Goal: Task Accomplishment & Management: Use online tool/utility

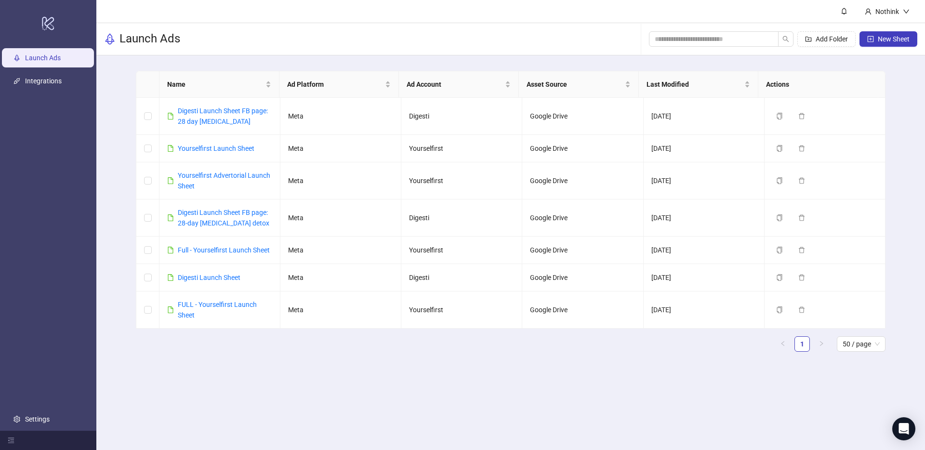
click at [118, 98] on div "Name Ad Platform Ad Account Asset Source Last Modified Actions Digesti Launch S…" at bounding box center [510, 215] width 829 height 320
click at [41, 419] on link "Settings" at bounding box center [37, 419] width 25 height 8
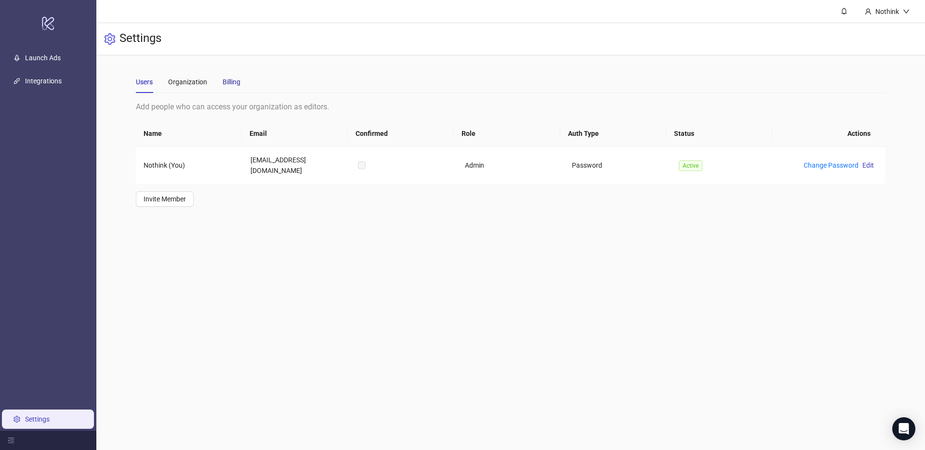
click at [234, 84] on div "Billing" at bounding box center [232, 82] width 18 height 11
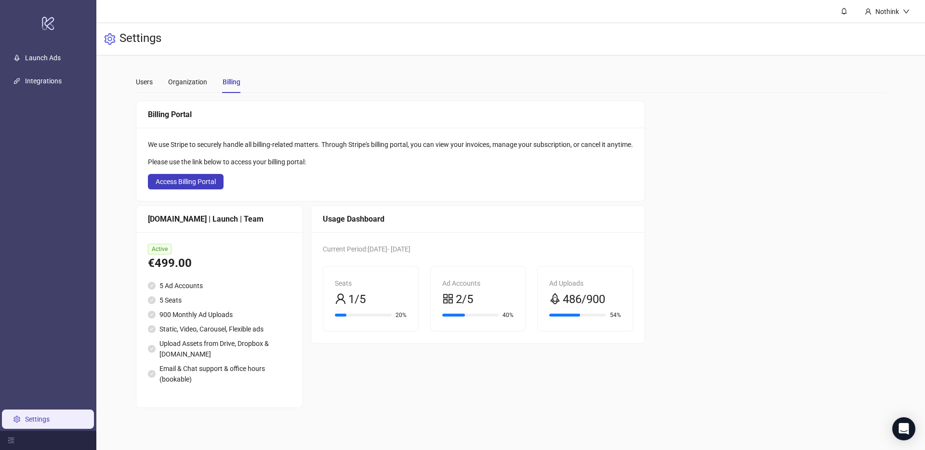
click at [304, 51] on div "Settings" at bounding box center [510, 39] width 829 height 32
click at [56, 60] on link "Launch Ads" at bounding box center [43, 58] width 36 height 8
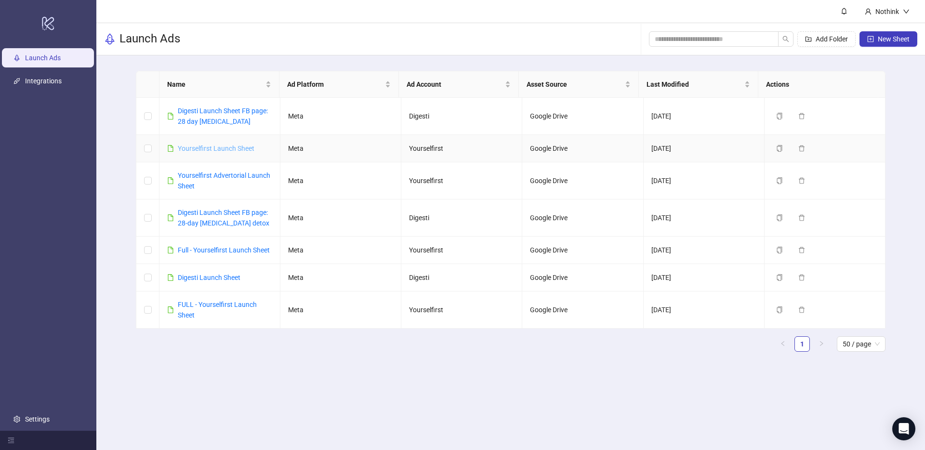
click at [218, 147] on link "Yourselfirst Launch Sheet" at bounding box center [216, 149] width 77 height 8
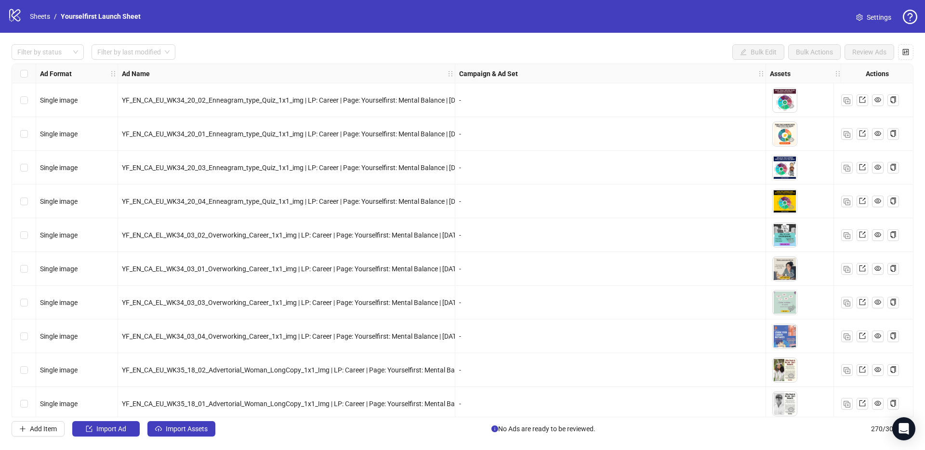
click at [186, 438] on div "Filter by status Filter by last modified Bulk Edit Bulk Actions Review Ads Ad F…" at bounding box center [462, 240] width 925 height 415
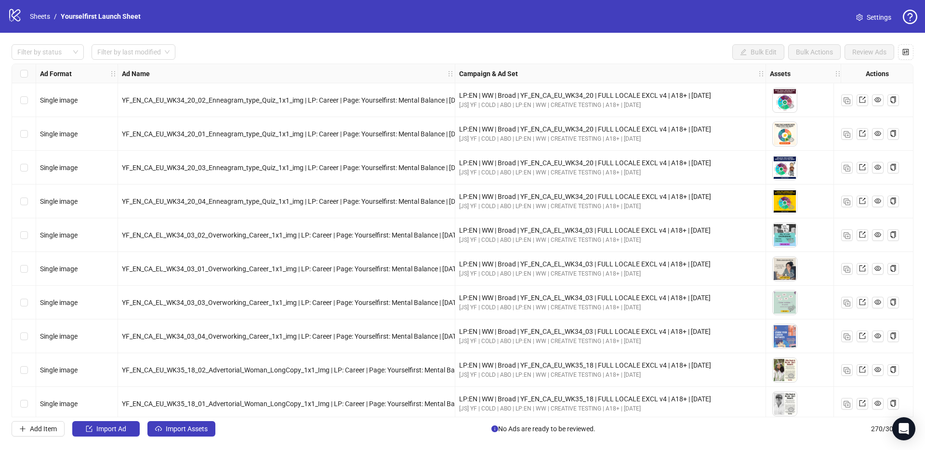
click at [357, 44] on div "Filter by status Filter by last modified Bulk Edit Bulk Actions Review Ads" at bounding box center [463, 51] width 902 height 15
click at [188, 425] on span "Import Assets" at bounding box center [187, 429] width 42 height 8
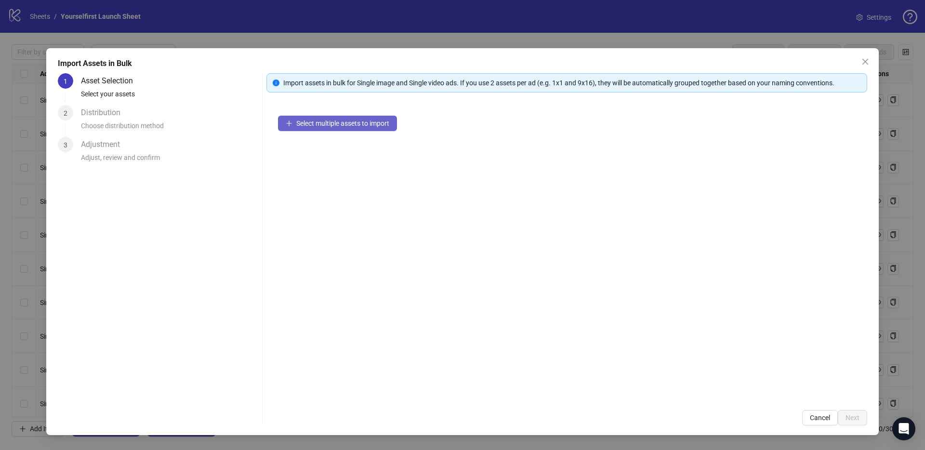
click at [331, 129] on button "Select multiple assets to import" at bounding box center [337, 123] width 119 height 15
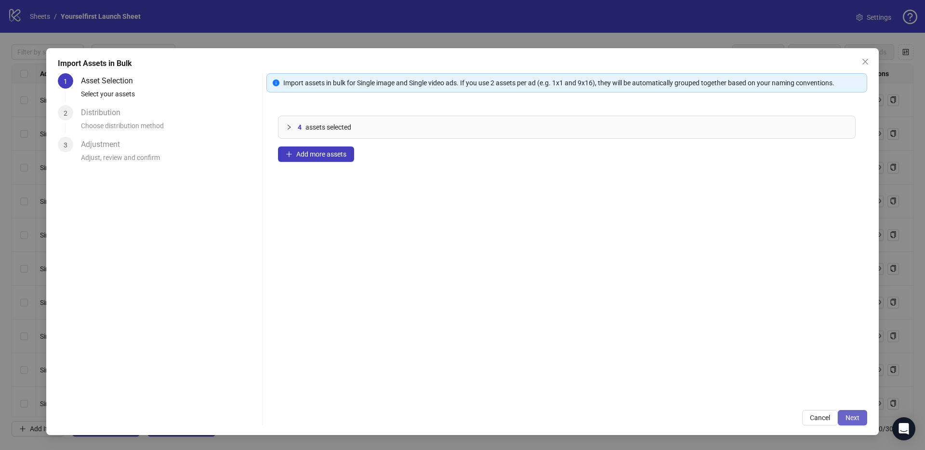
click at [848, 414] on span "Next" at bounding box center [853, 418] width 14 height 8
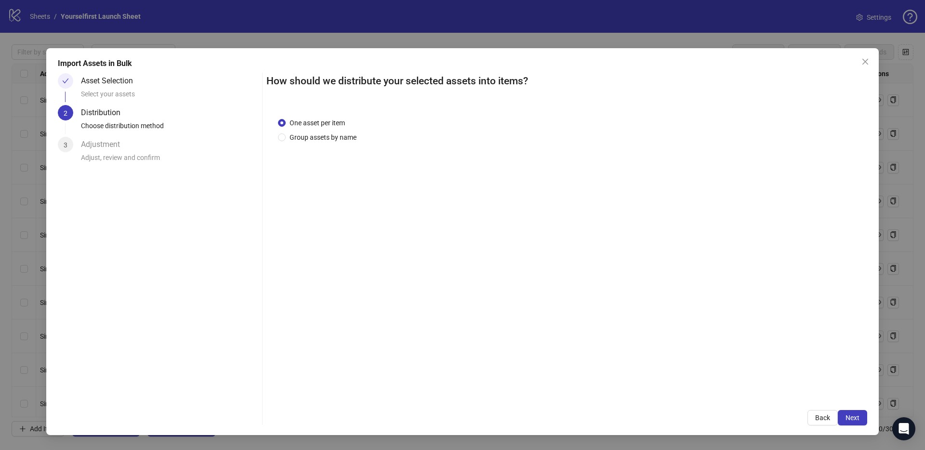
click at [855, 416] on span "Next" at bounding box center [853, 418] width 14 height 8
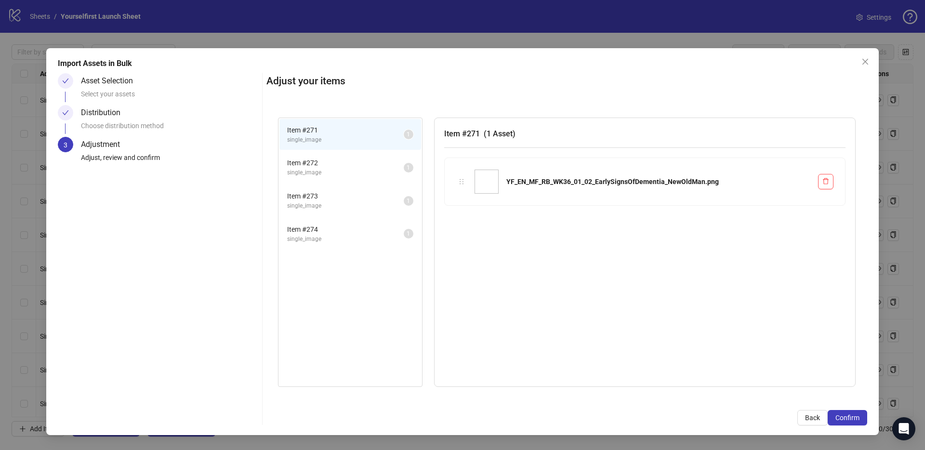
click at [855, 416] on span "Confirm" at bounding box center [848, 418] width 24 height 8
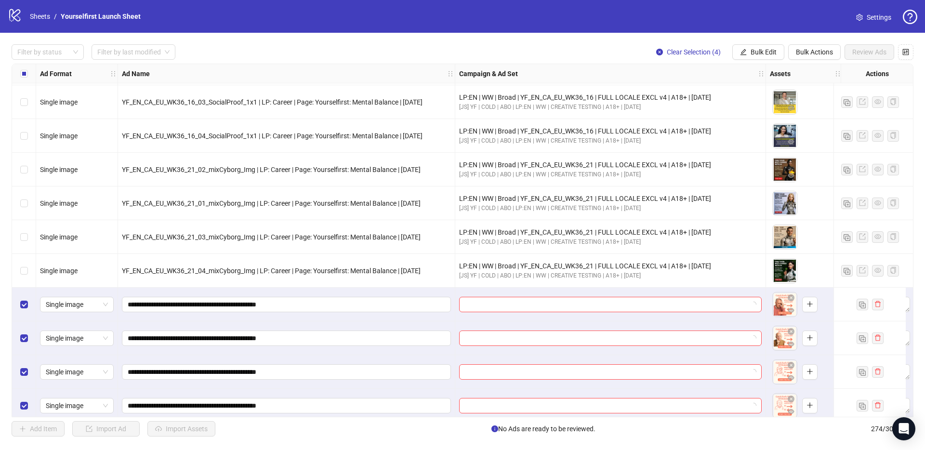
scroll to position [8914, 0]
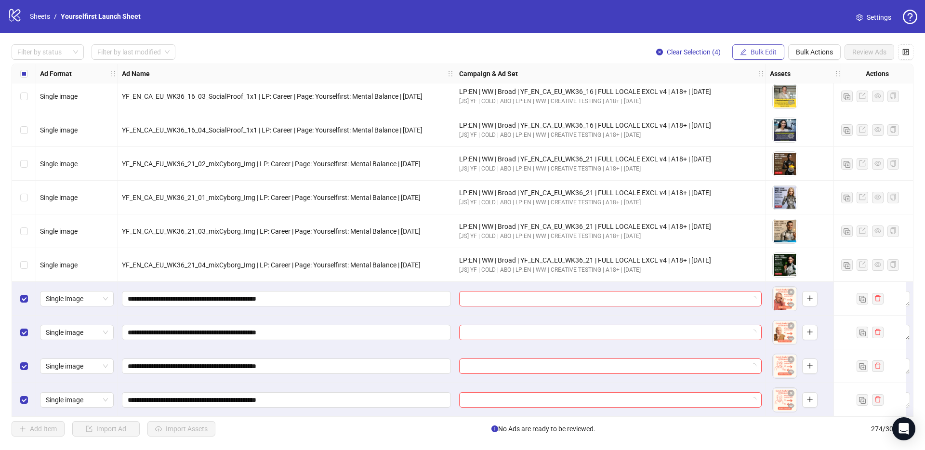
click at [761, 52] on span "Bulk Edit" at bounding box center [764, 52] width 26 height 8
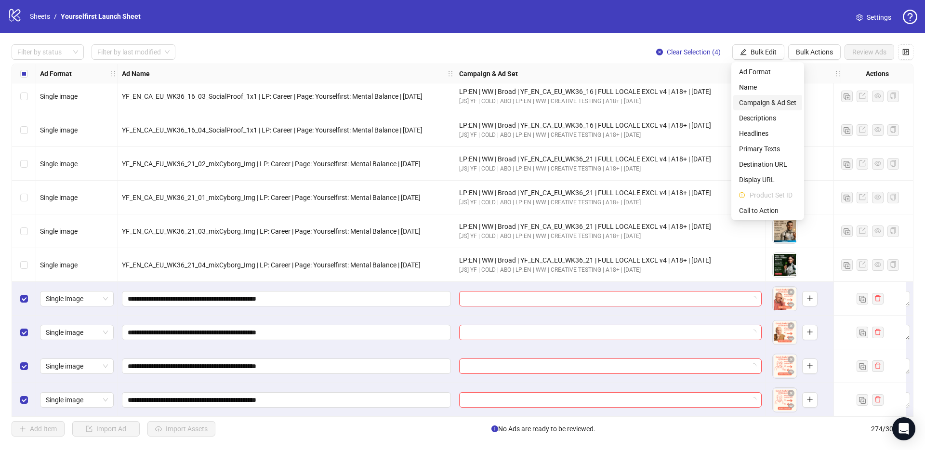
click at [758, 108] on li "Campaign & Ad Set" at bounding box center [768, 102] width 69 height 15
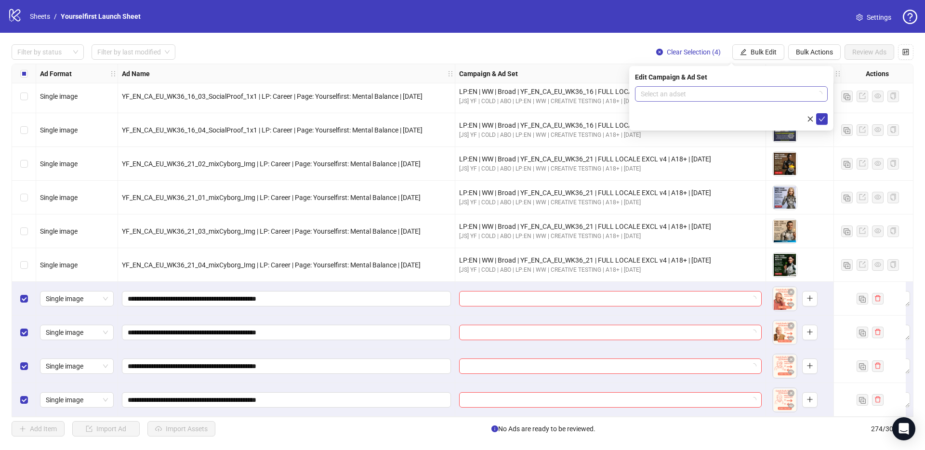
click at [667, 97] on input "search" at bounding box center [727, 94] width 173 height 14
paste input "**********"
type input "**********"
click at [682, 114] on div "LP:EN | TOP7 | Broad | YF_EN_MF_RB_WK36_01 | A18+ | [DATE]" at bounding box center [722, 113] width 158 height 11
click at [825, 116] on icon "check" at bounding box center [822, 119] width 7 height 7
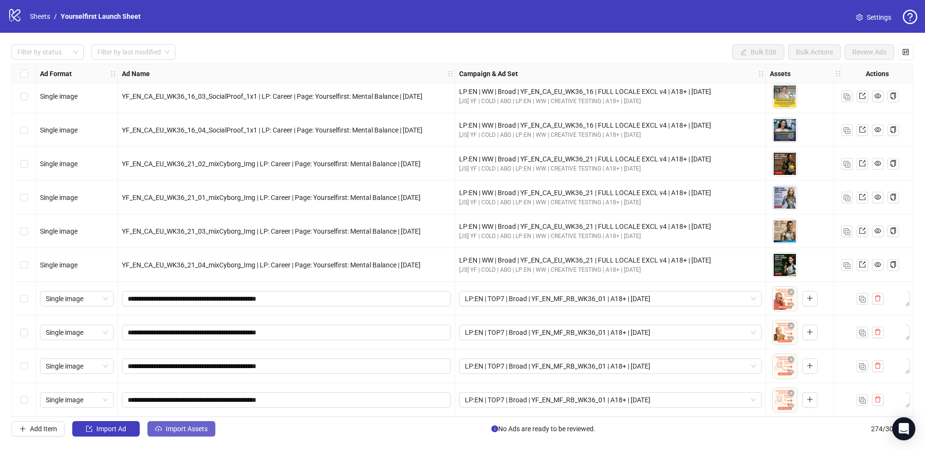
click at [196, 429] on span "Import Assets" at bounding box center [187, 429] width 42 height 8
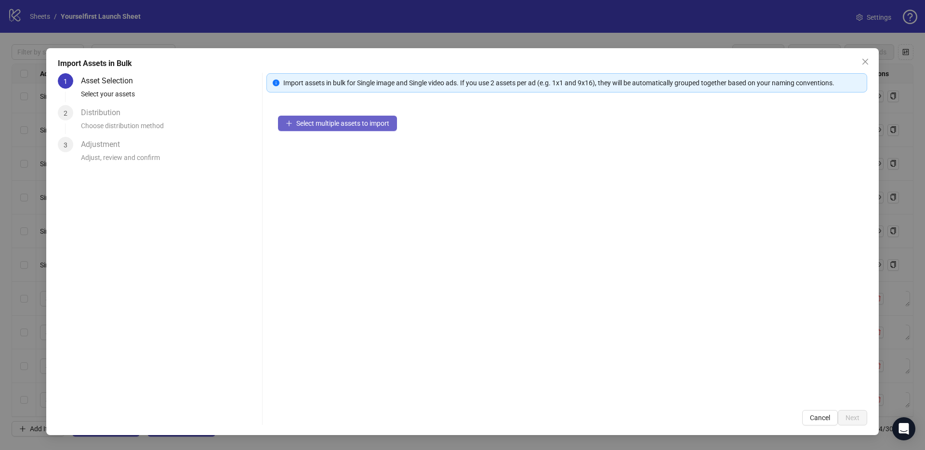
click at [385, 126] on span "Select multiple assets to import" at bounding box center [342, 124] width 93 height 8
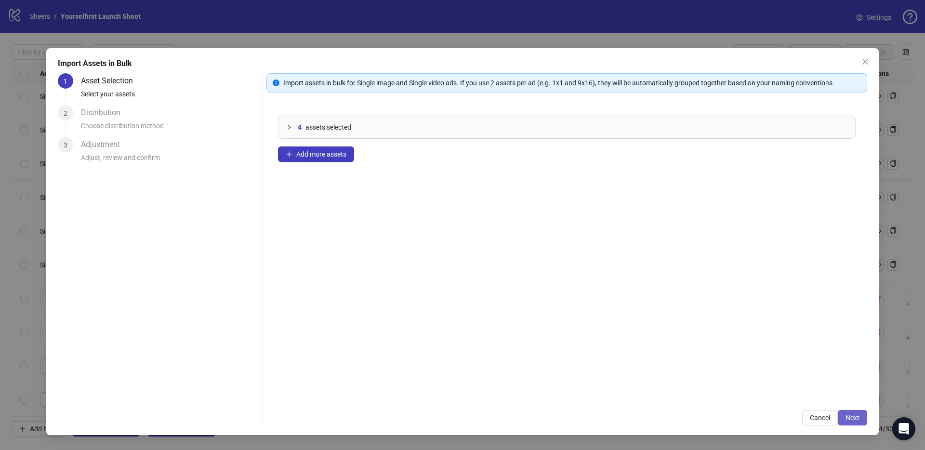
click at [849, 420] on span "Next" at bounding box center [853, 418] width 14 height 8
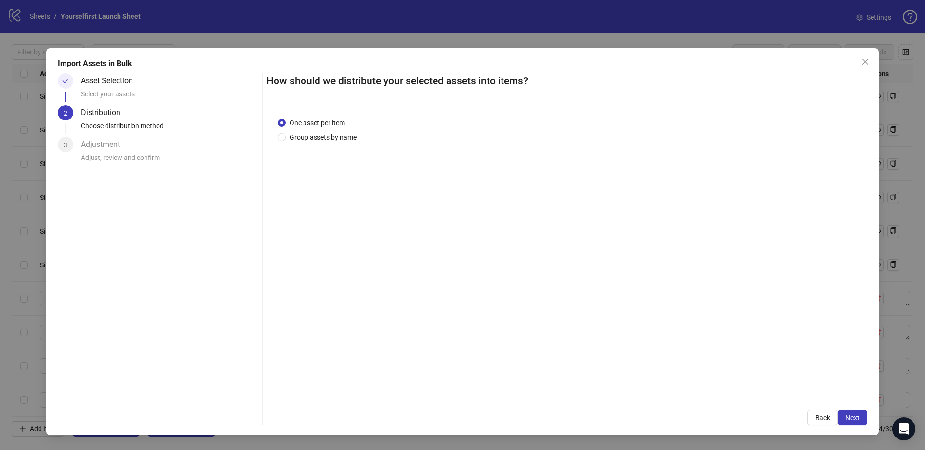
click at [854, 418] on span "Next" at bounding box center [853, 418] width 14 height 8
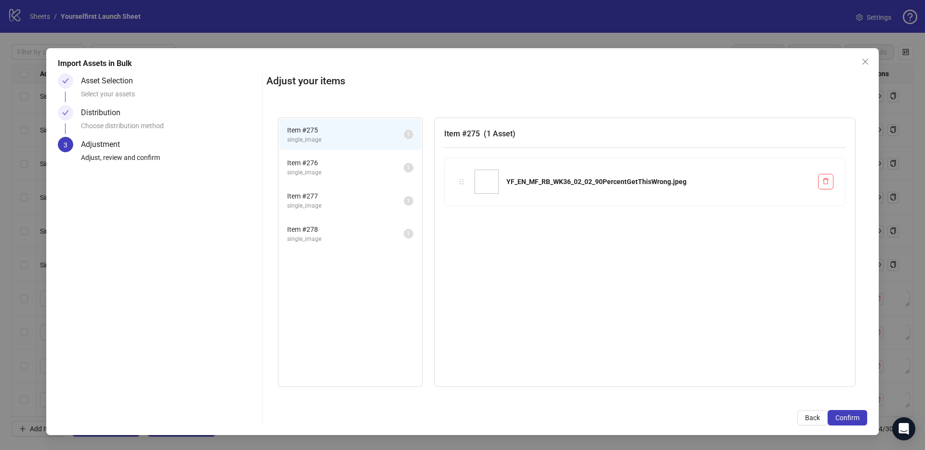
click at [854, 418] on span "Confirm" at bounding box center [848, 418] width 24 height 8
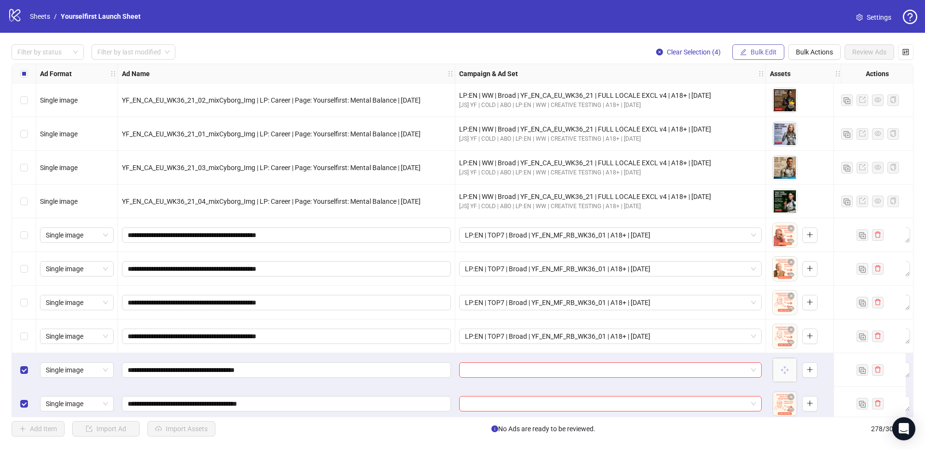
scroll to position [9049, 0]
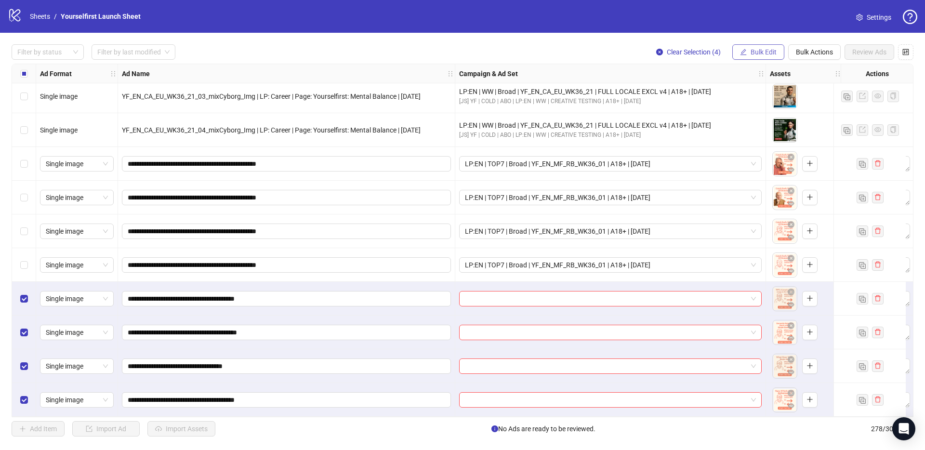
click at [759, 53] on span "Bulk Edit" at bounding box center [764, 52] width 26 height 8
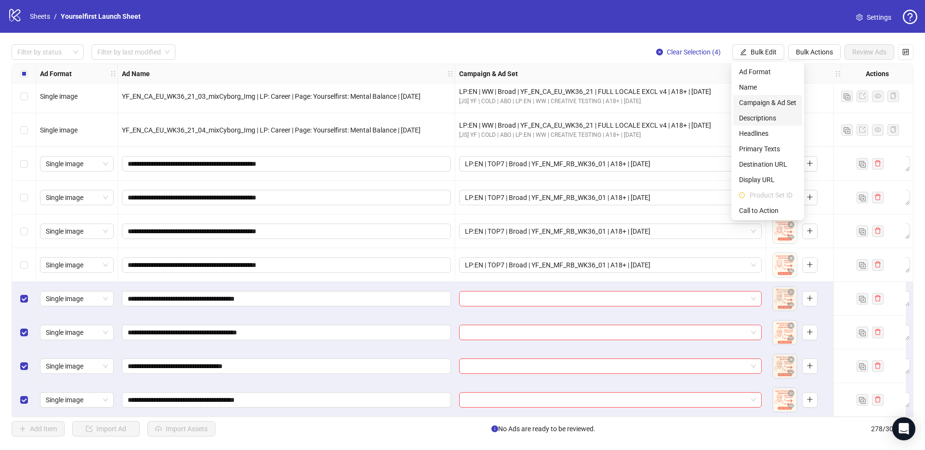
click at [775, 103] on span "Campaign & Ad Set" at bounding box center [767, 102] width 57 height 11
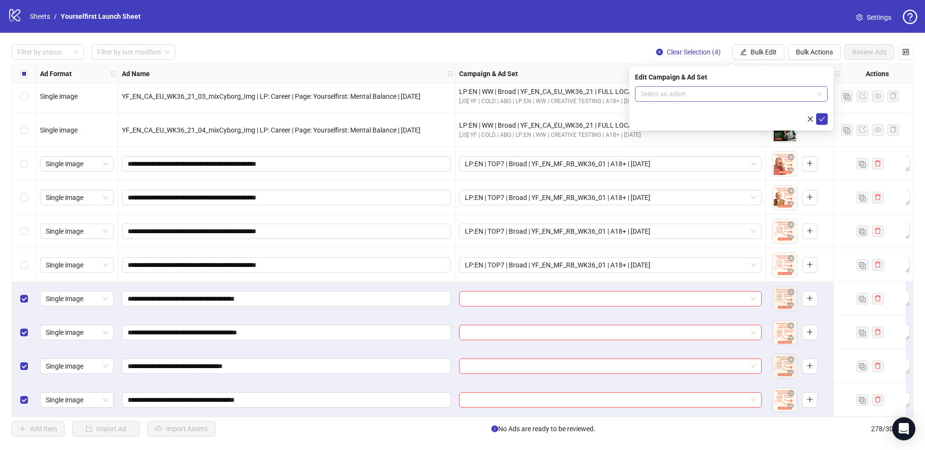
click at [687, 98] on input "search" at bounding box center [727, 94] width 173 height 14
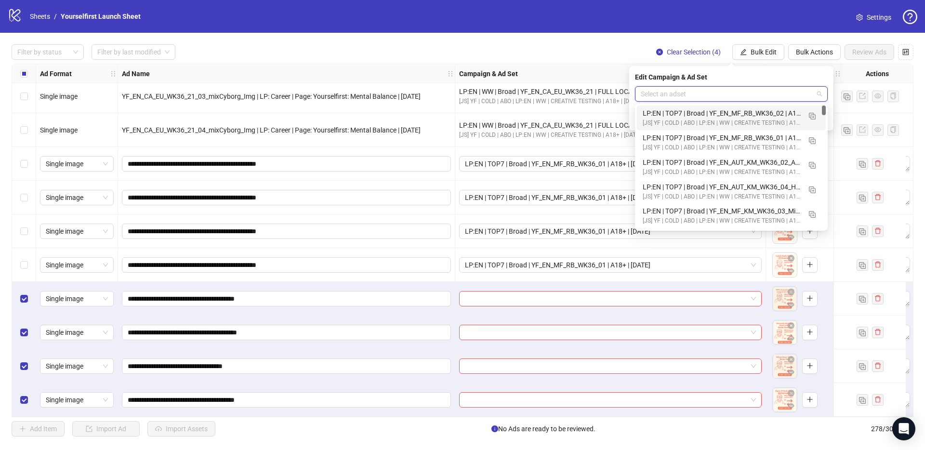
paste input "**********"
type input "**********"
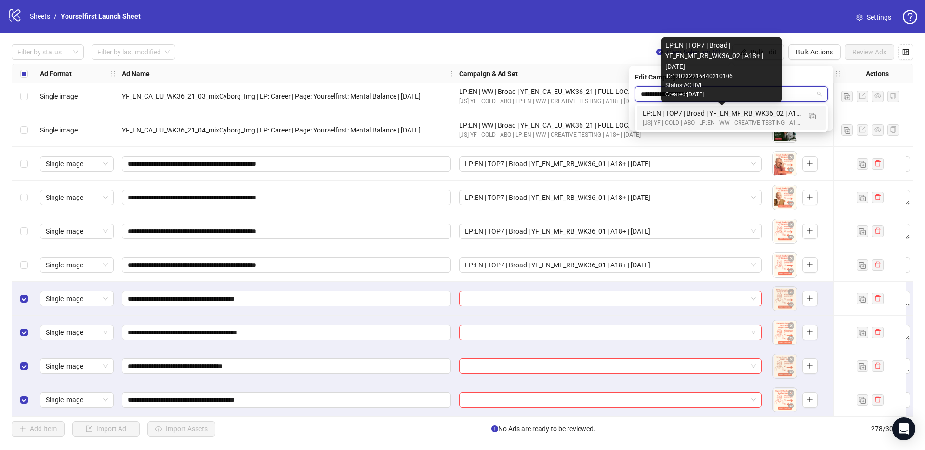
click at [682, 114] on div "LP:EN | TOP7 | Broad | YF_EN_MF_RB_WK36_02 | A18+ | [DATE]" at bounding box center [722, 113] width 158 height 11
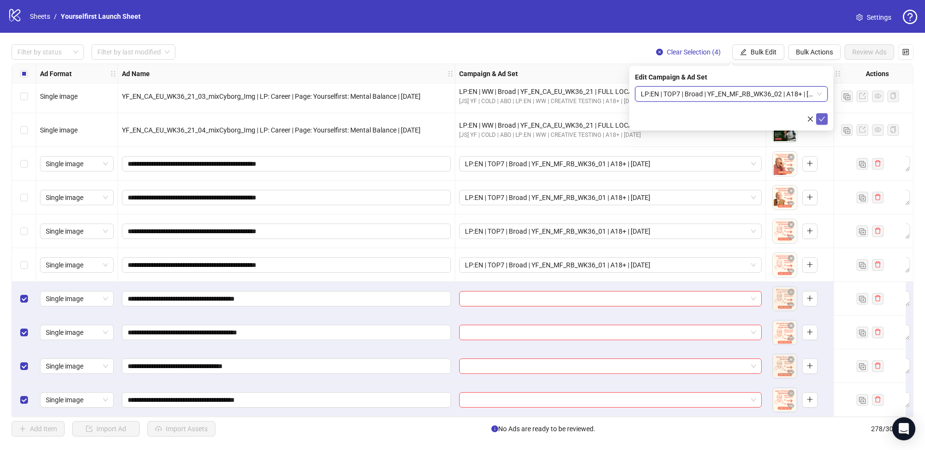
click at [823, 118] on icon "check" at bounding box center [822, 119] width 7 height 7
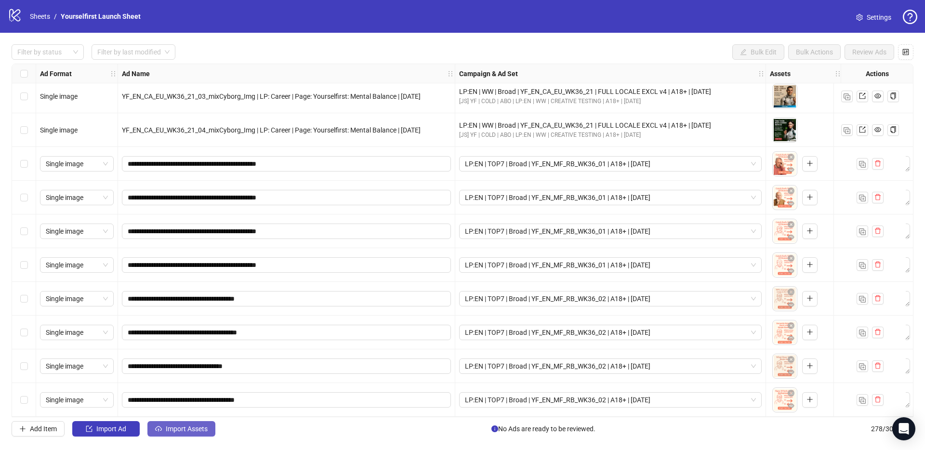
click at [192, 427] on span "Import Assets" at bounding box center [187, 429] width 42 height 8
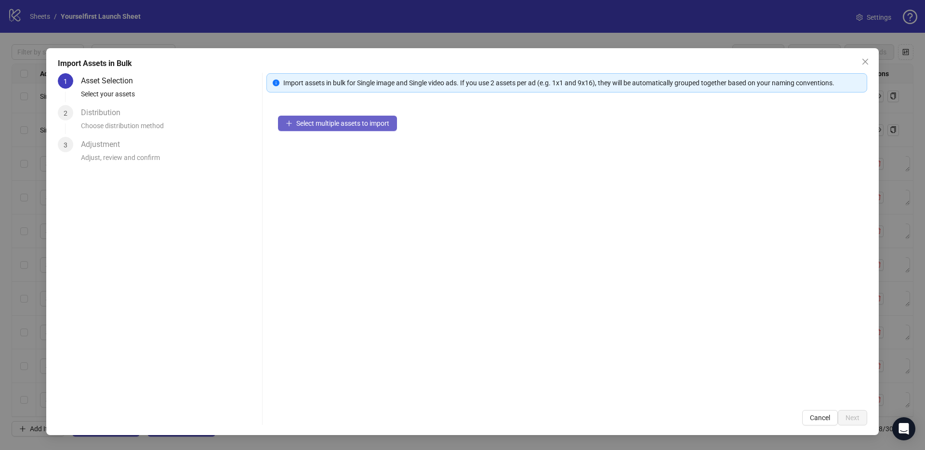
click at [360, 117] on button "Select multiple assets to import" at bounding box center [337, 123] width 119 height 15
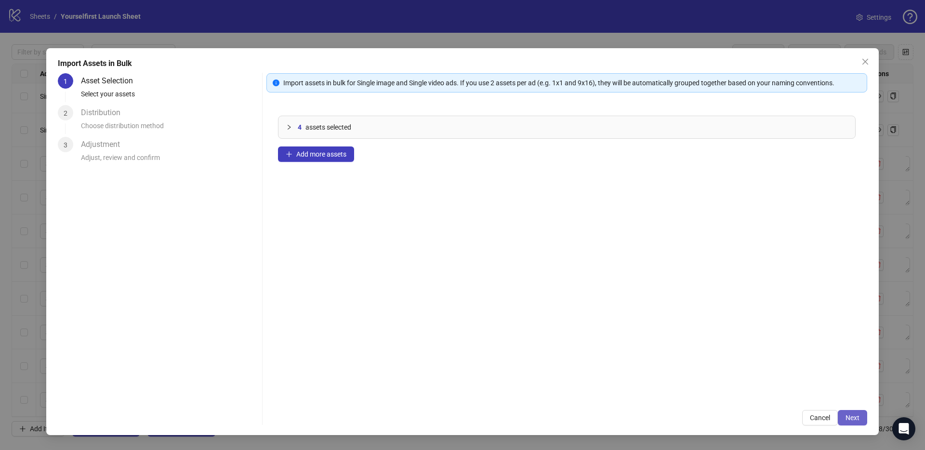
click at [853, 413] on button "Next" at bounding box center [852, 417] width 29 height 15
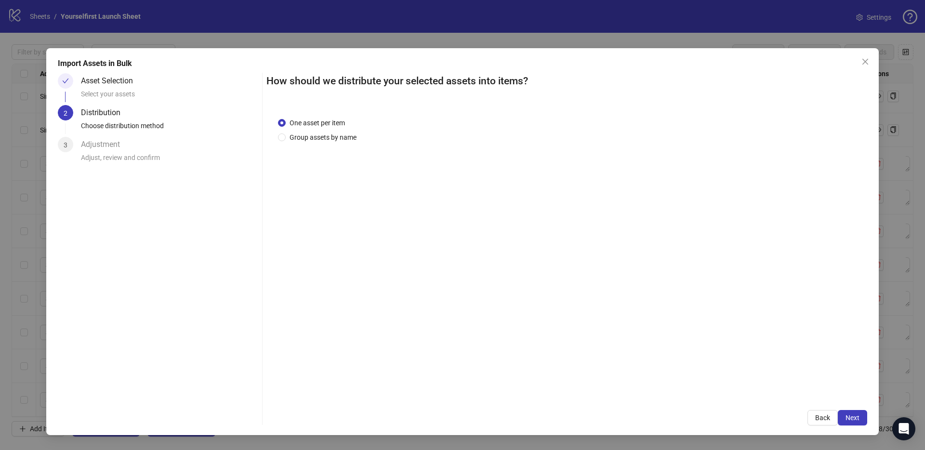
click at [855, 417] on span "Next" at bounding box center [853, 418] width 14 height 8
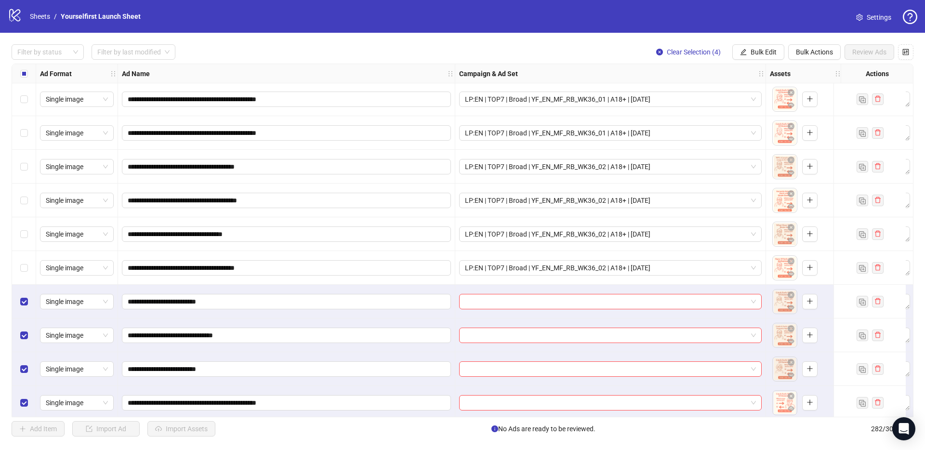
scroll to position [9184, 0]
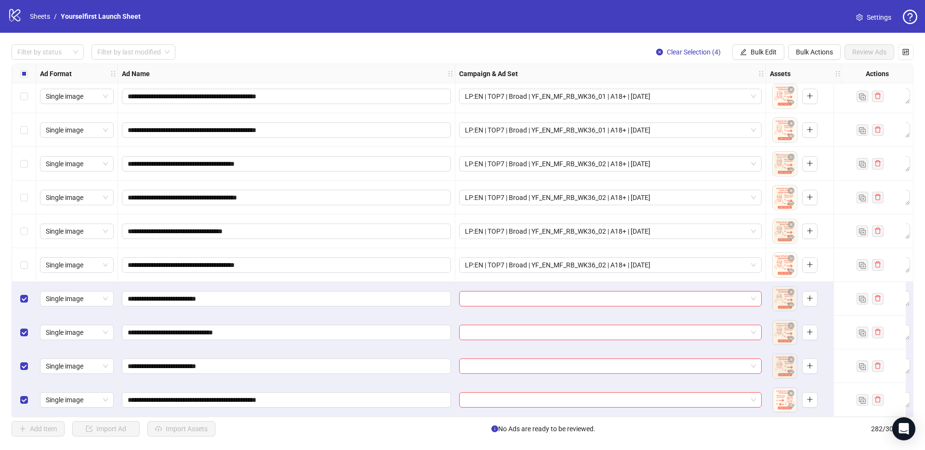
click at [786, 50] on div "Clear Selection (4) Bulk Edit Bulk Actions Review Ads" at bounding box center [781, 51] width 265 height 15
click at [762, 57] on button "Bulk Edit" at bounding box center [759, 51] width 52 height 15
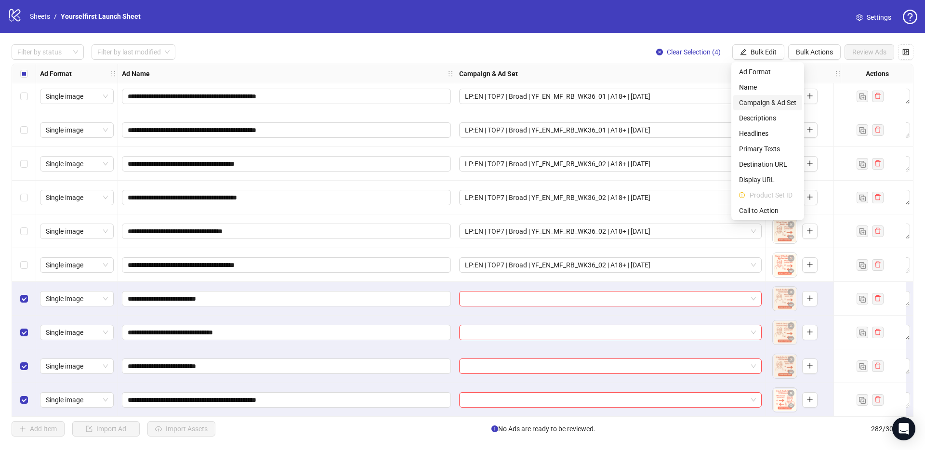
click at [765, 104] on span "Campaign & Ad Set" at bounding box center [767, 102] width 57 height 11
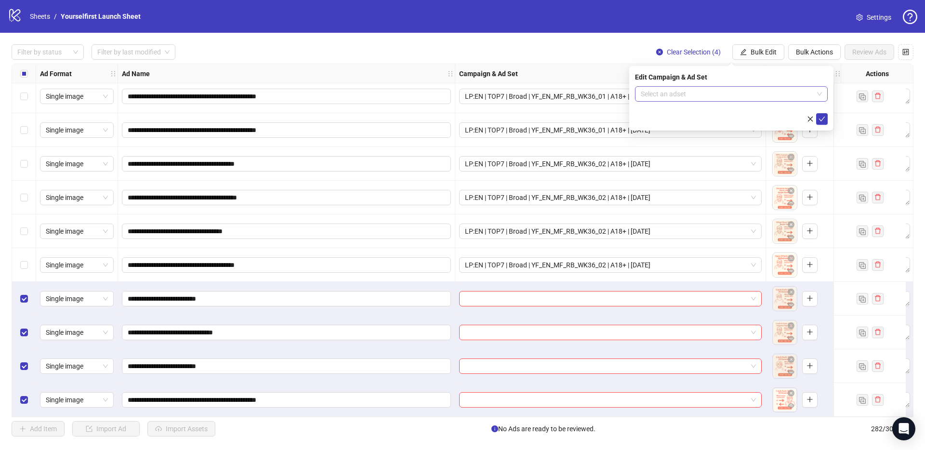
click at [683, 99] on input "search" at bounding box center [727, 94] width 173 height 14
paste input "**********"
type input "**********"
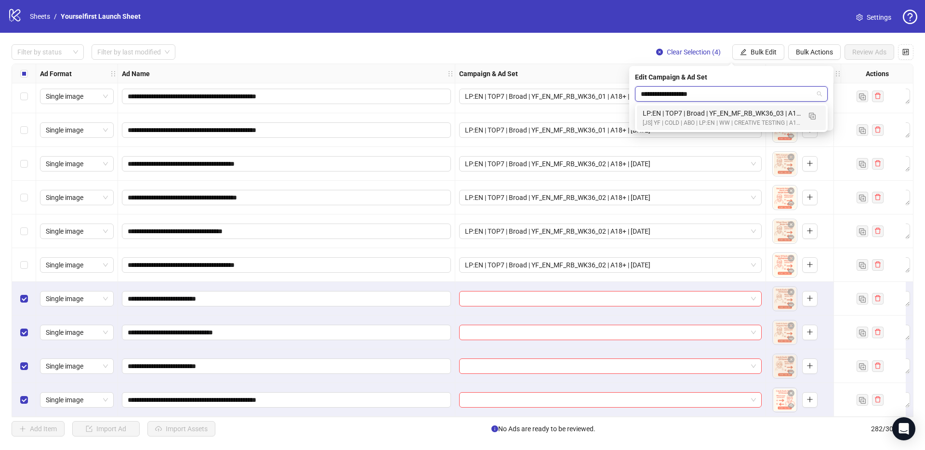
click at [688, 116] on div "LP:EN | TOP7 | Broad | YF_EN_MF_RB_WK36_03 | A18+ | [DATE]" at bounding box center [722, 113] width 158 height 11
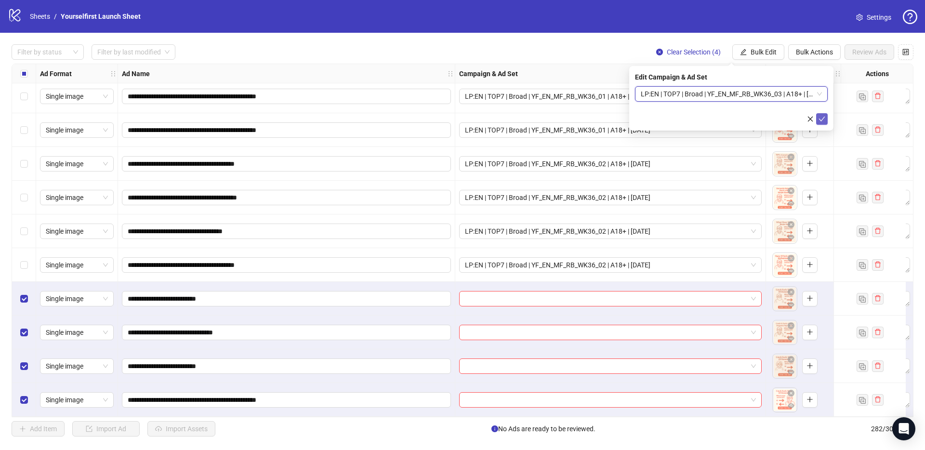
click at [822, 117] on icon "check" at bounding box center [822, 119] width 7 height 7
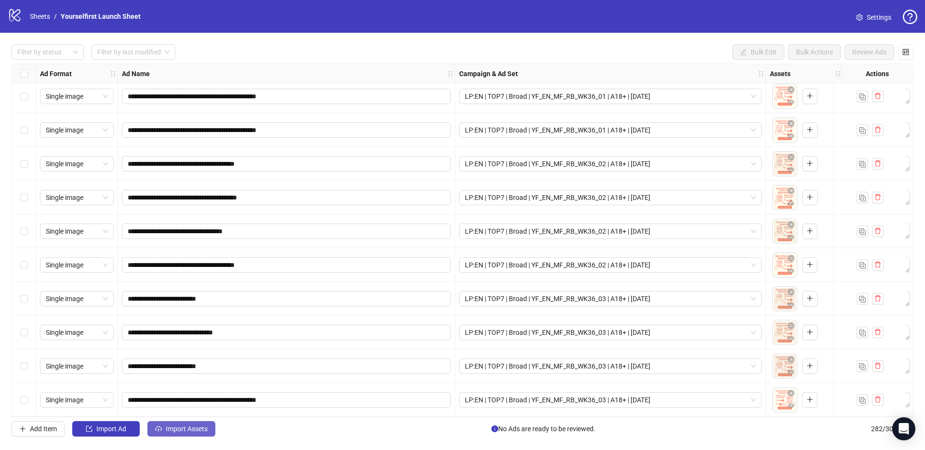
click at [197, 435] on button "Import Assets" at bounding box center [181, 428] width 68 height 15
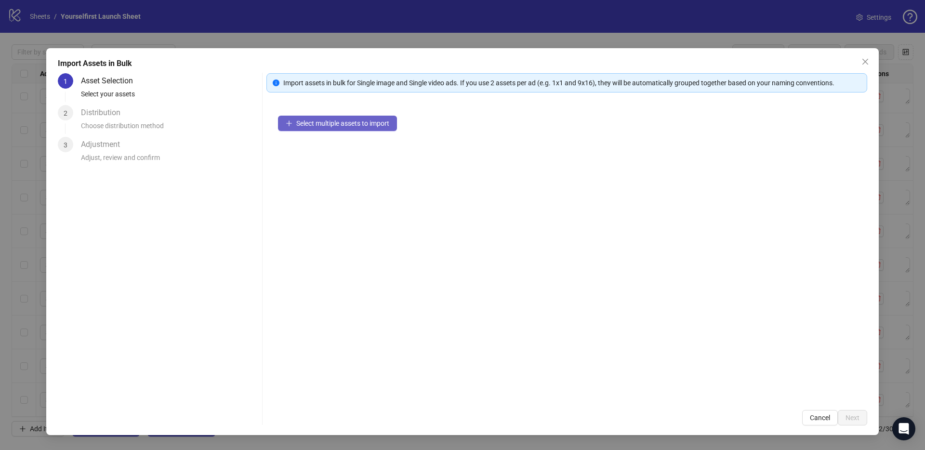
click at [348, 116] on button "Select multiple assets to import" at bounding box center [337, 123] width 119 height 15
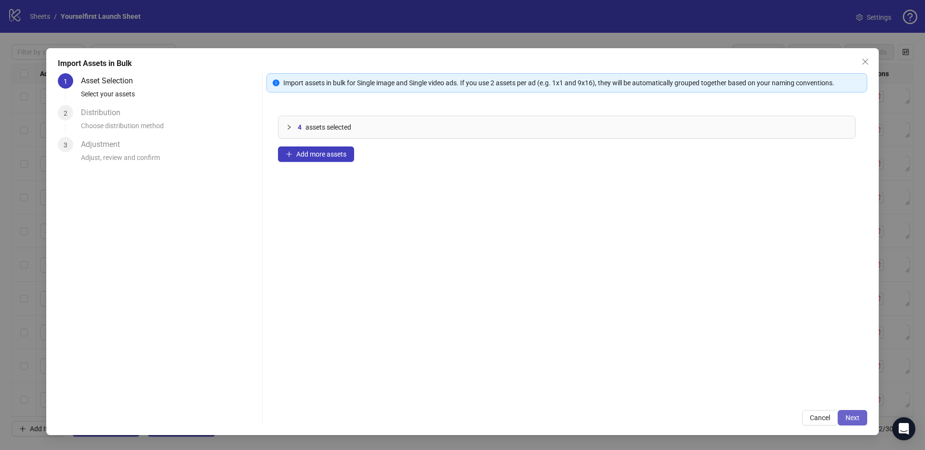
click at [863, 423] on button "Next" at bounding box center [852, 417] width 29 height 15
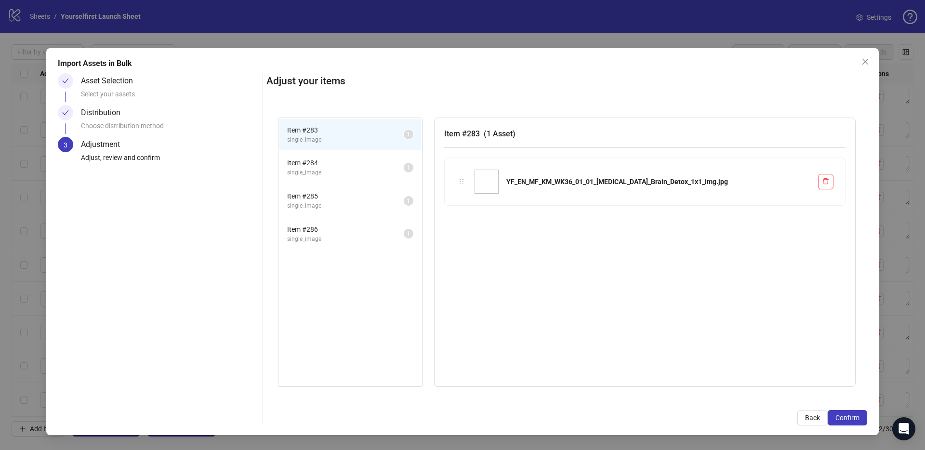
click at [858, 420] on span "Confirm" at bounding box center [848, 418] width 24 height 8
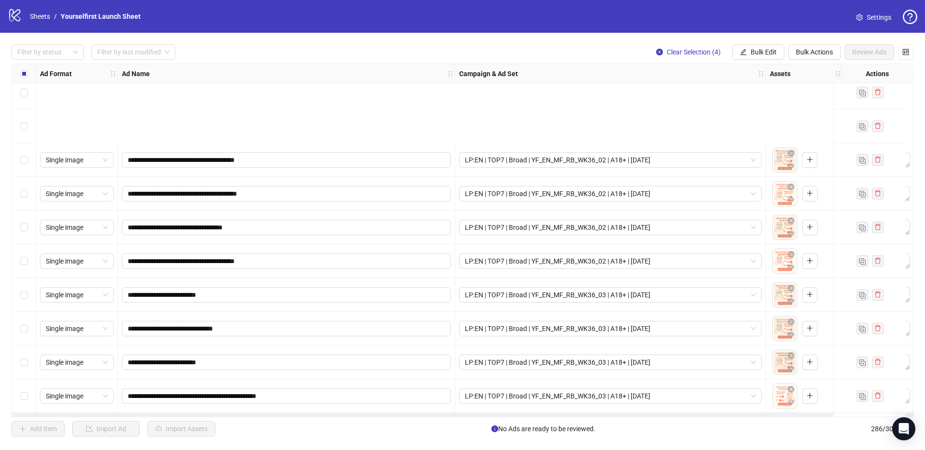
scroll to position [9319, 0]
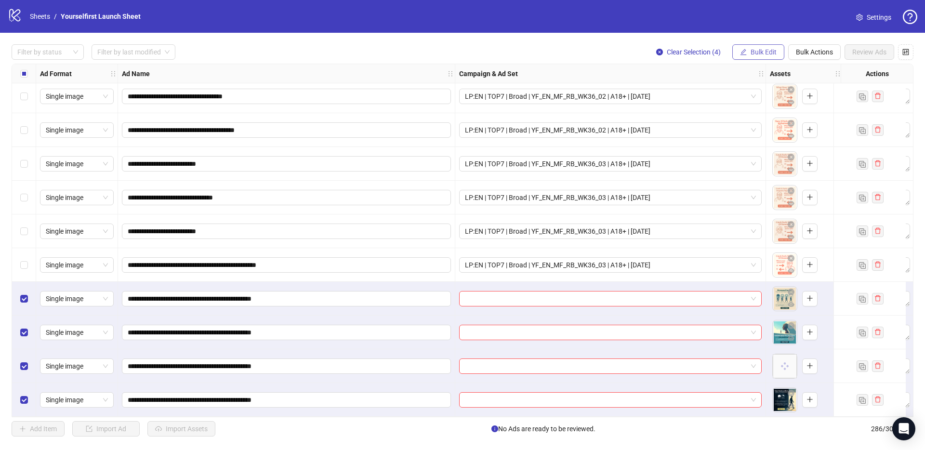
click at [768, 50] on span "Bulk Edit" at bounding box center [764, 52] width 26 height 8
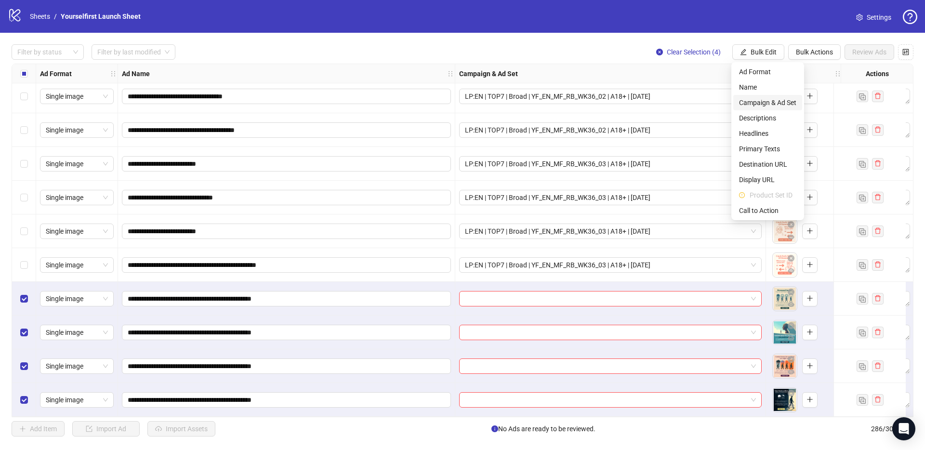
click at [767, 107] on span "Campaign & Ad Set" at bounding box center [767, 102] width 57 height 11
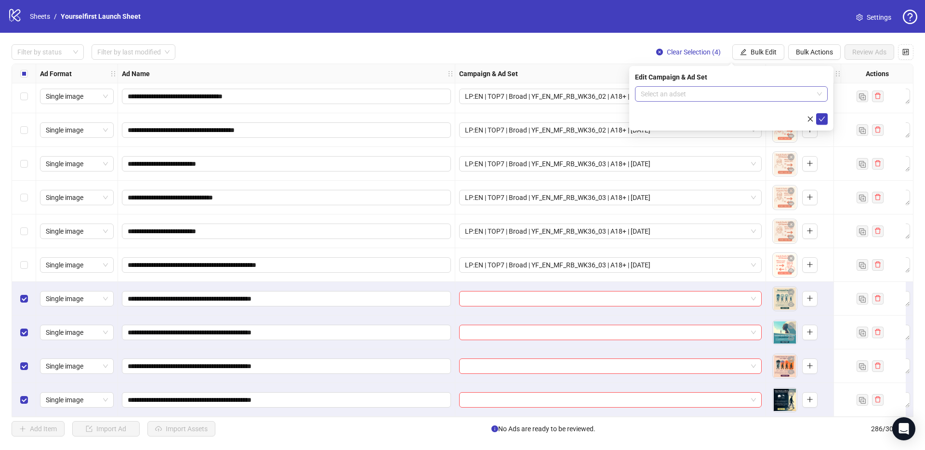
click at [695, 94] on input "search" at bounding box center [727, 94] width 173 height 14
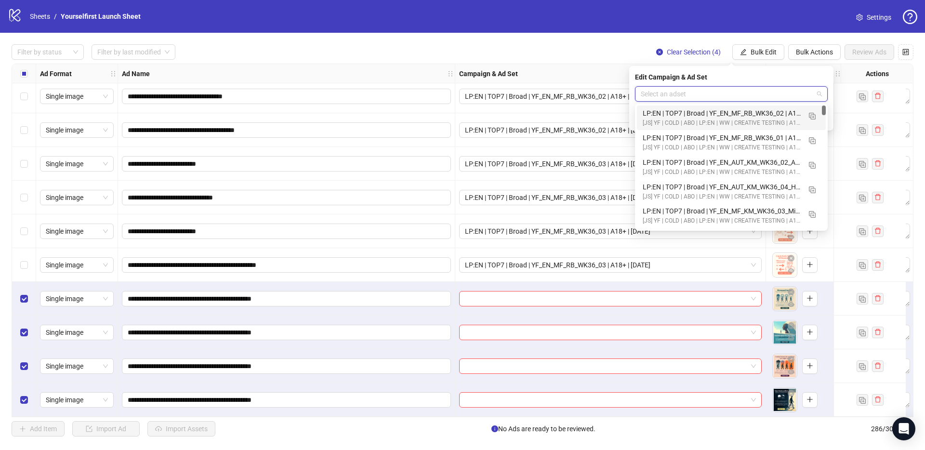
paste input "**********"
type input "**********"
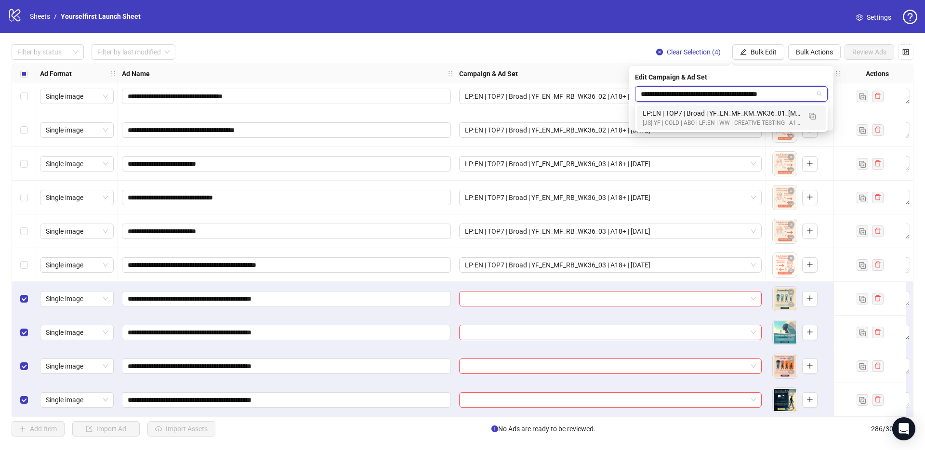
click at [689, 119] on div "[JS] YF | COLD | ABO | LP:EN | WW | CREATIVE TESTING | A18+ | [DATE]" at bounding box center [722, 123] width 158 height 9
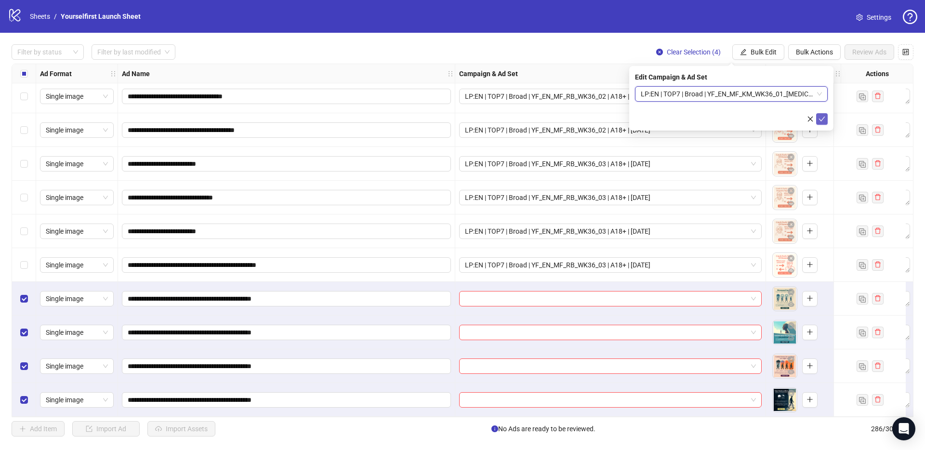
click at [821, 117] on icon "check" at bounding box center [822, 119] width 7 height 7
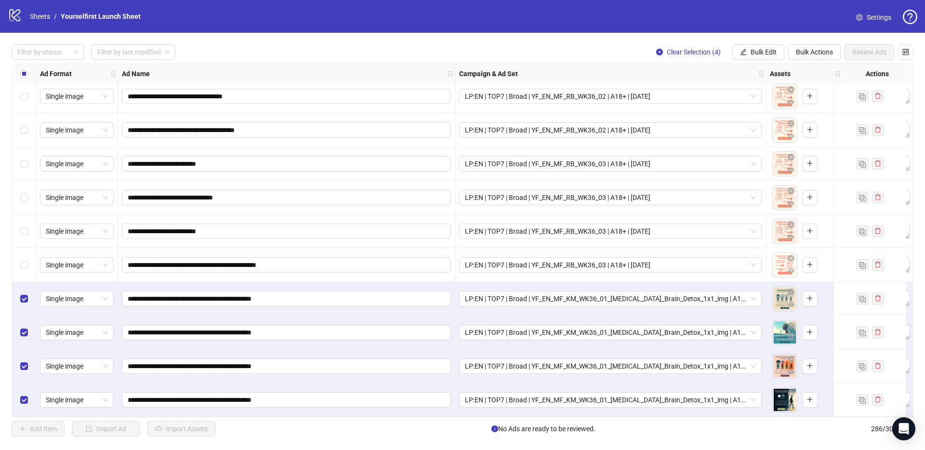
click at [27, 73] on div "Select all rows" at bounding box center [24, 73] width 24 height 19
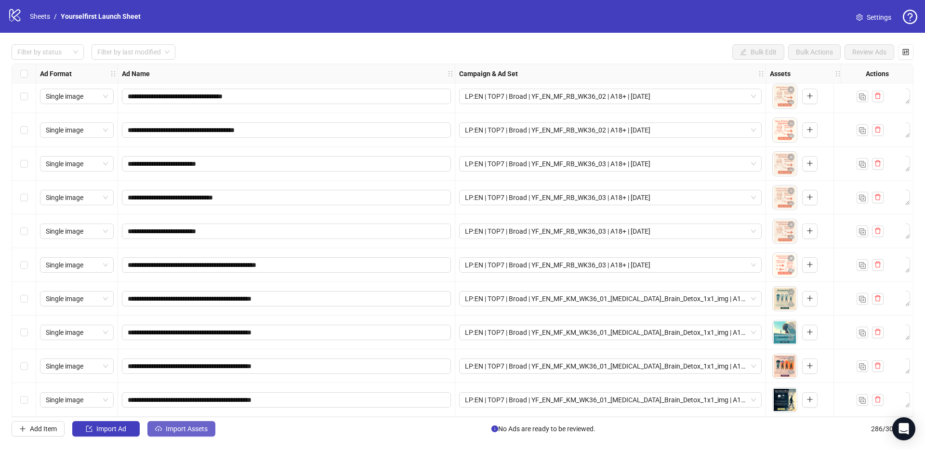
click at [201, 430] on span "Import Assets" at bounding box center [187, 429] width 42 height 8
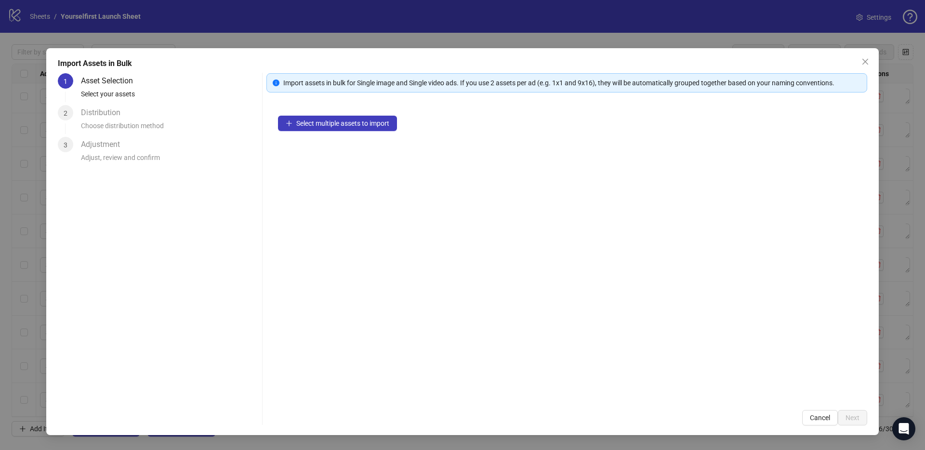
drag, startPoint x: 339, startPoint y: 140, endPoint x: 341, endPoint y: 134, distance: 6.3
click at [339, 140] on div "Select multiple assets to import" at bounding box center [567, 251] width 601 height 294
click at [341, 134] on div "Select multiple assets to import" at bounding box center [567, 251] width 601 height 294
click at [345, 125] on span "Select multiple assets to import" at bounding box center [342, 124] width 93 height 8
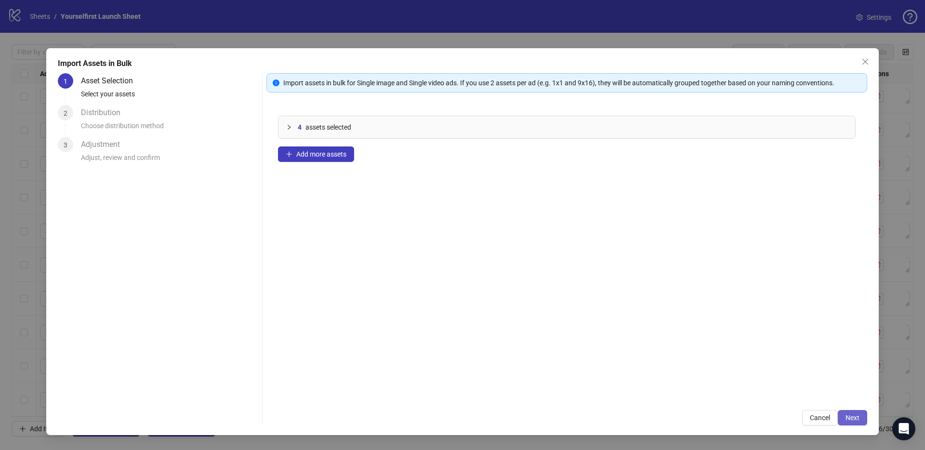
click at [843, 418] on button "Next" at bounding box center [852, 417] width 29 height 15
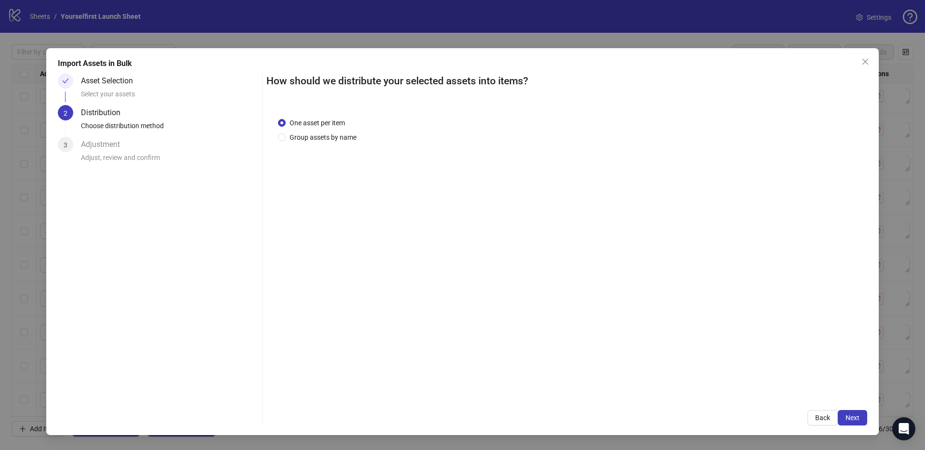
click at [853, 418] on span "Next" at bounding box center [853, 418] width 14 height 8
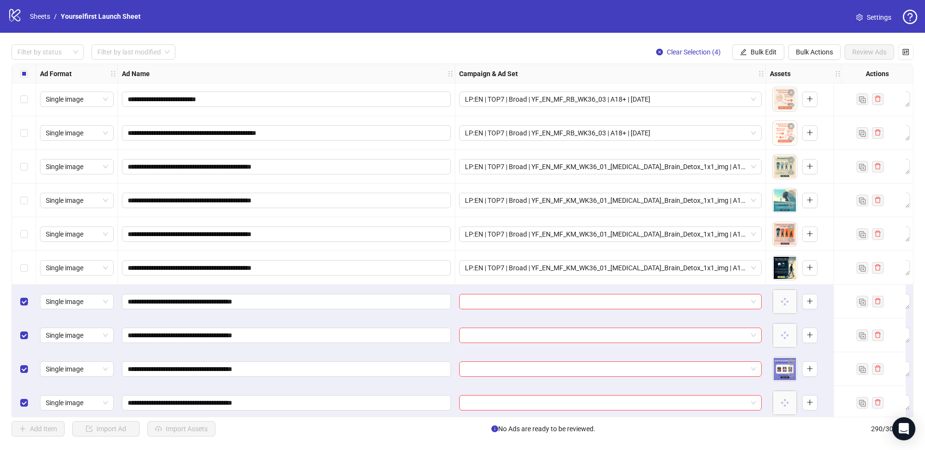
scroll to position [9454, 0]
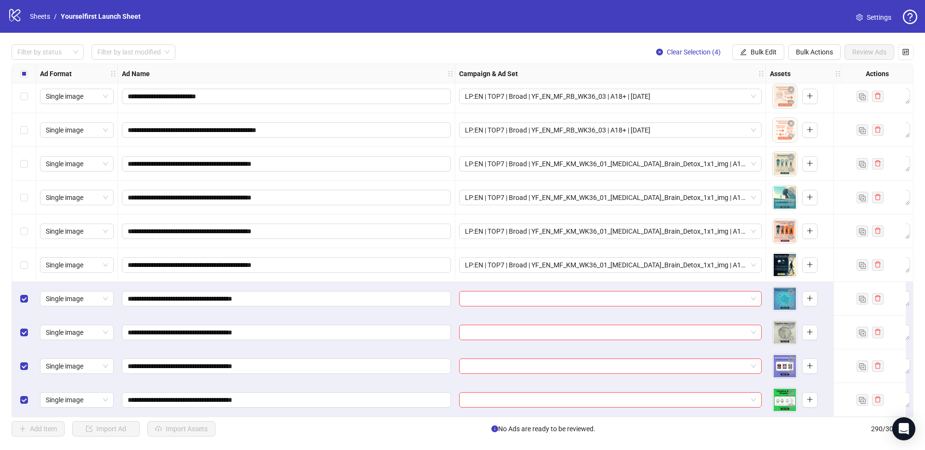
click at [785, 46] on div "Clear Selection (4) Bulk Edit Bulk Actions Review Ads" at bounding box center [781, 51] width 265 height 15
click at [771, 50] on span "Bulk Edit" at bounding box center [764, 52] width 26 height 8
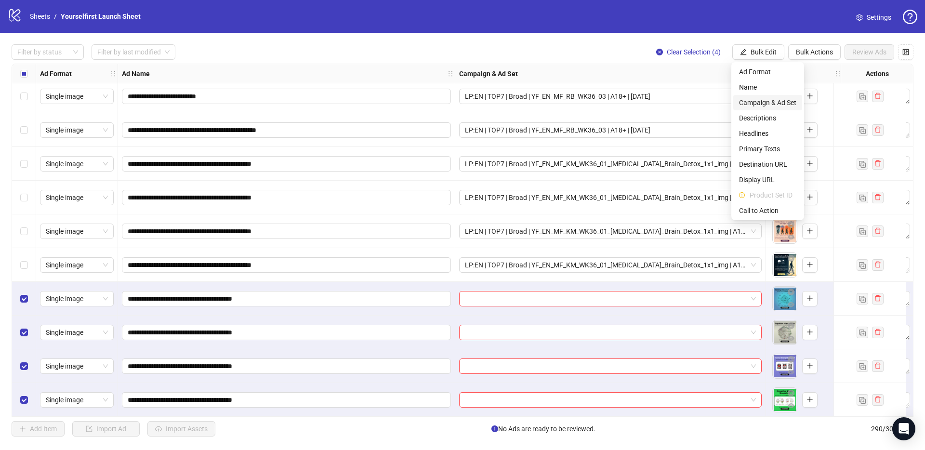
click at [763, 102] on span "Campaign & Ad Set" at bounding box center [767, 102] width 57 height 11
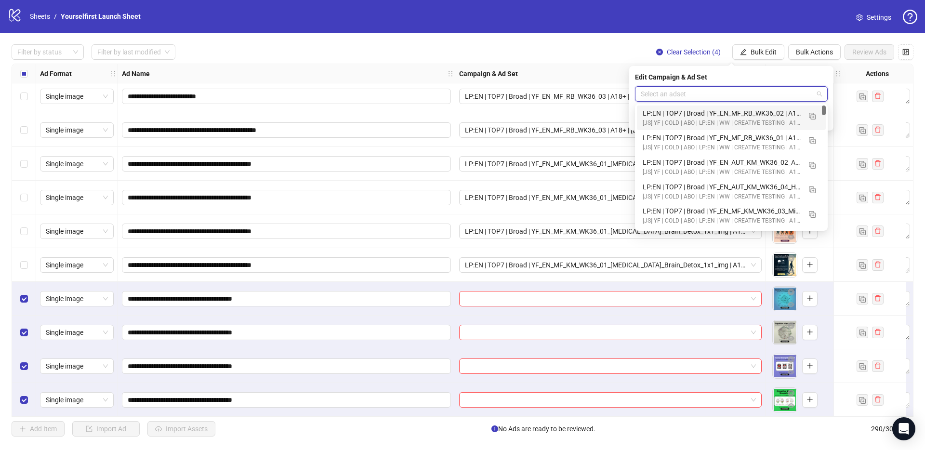
click at [669, 91] on input "search" at bounding box center [727, 94] width 173 height 14
paste input "**********"
type input "**********"
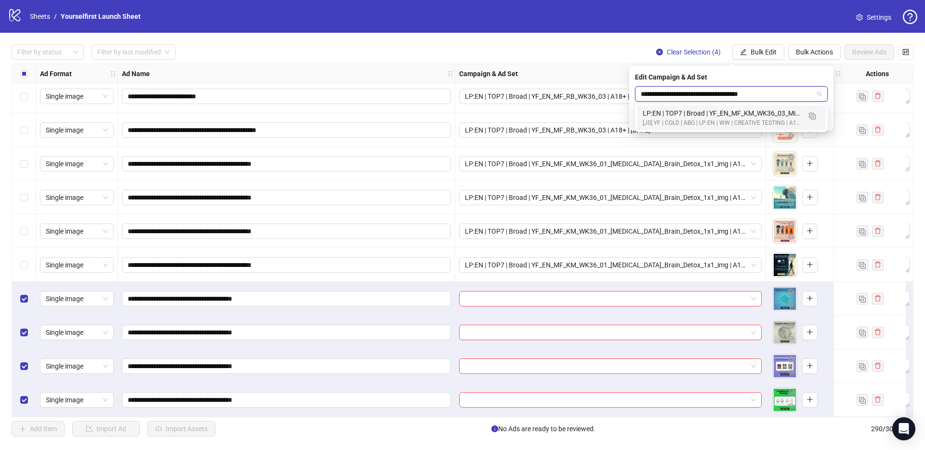
drag, startPoint x: 685, startPoint y: 116, endPoint x: 697, endPoint y: 123, distance: 13.6
click at [685, 116] on div "LP:EN | TOP7 | Broad | YF_EN_MF_KM_WK36_03_Mind_profile_1x1_img | A18+ | [DATE]" at bounding box center [722, 113] width 158 height 11
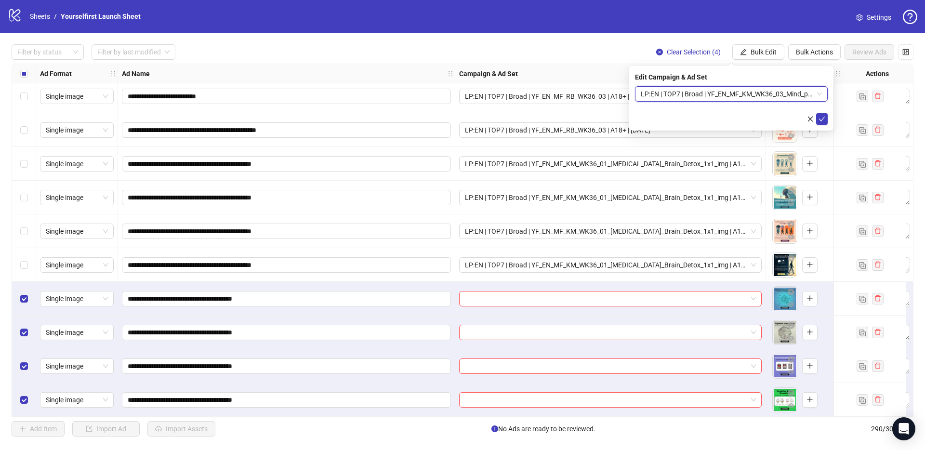
click at [821, 119] on icon "check" at bounding box center [822, 119] width 7 height 7
click at [350, 35] on div "**********" at bounding box center [462, 240] width 925 height 415
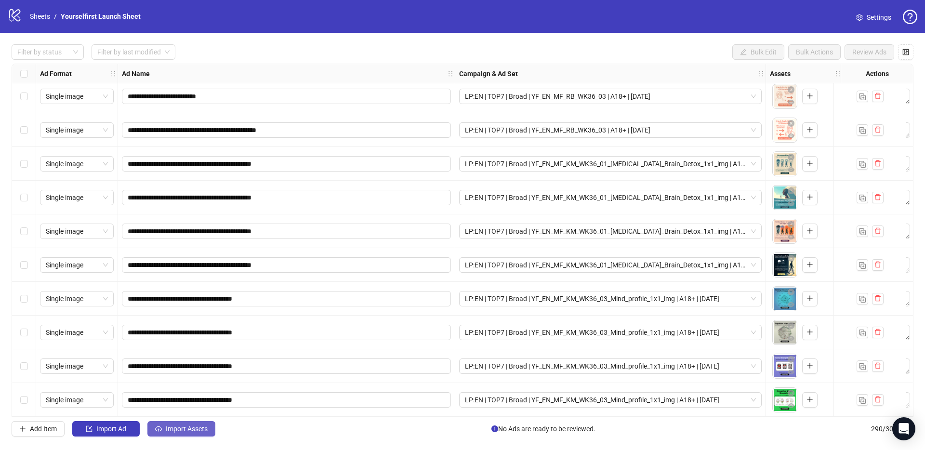
click at [205, 427] on span "Import Assets" at bounding box center [187, 429] width 42 height 8
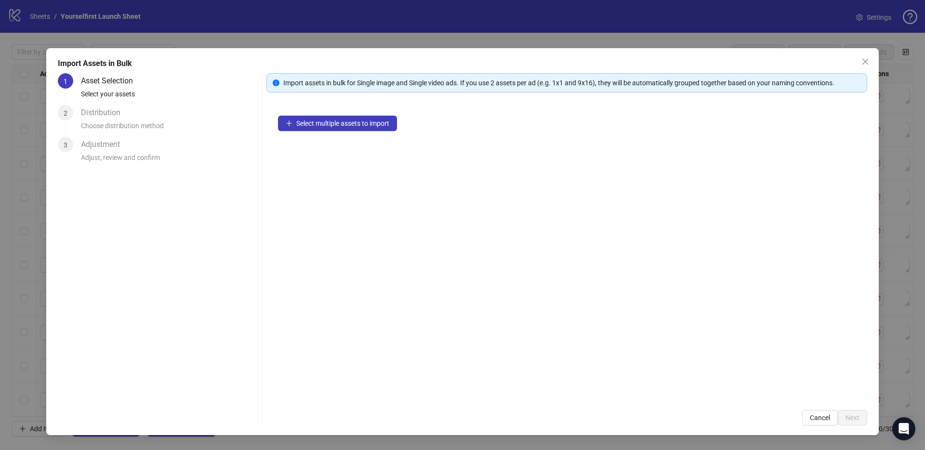
click at [265, 259] on div "1 Asset Selection Select your assets 2 Distribution Choose distribution method …" at bounding box center [463, 249] width 810 height 352
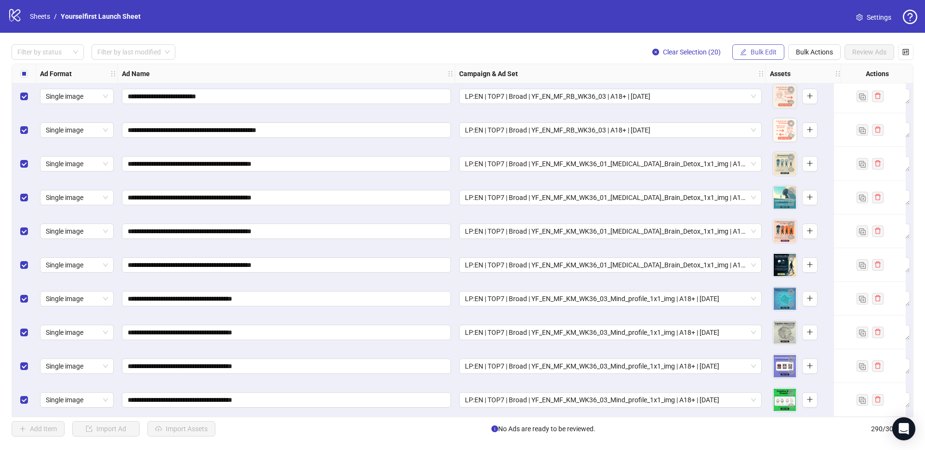
click at [759, 53] on span "Bulk Edit" at bounding box center [764, 52] width 26 height 8
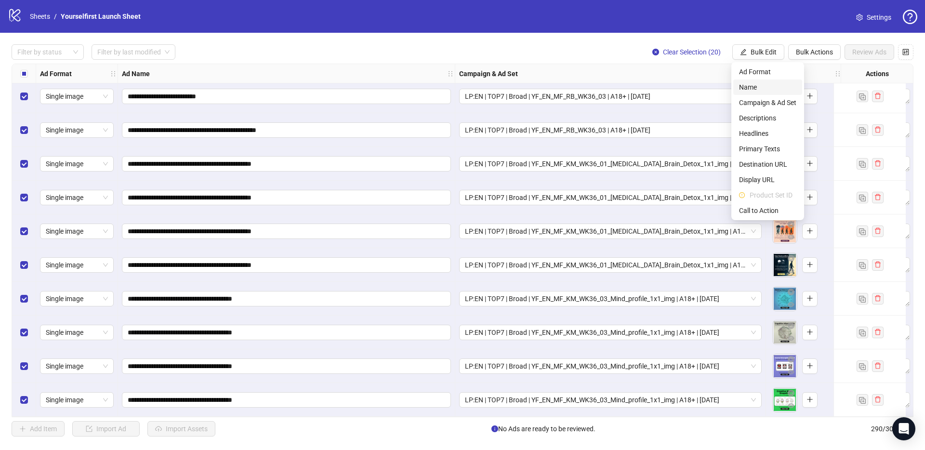
click at [750, 91] on span "Name" at bounding box center [767, 87] width 57 height 11
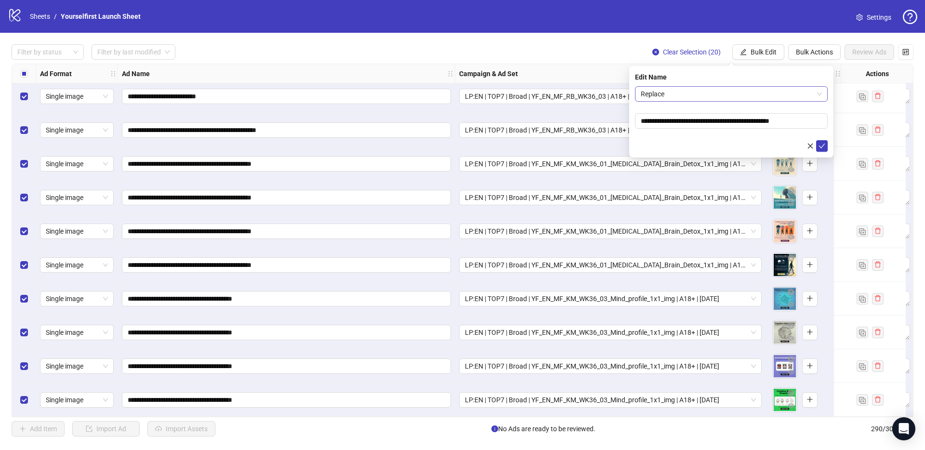
click at [657, 90] on span "Replace" at bounding box center [731, 94] width 181 height 14
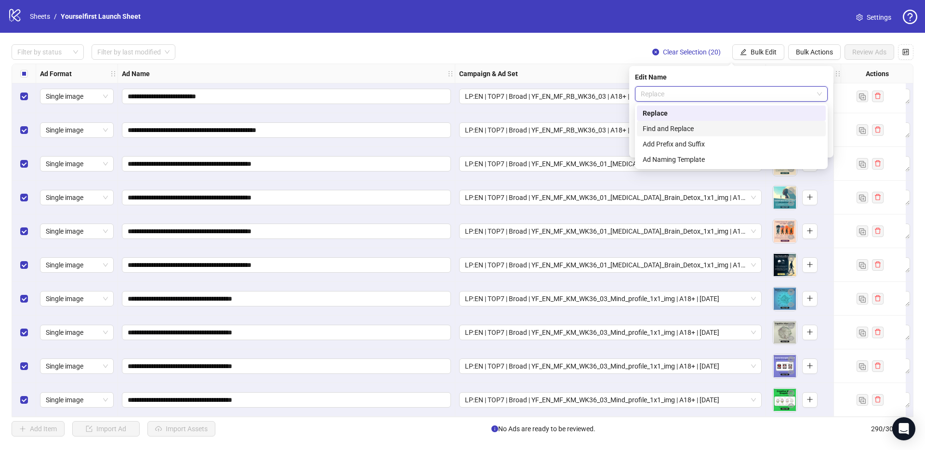
click at [677, 142] on div "Add Prefix and Suffix" at bounding box center [731, 144] width 177 height 11
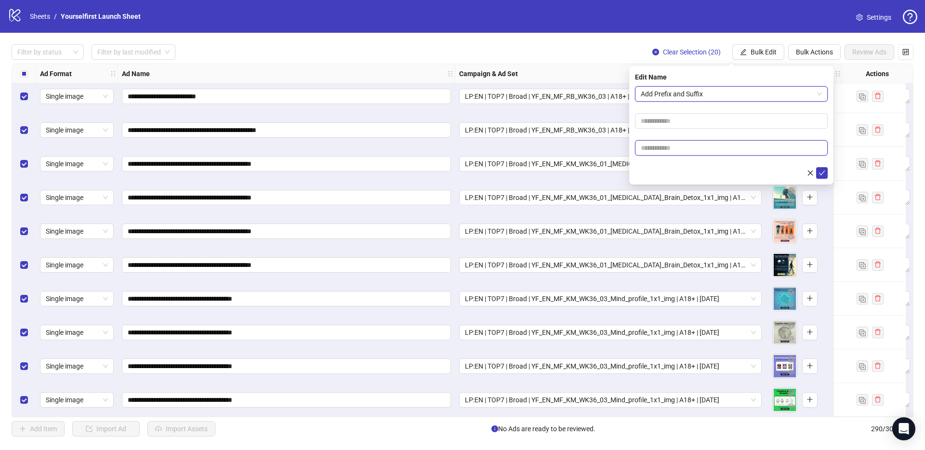
click at [682, 146] on input "text" at bounding box center [731, 147] width 193 height 15
paste input "**********"
type input "**********"
click at [822, 172] on icon "check" at bounding box center [822, 173] width 7 height 7
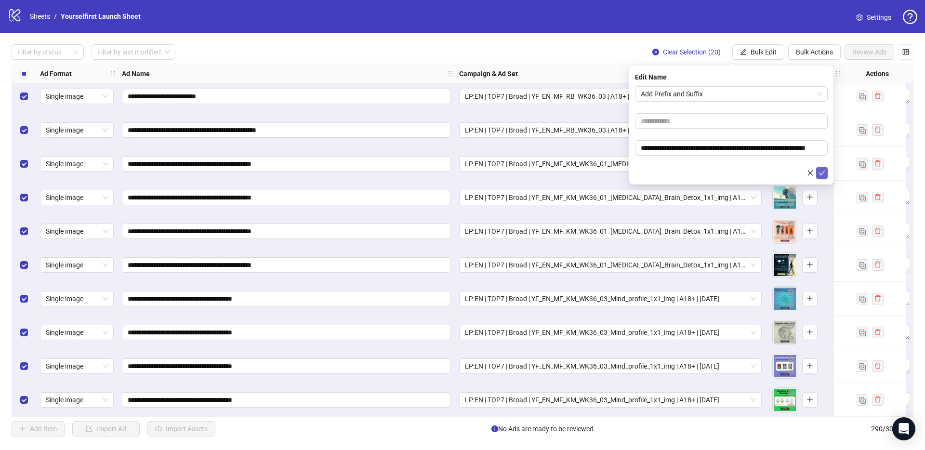
scroll to position [0, 0]
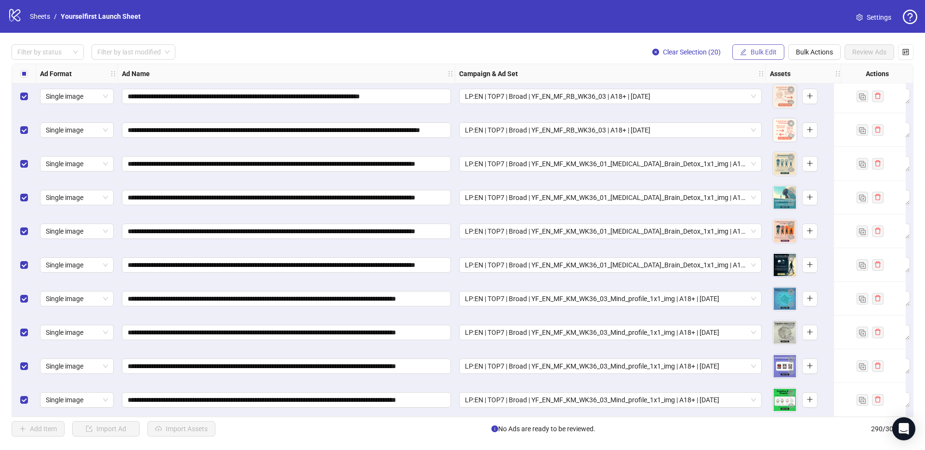
click at [756, 52] on span "Bulk Edit" at bounding box center [764, 52] width 26 height 8
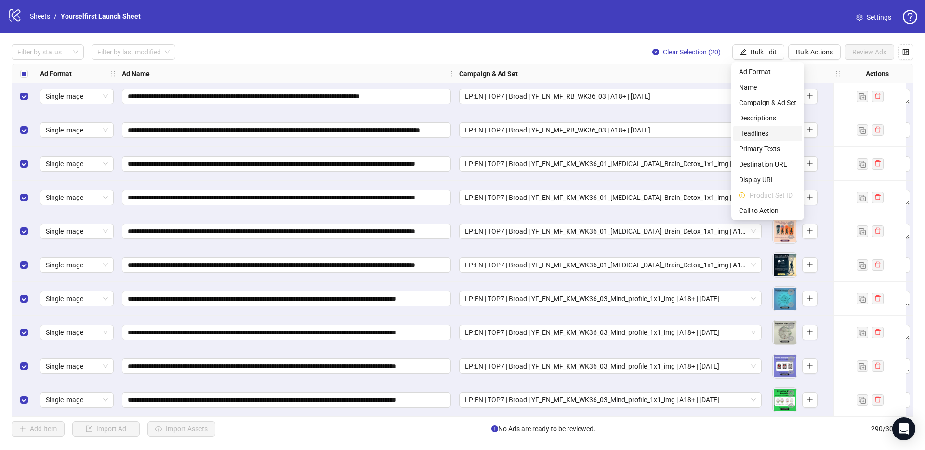
click at [765, 135] on span "Headlines" at bounding box center [767, 133] width 57 height 11
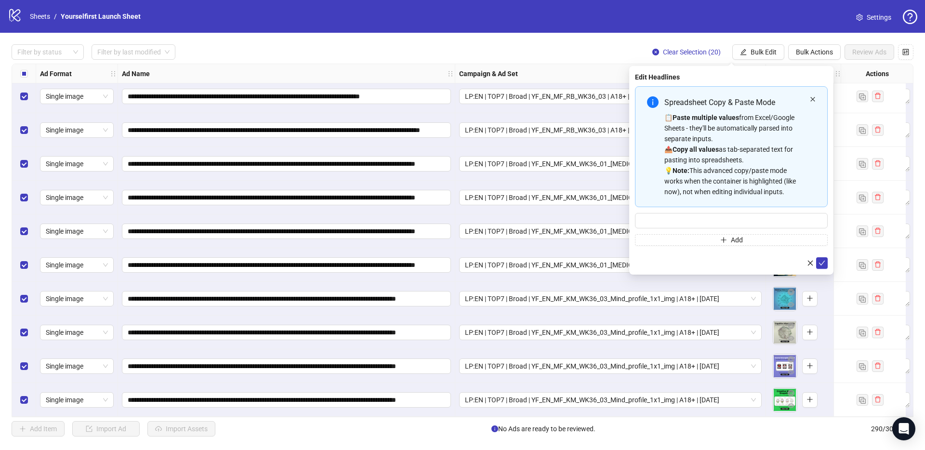
click at [813, 99] on icon "close" at bounding box center [813, 99] width 4 height 4
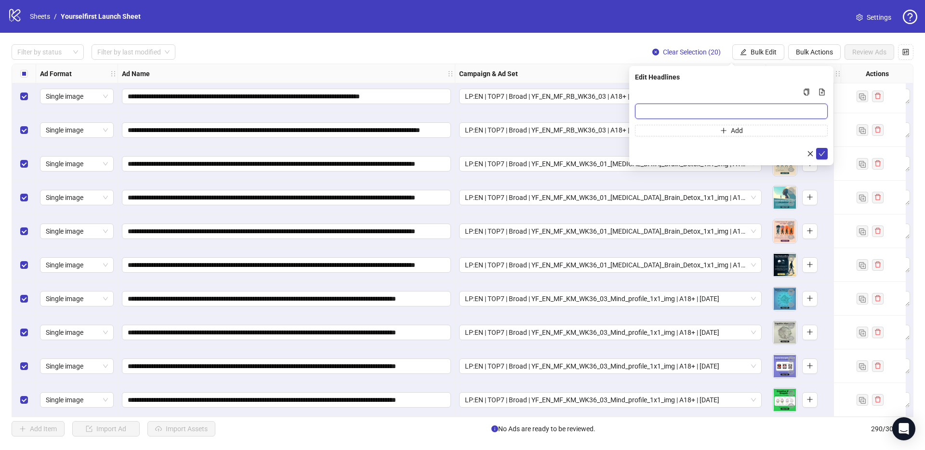
click at [719, 113] on input "Multi-input container - paste or copy values" at bounding box center [731, 111] width 193 height 15
paste input "**********"
type input "**********"
click at [824, 153] on icon "check" at bounding box center [822, 153] width 7 height 7
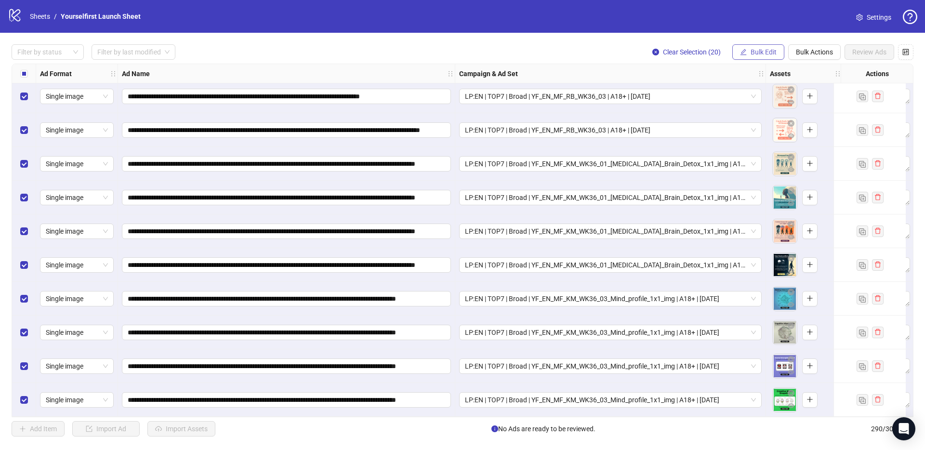
click at [756, 52] on span "Bulk Edit" at bounding box center [764, 52] width 26 height 8
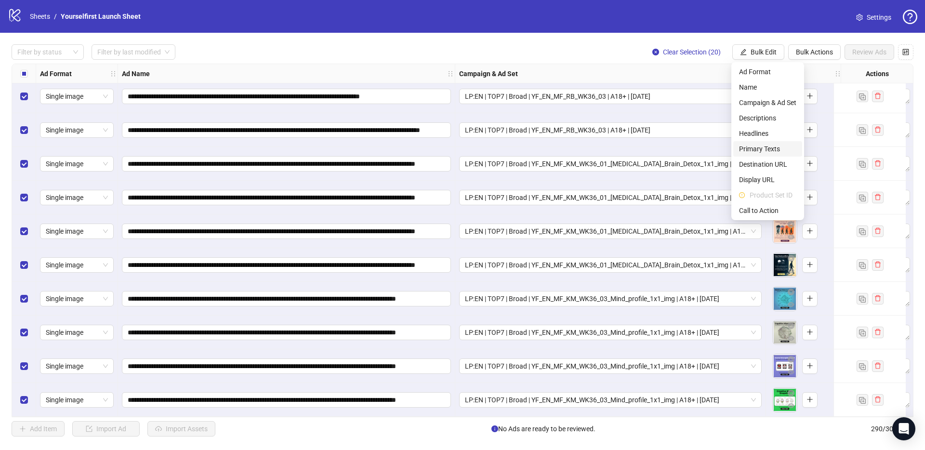
click at [763, 149] on span "Primary Texts" at bounding box center [767, 149] width 57 height 11
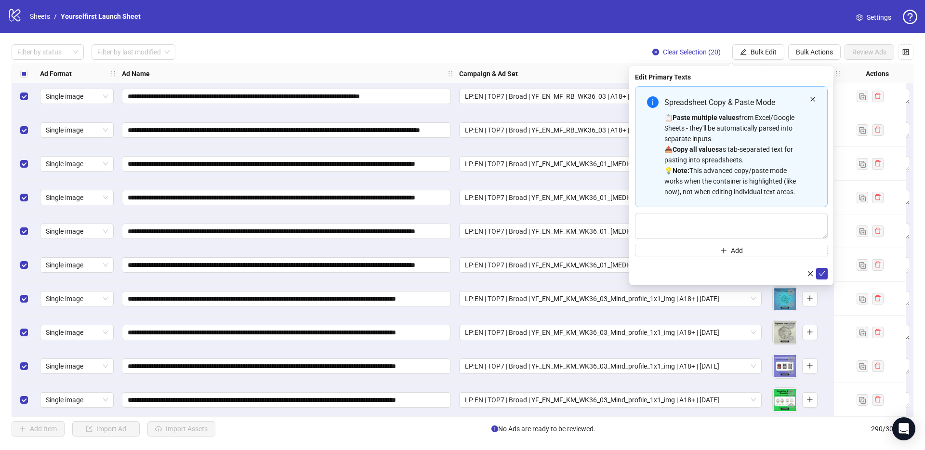
click at [814, 98] on icon "close" at bounding box center [813, 99] width 6 height 6
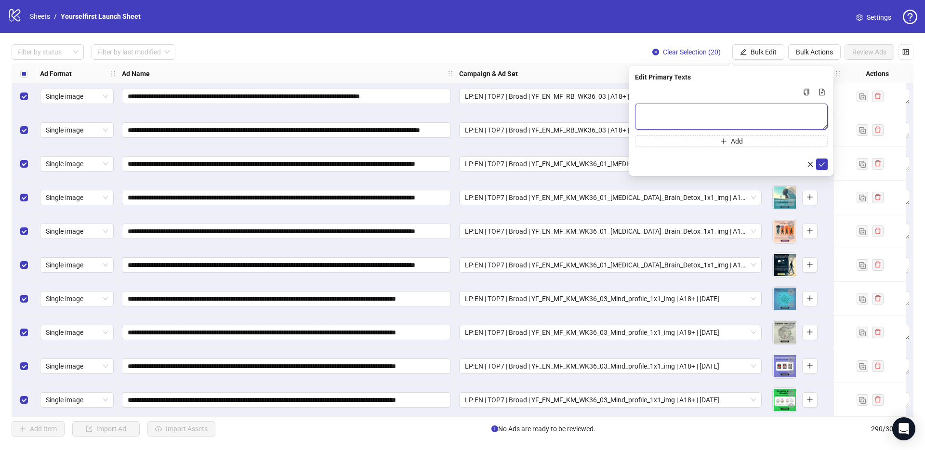
click at [691, 113] on textarea "Multi-text input container - paste or copy values" at bounding box center [731, 117] width 193 height 26
paste textarea "**********"
type textarea "**********"
click at [823, 164] on icon "check" at bounding box center [822, 164] width 7 height 7
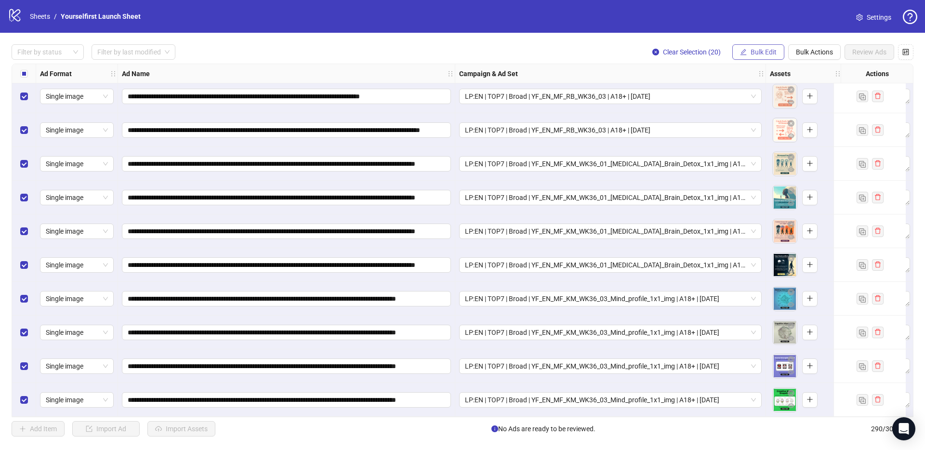
click at [754, 54] on span "Bulk Edit" at bounding box center [764, 52] width 26 height 8
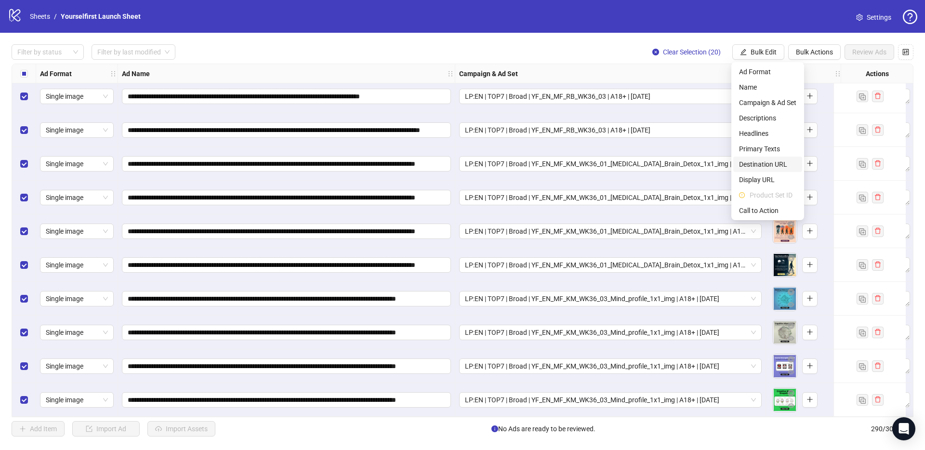
click at [756, 163] on span "Destination URL" at bounding box center [767, 164] width 57 height 11
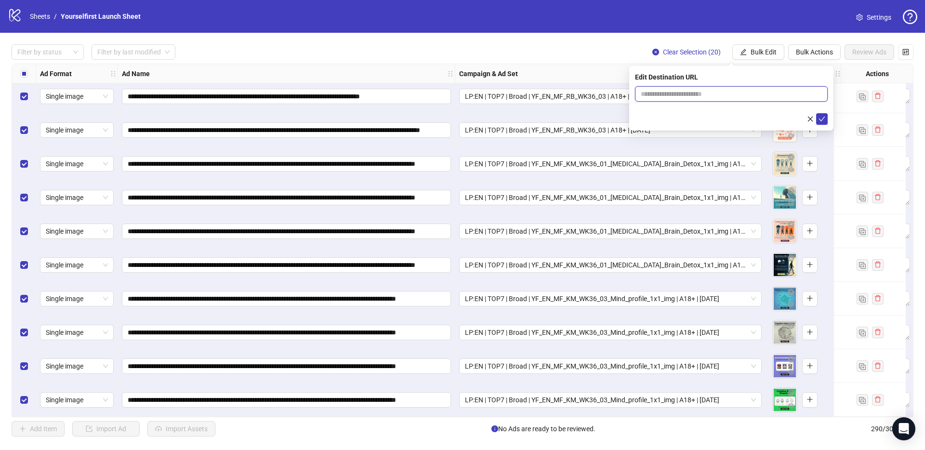
click at [703, 95] on input "text" at bounding box center [728, 94] width 174 height 11
paste input "**********"
type input "**********"
click at [821, 121] on icon "check" at bounding box center [822, 119] width 7 height 7
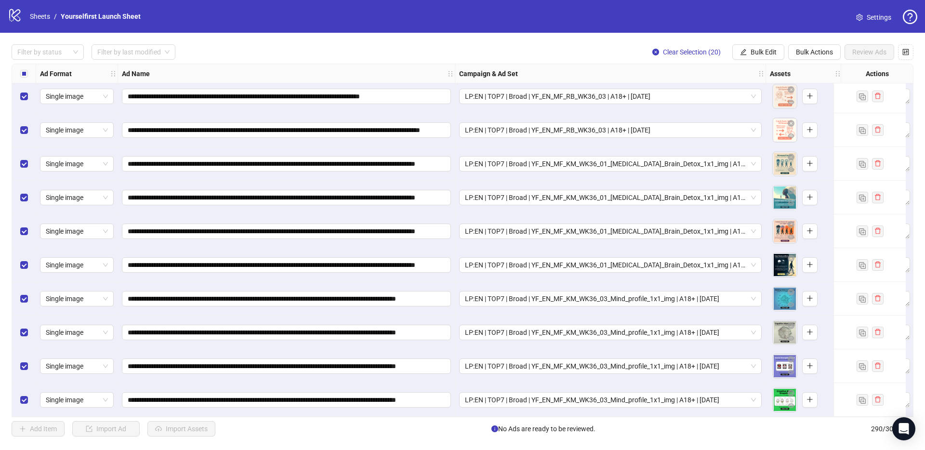
click at [479, 42] on div "**********" at bounding box center [462, 240] width 925 height 415
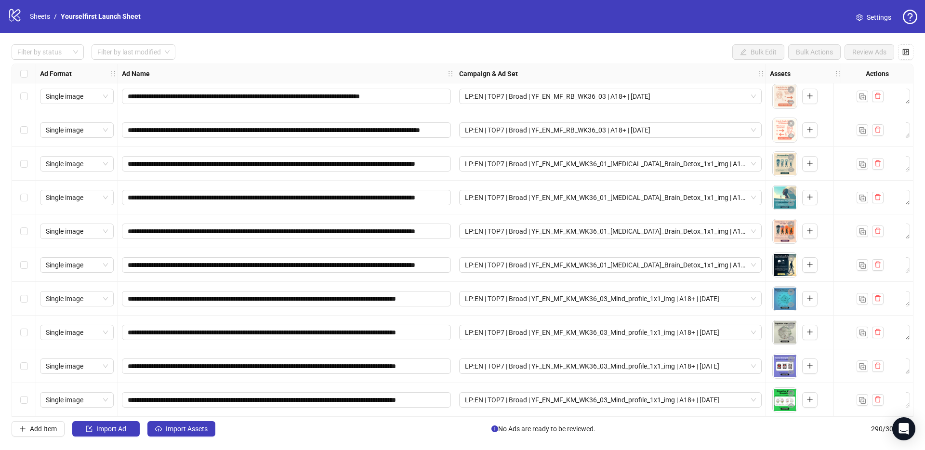
click at [337, 56] on div "Filter by status Filter by last modified Bulk Edit Bulk Actions Review Ads" at bounding box center [463, 51] width 902 height 15
click at [199, 429] on span "Import Assets" at bounding box center [187, 429] width 42 height 8
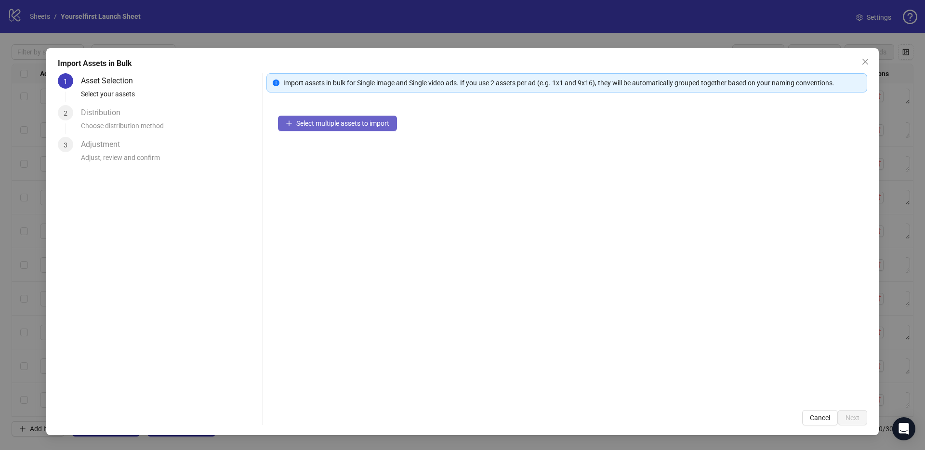
click at [320, 123] on span "Select multiple assets to import" at bounding box center [342, 124] width 93 height 8
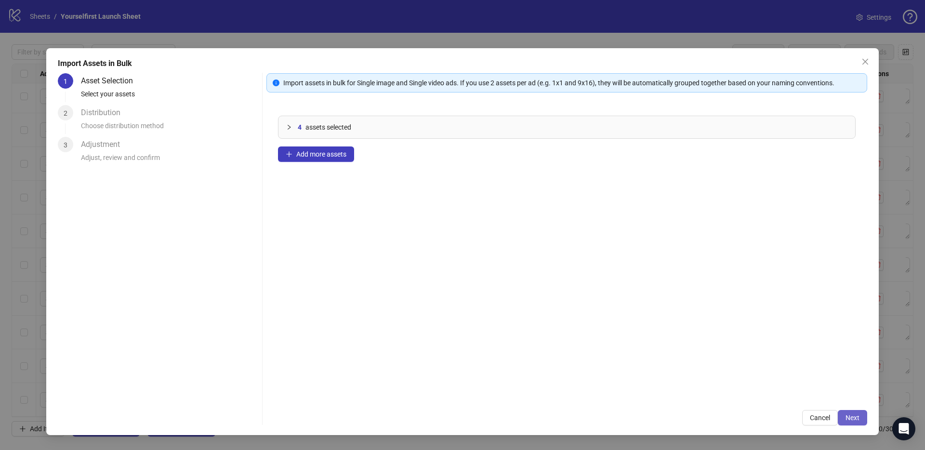
click at [858, 417] on span "Next" at bounding box center [853, 418] width 14 height 8
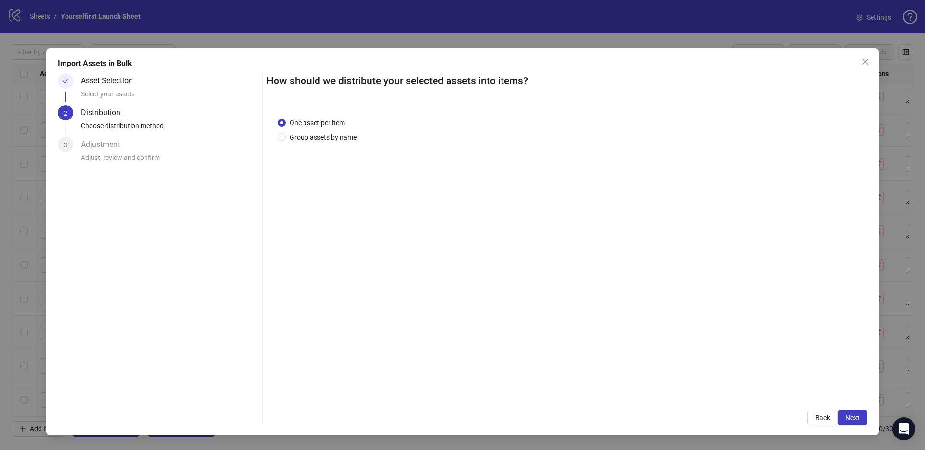
click at [858, 417] on span "Next" at bounding box center [853, 418] width 14 height 8
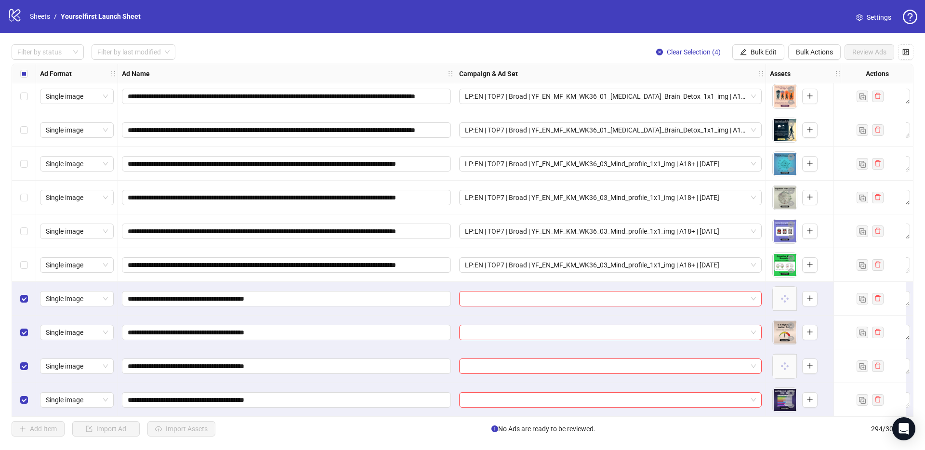
scroll to position [9589, 0]
click at [761, 49] on span "Bulk Edit" at bounding box center [764, 52] width 26 height 8
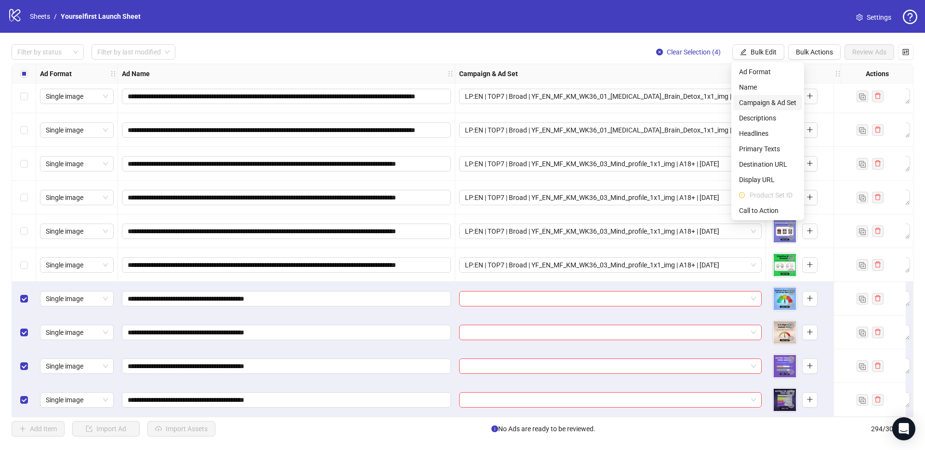
click at [761, 100] on span "Campaign & Ad Set" at bounding box center [767, 102] width 57 height 11
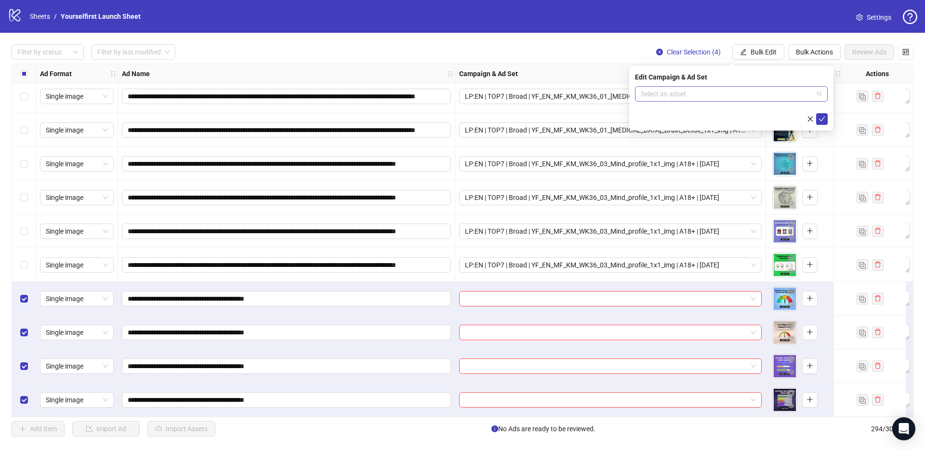
click at [695, 92] on input "search" at bounding box center [727, 94] width 173 height 14
paste input "**********"
type input "**********"
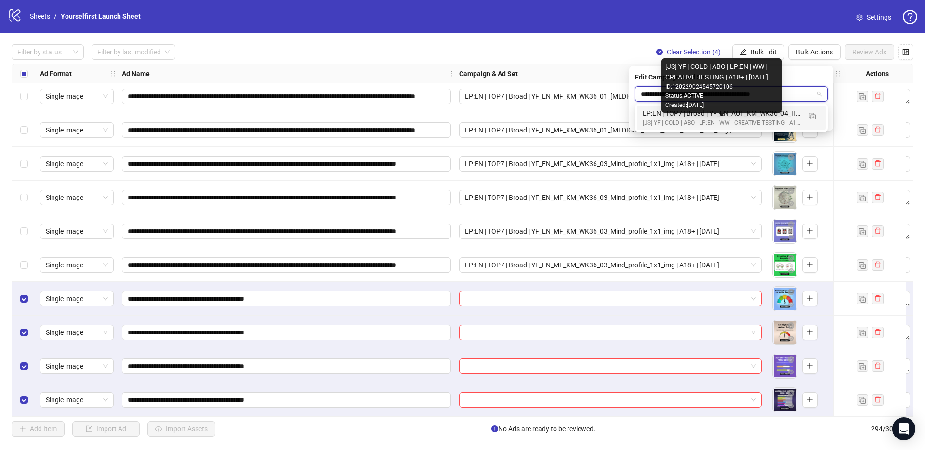
click at [732, 119] on div "[JS] YF | COLD | ABO | LP:EN | WW | CREATIVE TESTING | A18+ | [DATE]" at bounding box center [722, 123] width 158 height 9
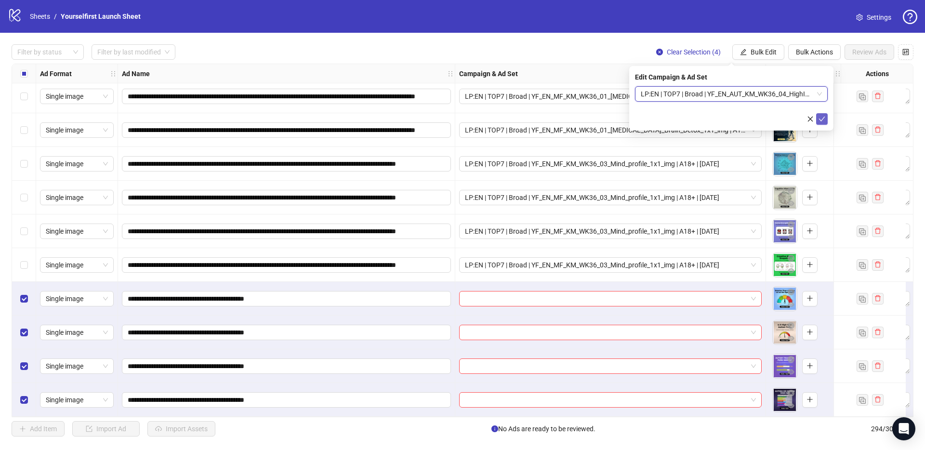
click at [823, 119] on icon "check" at bounding box center [822, 119] width 7 height 7
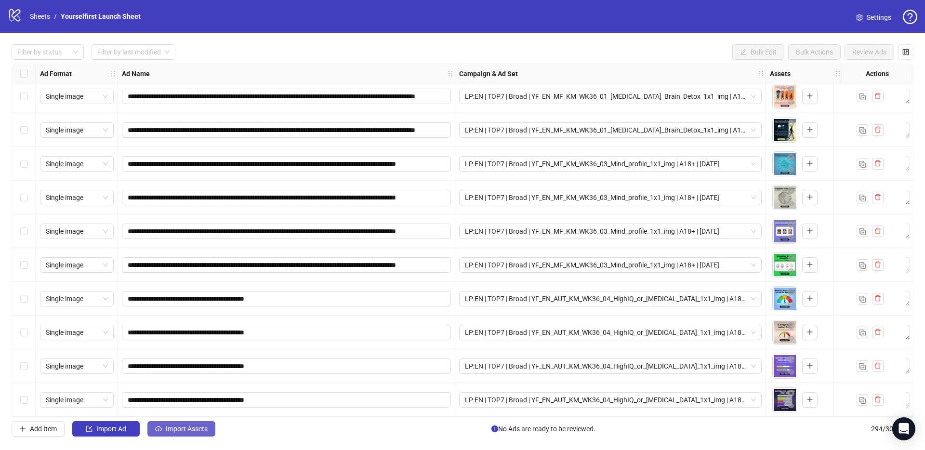
click at [199, 433] on button "Import Assets" at bounding box center [181, 428] width 68 height 15
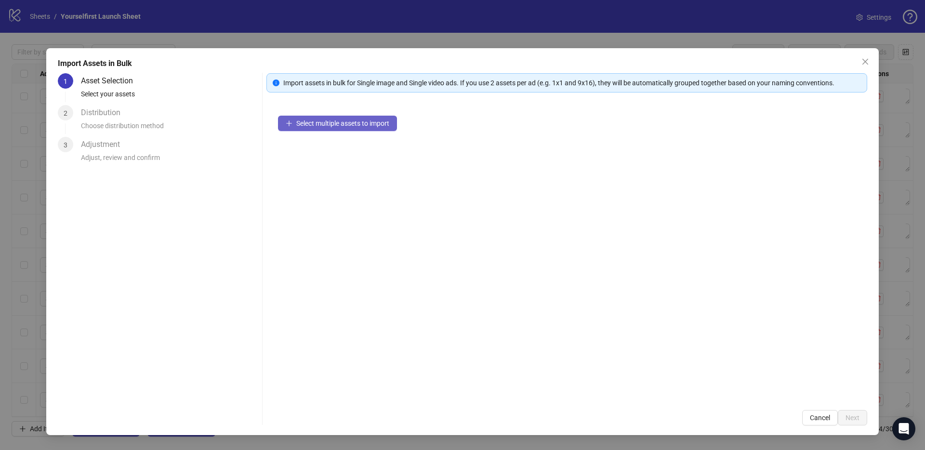
click at [339, 125] on span "Select multiple assets to import" at bounding box center [342, 124] width 93 height 8
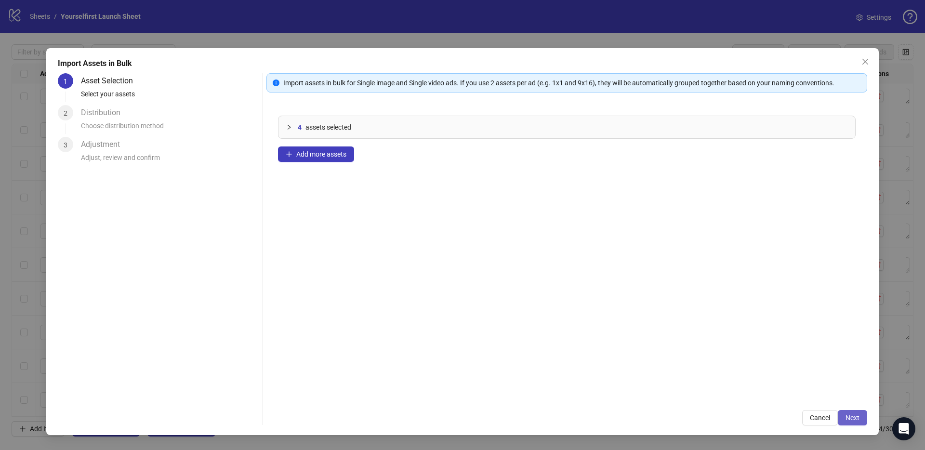
click at [864, 420] on button "Next" at bounding box center [852, 417] width 29 height 15
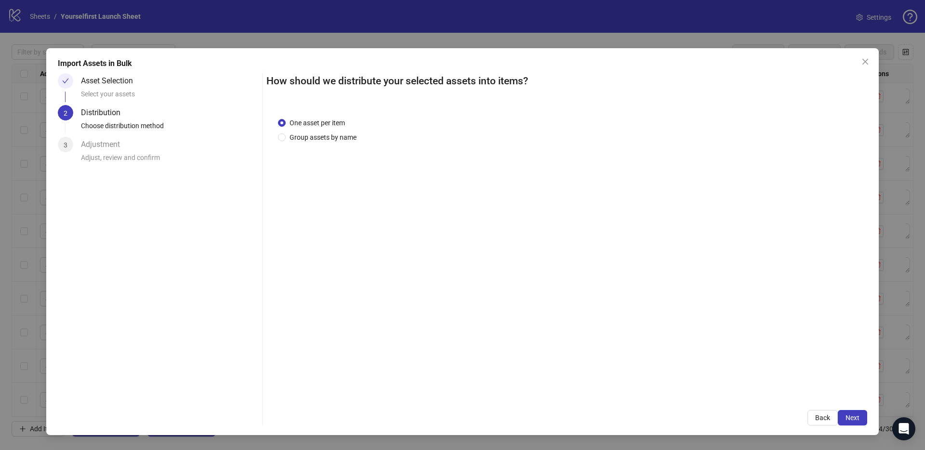
click at [859, 418] on span "Next" at bounding box center [853, 418] width 14 height 8
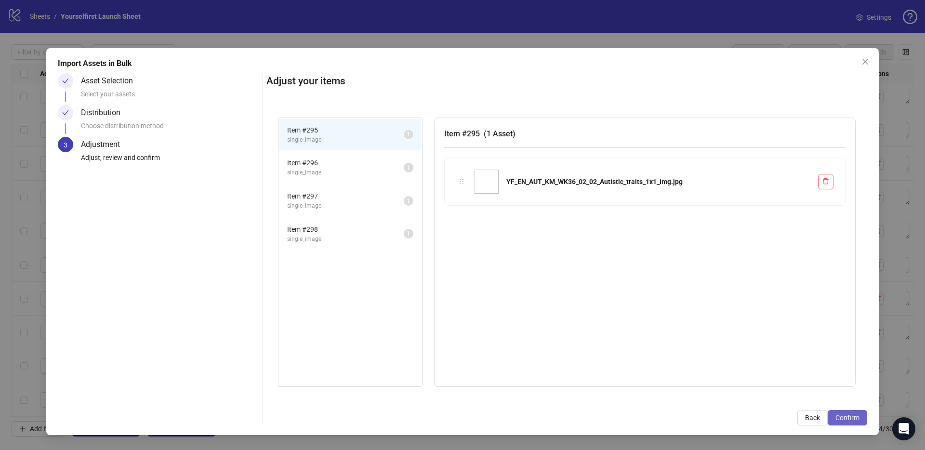
click at [859, 418] on span "Confirm" at bounding box center [848, 418] width 24 height 8
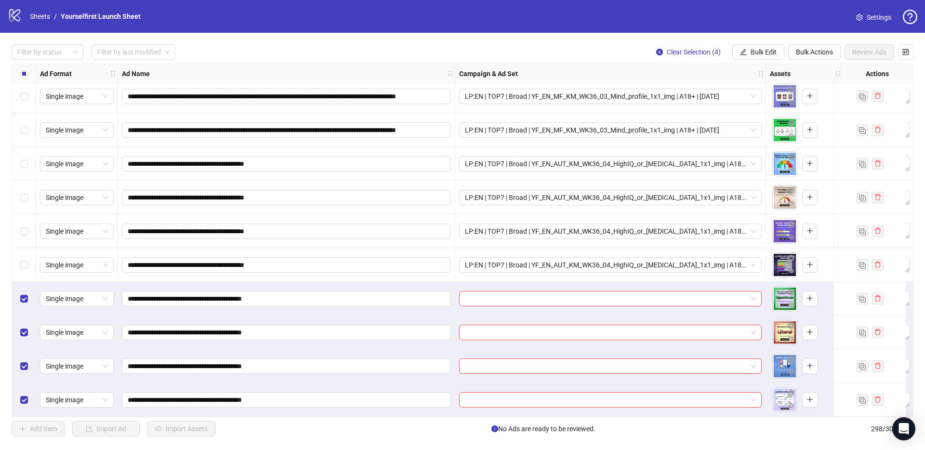
scroll to position [9724, 0]
click at [759, 48] on button "Bulk Edit" at bounding box center [759, 51] width 52 height 15
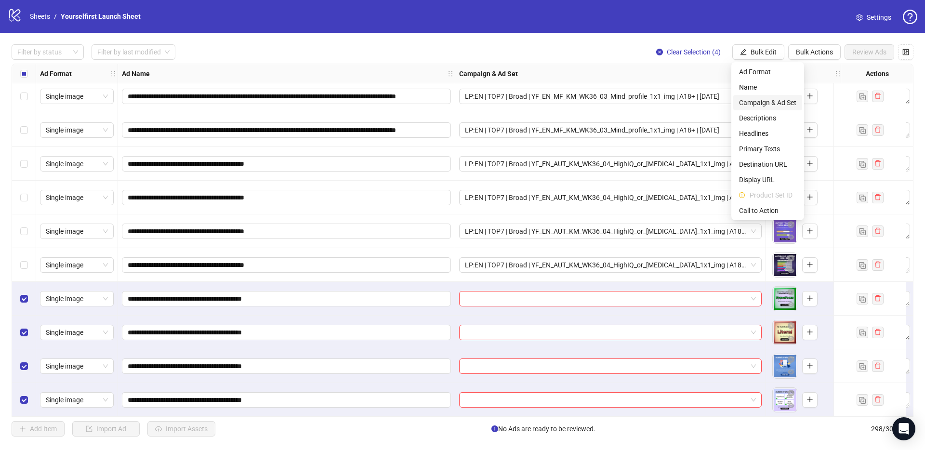
click at [764, 107] on span "Campaign & Ad Set" at bounding box center [767, 102] width 57 height 11
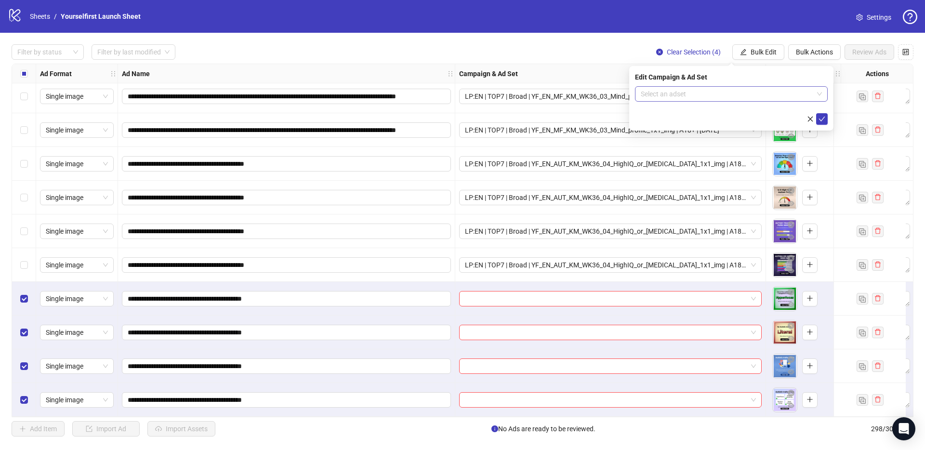
click at [650, 99] on input "search" at bounding box center [727, 94] width 173 height 14
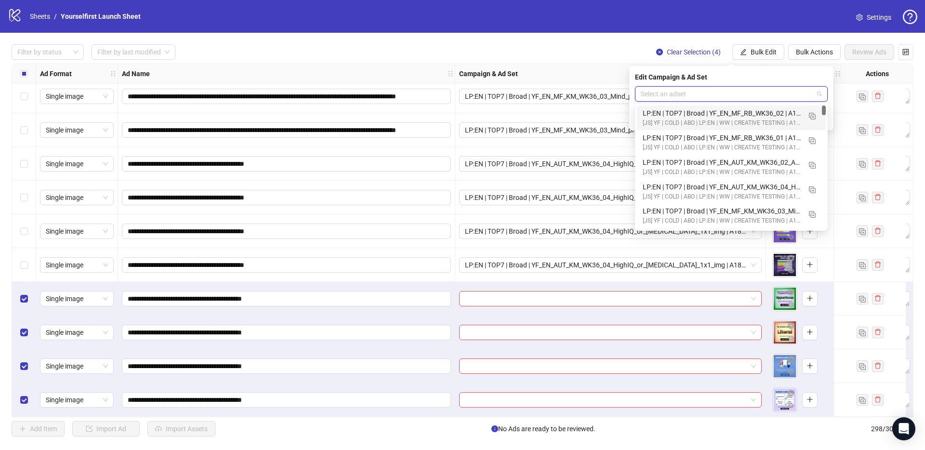
paste input "**********"
type input "**********"
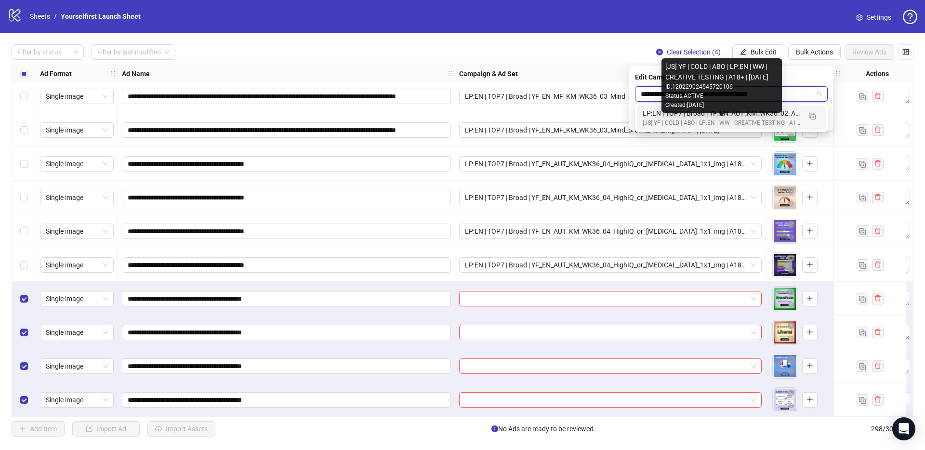
click at [695, 115] on div "LP:EN | TOP7 | Broad | YF_EN_AUT_KM_WK36_02_Autistic_traits_1x1_img | A18+ | [D…" at bounding box center [722, 113] width 158 height 11
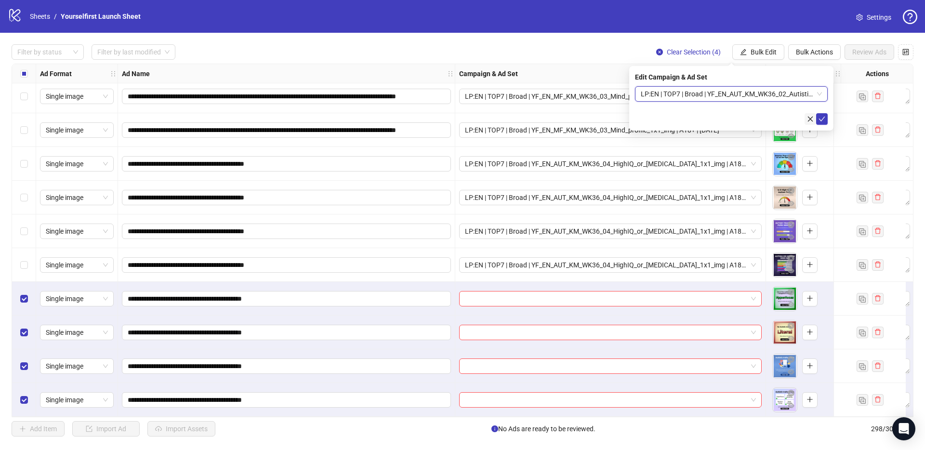
click at [821, 116] on icon "check" at bounding box center [822, 119] width 7 height 7
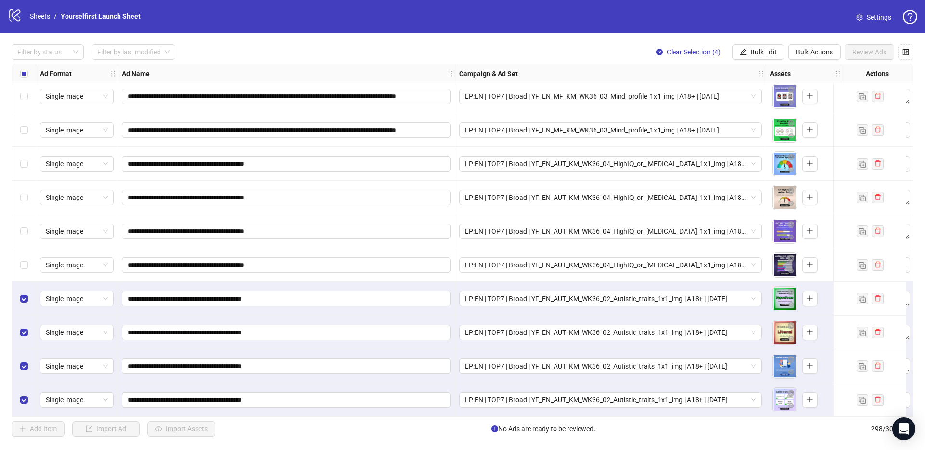
click at [471, 40] on div "**********" at bounding box center [462, 240] width 925 height 415
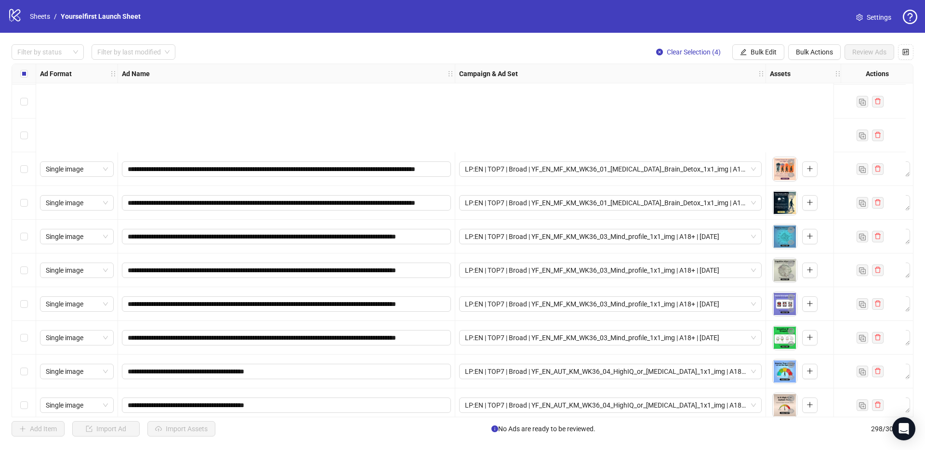
scroll to position [9656, 0]
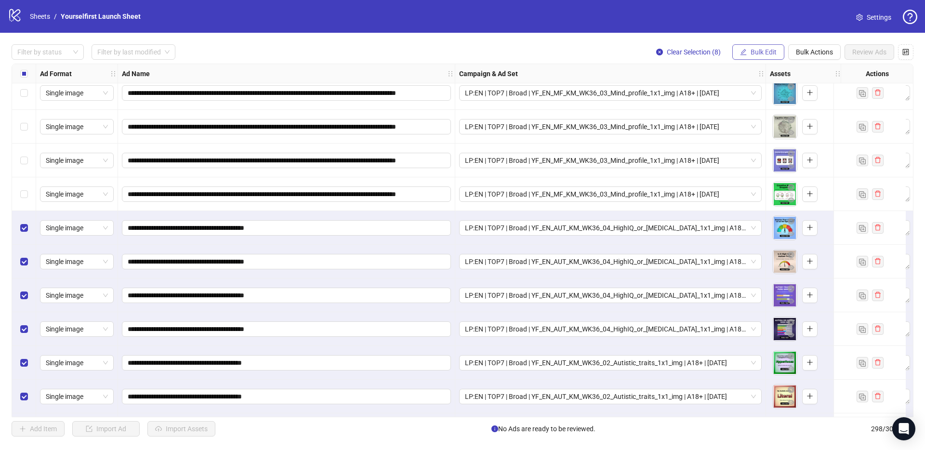
click at [757, 53] on span "Bulk Edit" at bounding box center [764, 52] width 26 height 8
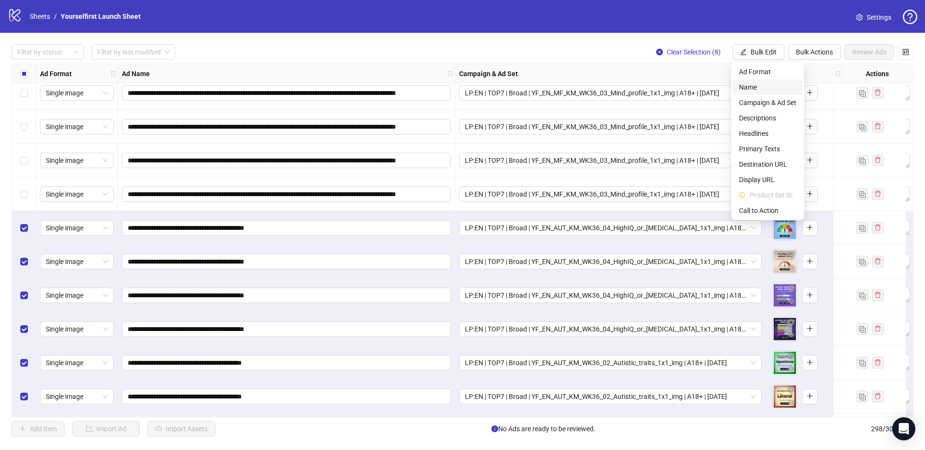
click at [749, 88] on span "Name" at bounding box center [767, 87] width 57 height 11
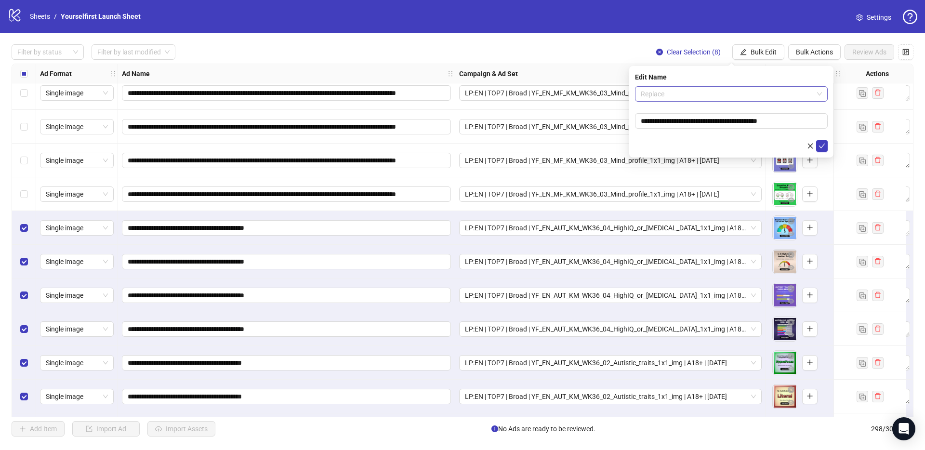
click at [712, 90] on span "Replace" at bounding box center [731, 94] width 181 height 14
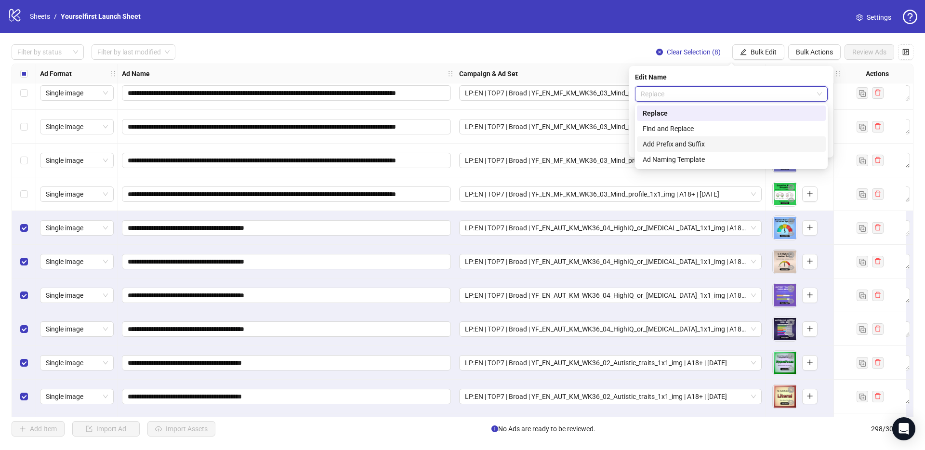
click at [708, 144] on div "Add Prefix and Suffix" at bounding box center [731, 144] width 177 height 11
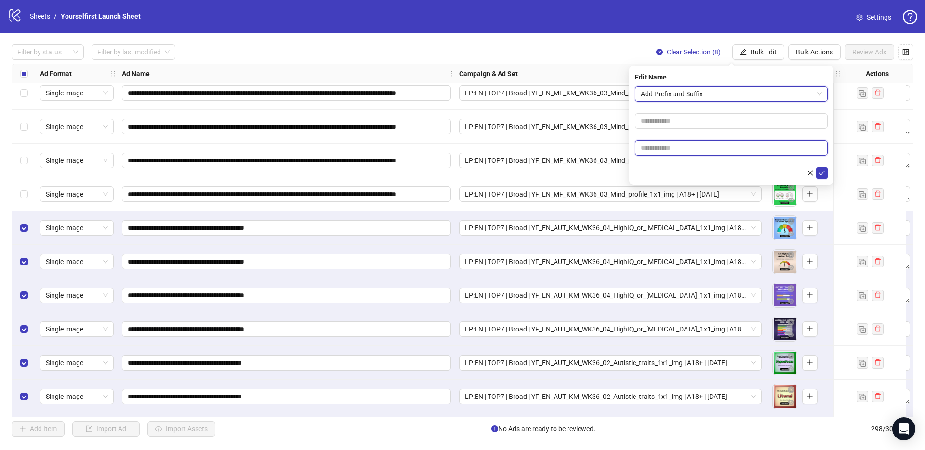
click at [680, 155] on input "text" at bounding box center [731, 147] width 193 height 15
click at [671, 147] on input "text" at bounding box center [731, 147] width 193 height 15
paste input "**********"
type input "**********"
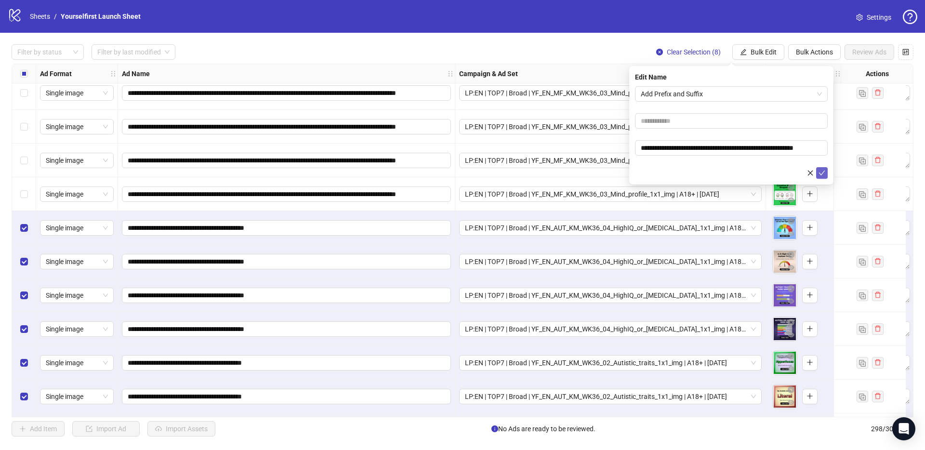
click at [822, 173] on icon "check" at bounding box center [822, 173] width 7 height 7
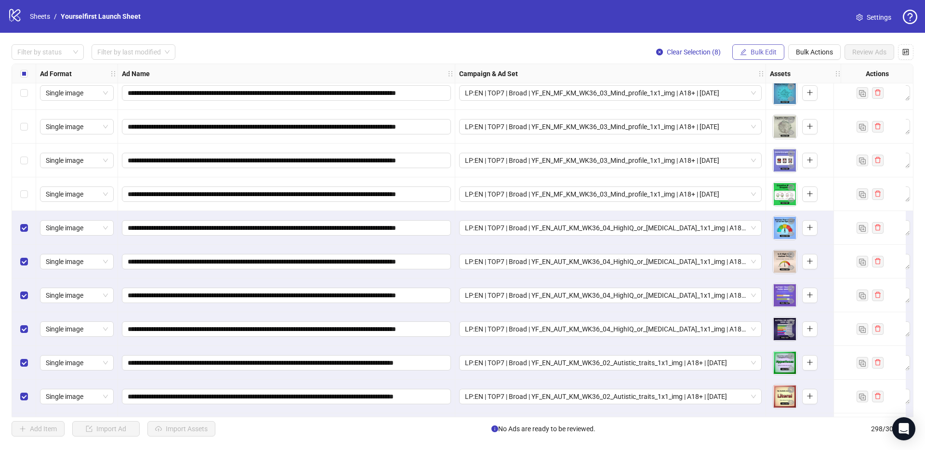
click at [762, 51] on span "Bulk Edit" at bounding box center [764, 52] width 26 height 8
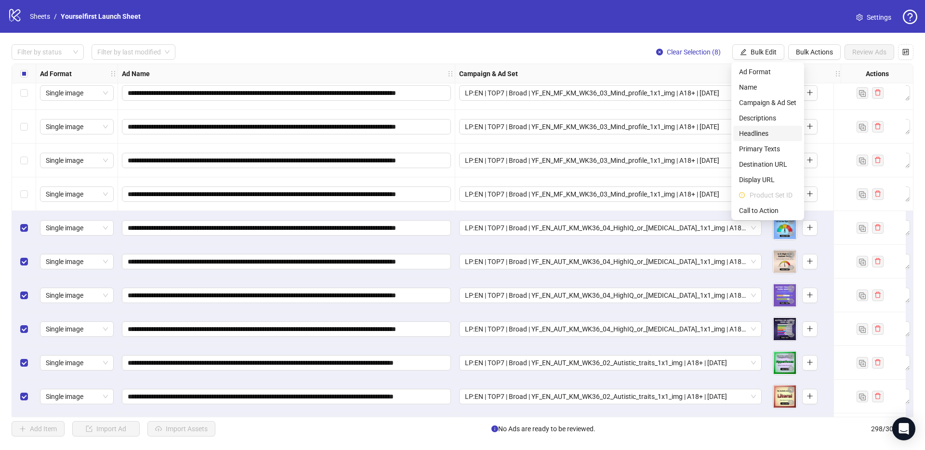
click at [757, 129] on span "Headlines" at bounding box center [767, 133] width 57 height 11
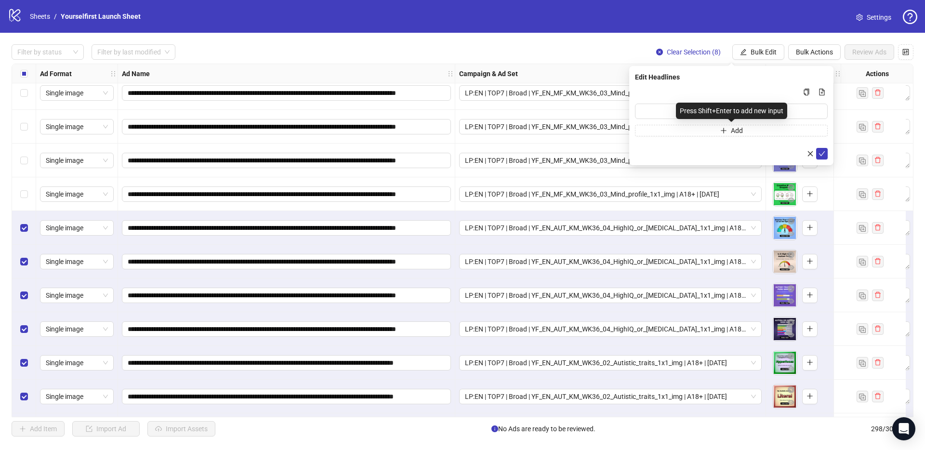
click at [709, 101] on div "Add" at bounding box center [731, 111] width 193 height 50
click at [675, 112] on input "Multi-input container - paste or copy values" at bounding box center [731, 111] width 193 height 15
paste input "**********"
type input "**********"
click at [823, 152] on icon "check" at bounding box center [822, 153] width 6 height 5
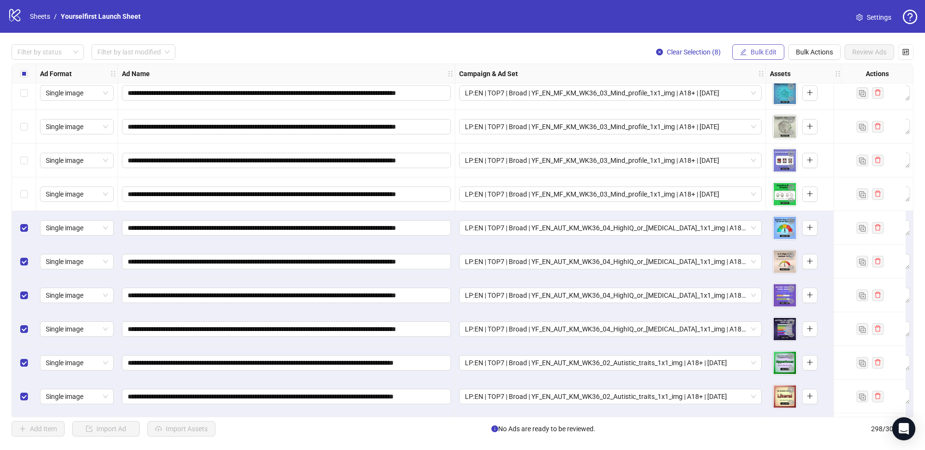
click at [757, 53] on span "Bulk Edit" at bounding box center [764, 52] width 26 height 8
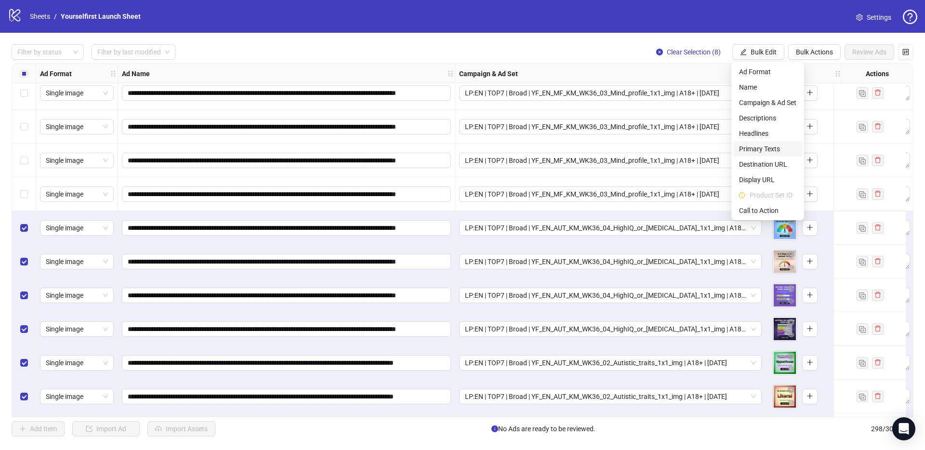
click at [773, 151] on span "Primary Texts" at bounding box center [767, 149] width 57 height 11
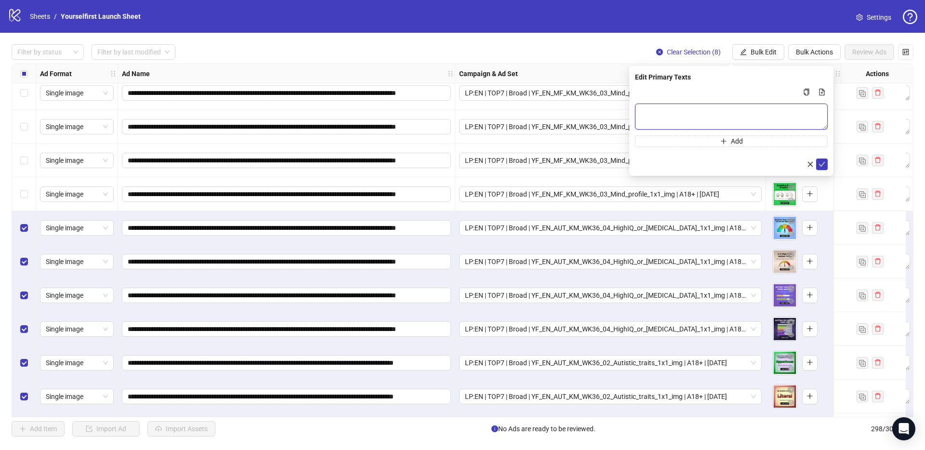
click at [696, 113] on textarea "Multi-text input container - paste or copy values" at bounding box center [731, 117] width 193 height 26
paste textarea "**********"
type textarea "**********"
click at [824, 164] on icon "check" at bounding box center [822, 164] width 7 height 7
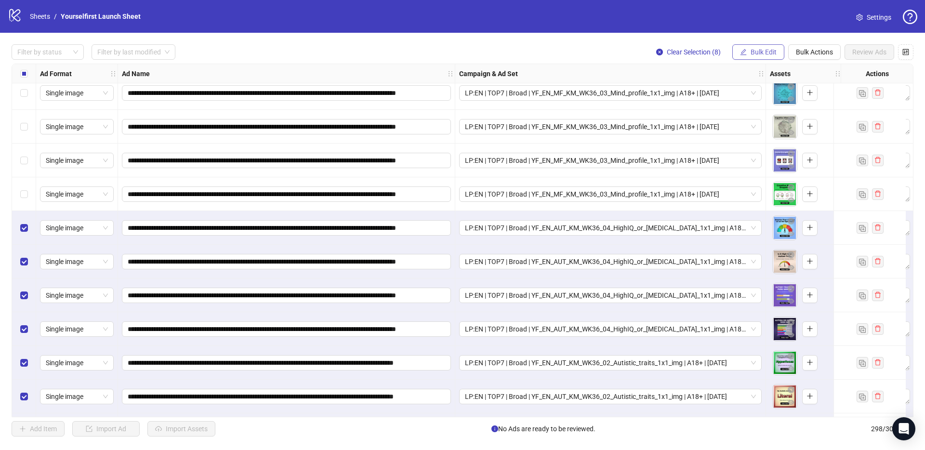
click at [756, 52] on span "Bulk Edit" at bounding box center [764, 52] width 26 height 8
click at [751, 53] on span "Bulk Edit" at bounding box center [764, 52] width 26 height 8
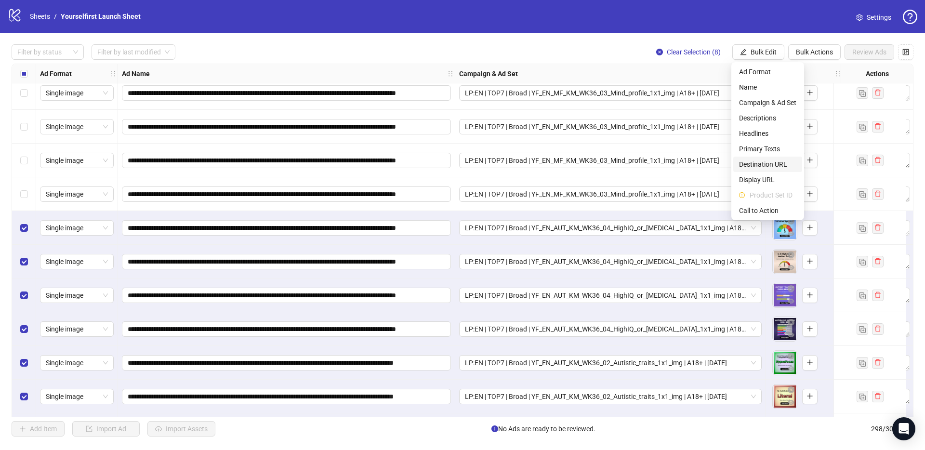
drag, startPoint x: 748, startPoint y: 159, endPoint x: 787, endPoint y: 134, distance: 46.1
click at [748, 158] on li "Destination URL" at bounding box center [768, 164] width 69 height 15
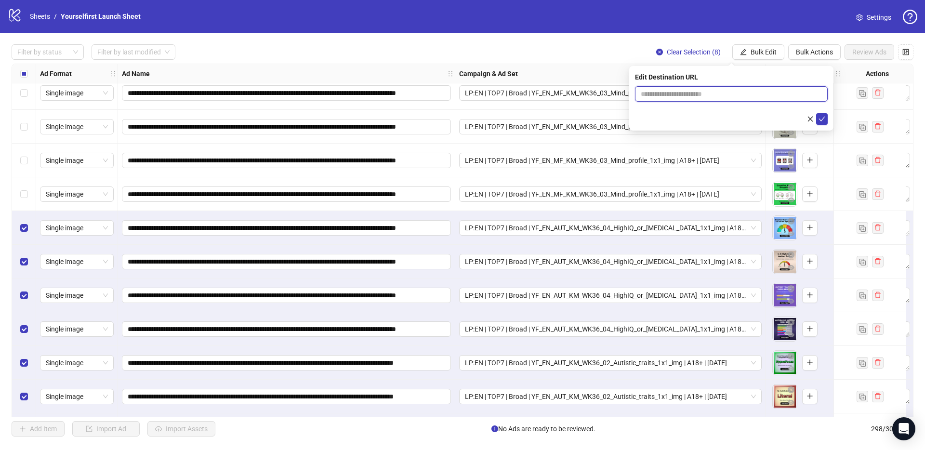
click at [718, 94] on input "text" at bounding box center [728, 94] width 174 height 11
paste input "**********"
type input "**********"
click at [824, 119] on icon "check" at bounding box center [822, 119] width 7 height 7
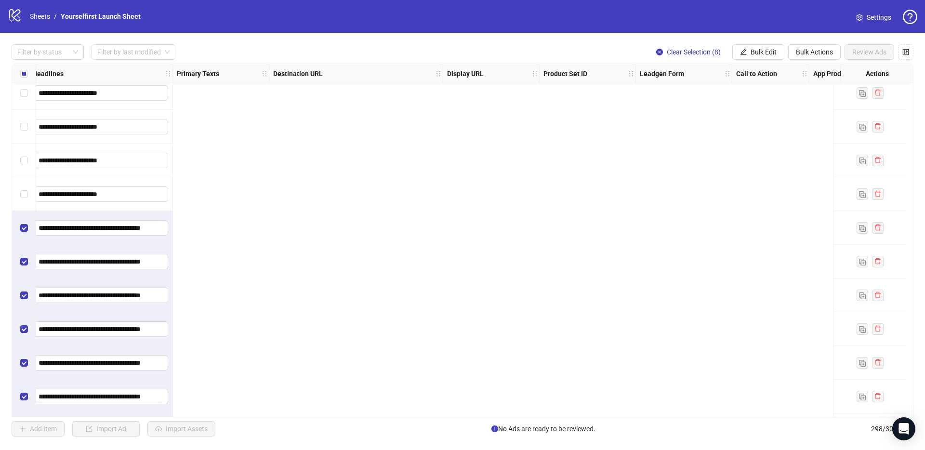
scroll to position [9656, 0]
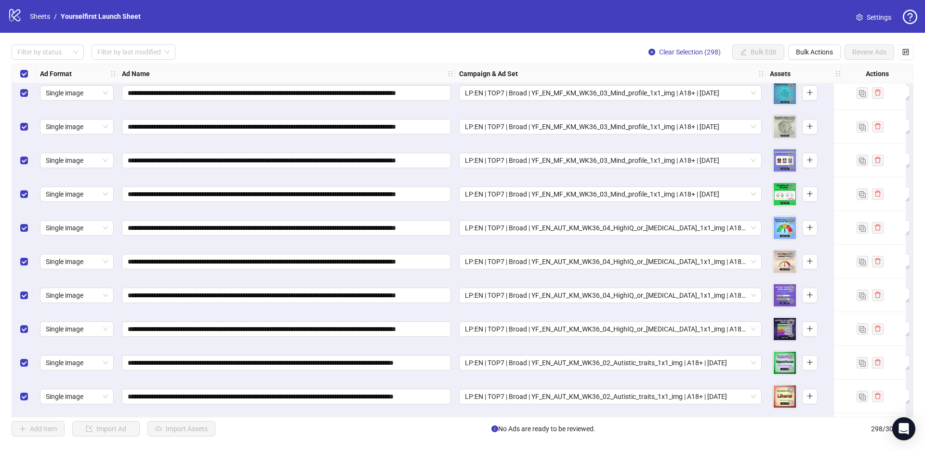
click at [279, 46] on div "Filter by status Filter by last modified Clear Selection (298) Bulk Edit Bulk A…" at bounding box center [463, 51] width 902 height 15
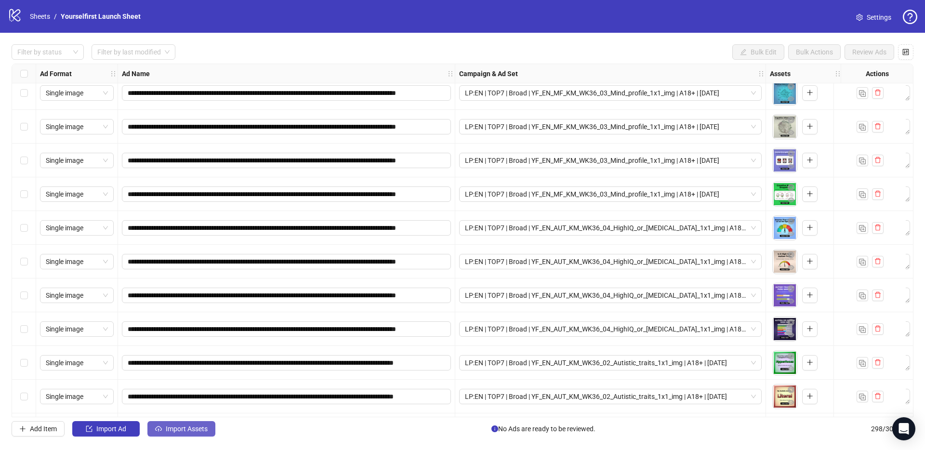
click at [198, 427] on span "Import Assets" at bounding box center [187, 429] width 42 height 8
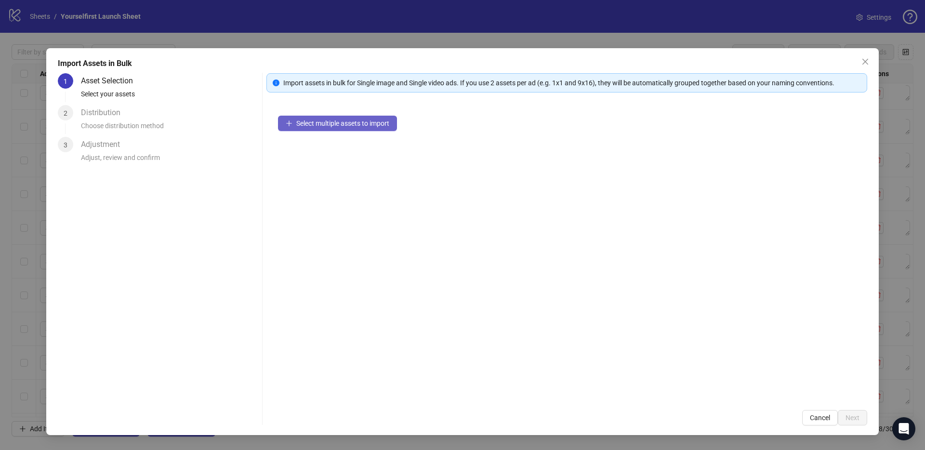
click at [386, 121] on span "Select multiple assets to import" at bounding box center [342, 124] width 93 height 8
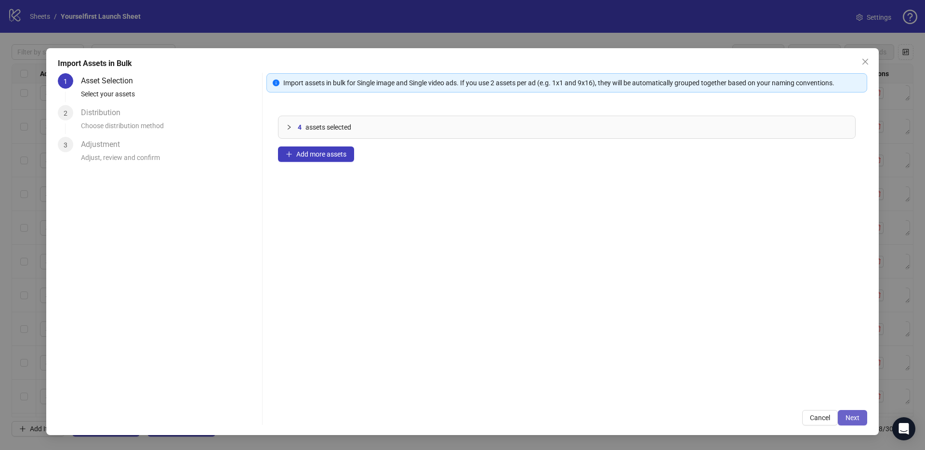
click at [858, 415] on span "Next" at bounding box center [853, 418] width 14 height 8
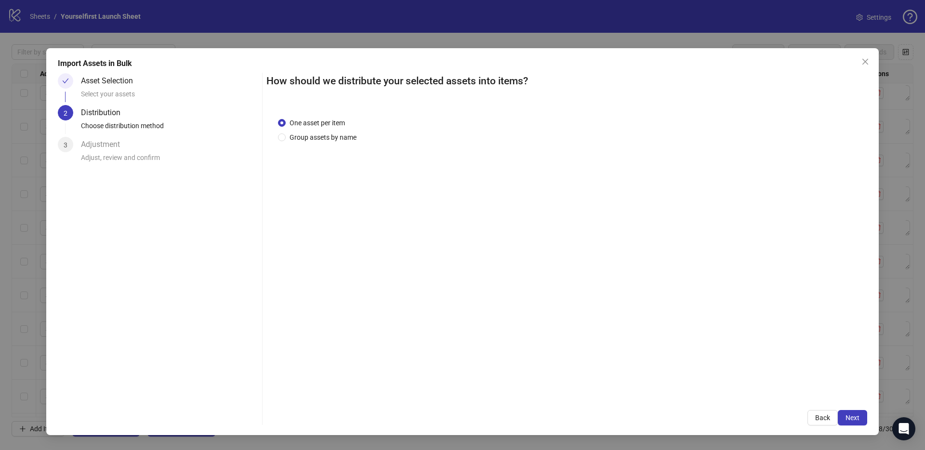
click at [857, 417] on span "Next" at bounding box center [853, 418] width 14 height 8
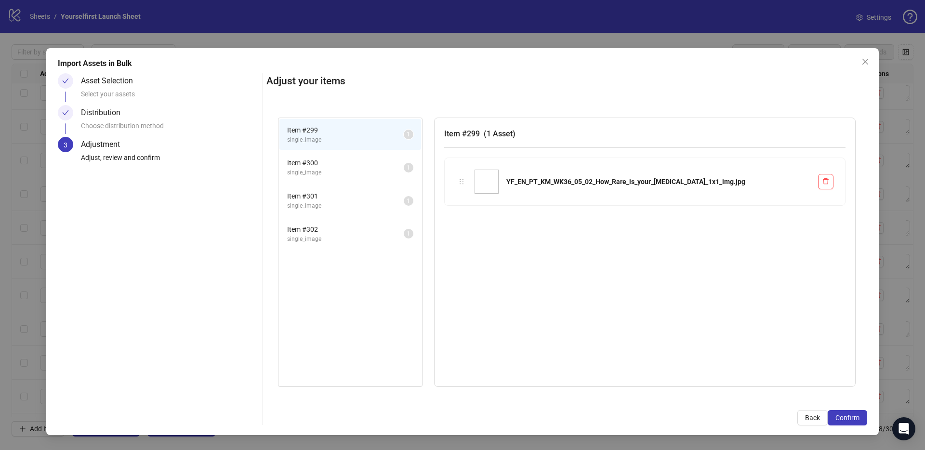
click at [857, 417] on span "Confirm" at bounding box center [848, 418] width 24 height 8
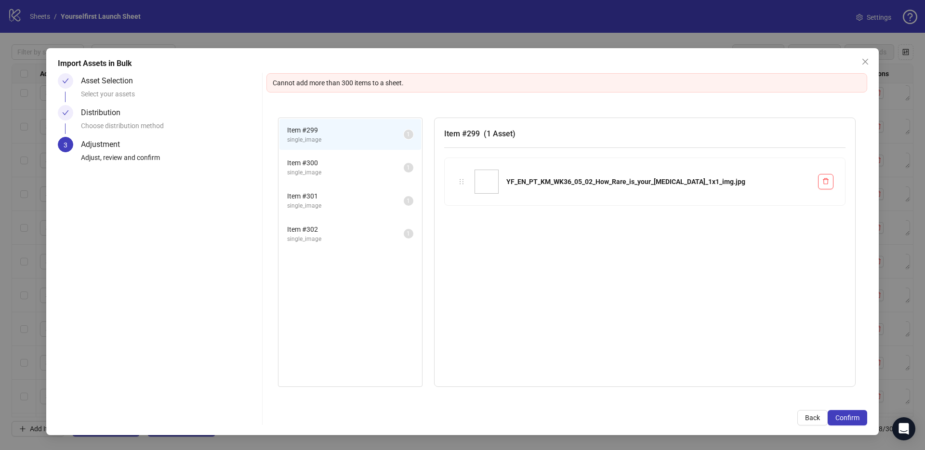
click at [681, 276] on div "Item # 299 ( 1 Asset ) YF_EN_PT_KM_WK36_05_02_How_Rare_is_your_[MEDICAL_DATA]_1…" at bounding box center [645, 252] width 422 height 269
click at [862, 65] on button "Close" at bounding box center [865, 61] width 15 height 15
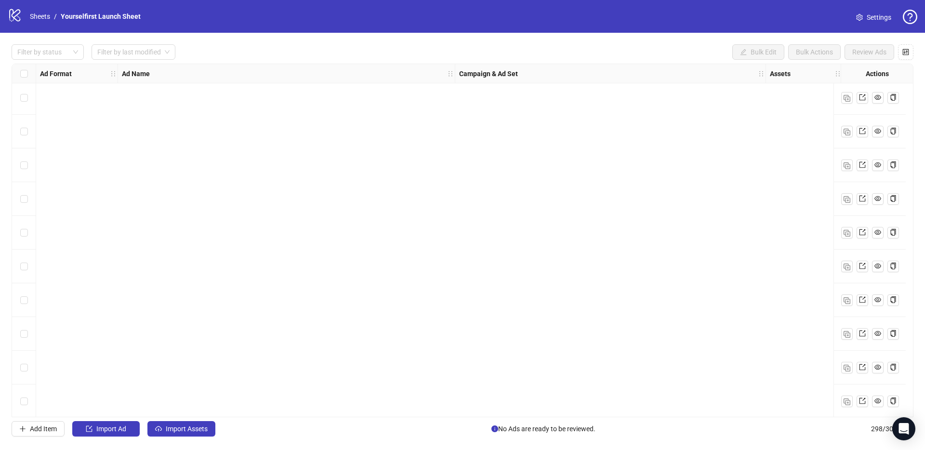
scroll to position [0, 0]
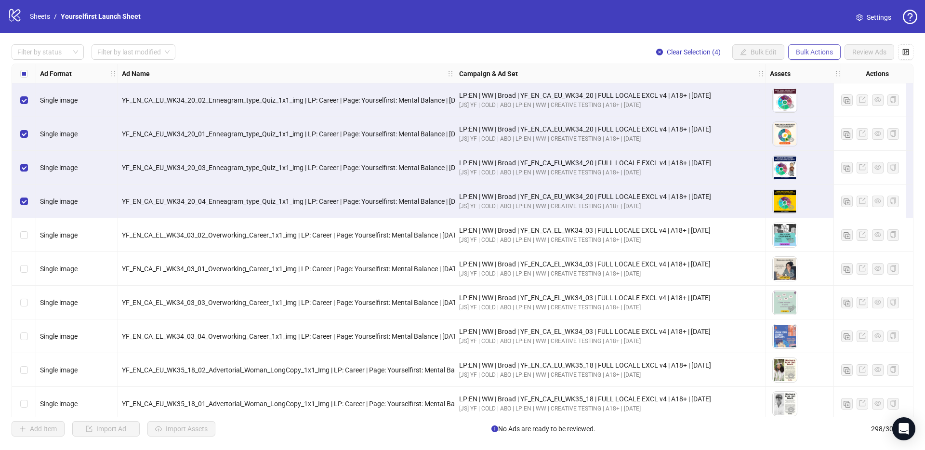
click at [825, 50] on span "Bulk Actions" at bounding box center [814, 52] width 37 height 8
click at [816, 74] on span "Delete" at bounding box center [828, 72] width 66 height 11
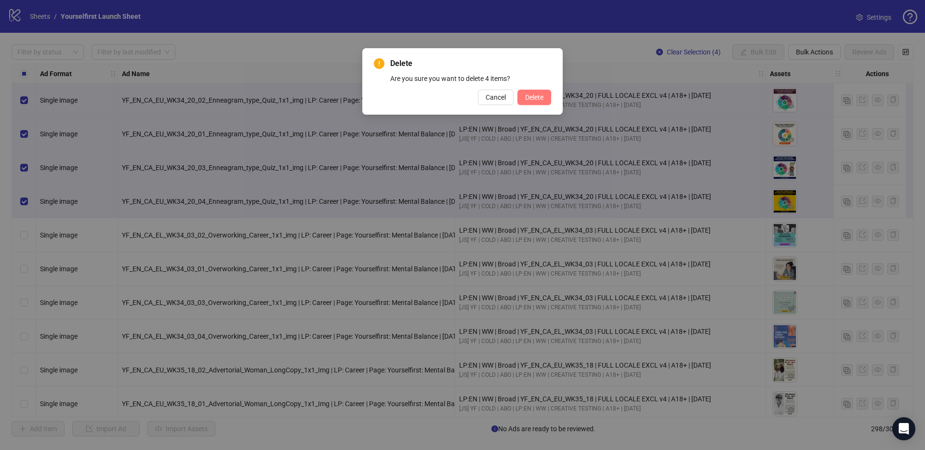
click at [536, 99] on span "Delete" at bounding box center [534, 98] width 18 height 8
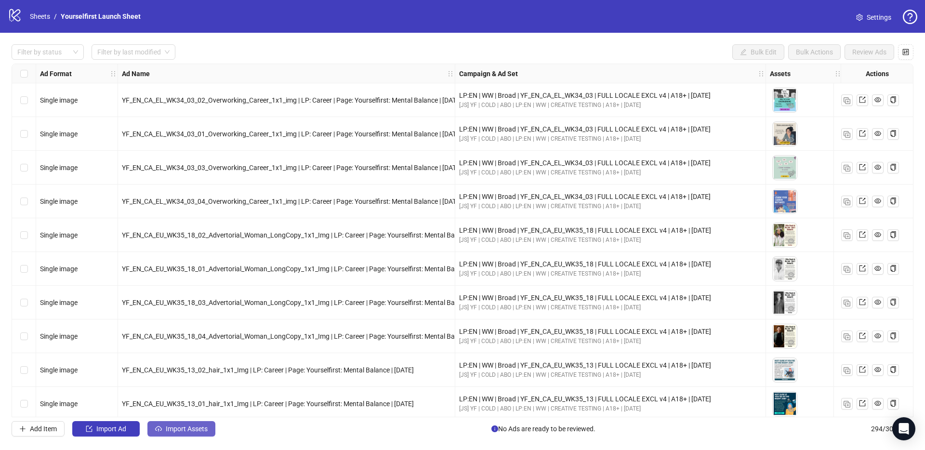
click at [205, 432] on span "Import Assets" at bounding box center [187, 429] width 42 height 8
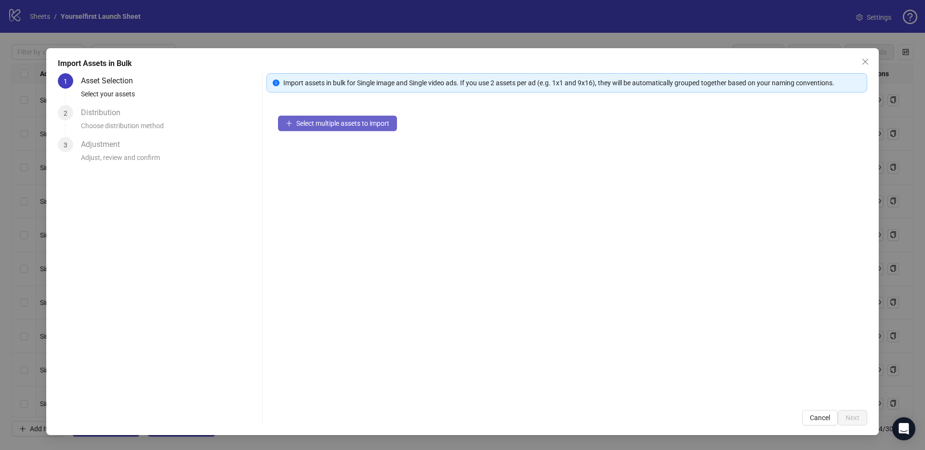
click at [367, 126] on span "Select multiple assets to import" at bounding box center [342, 124] width 93 height 8
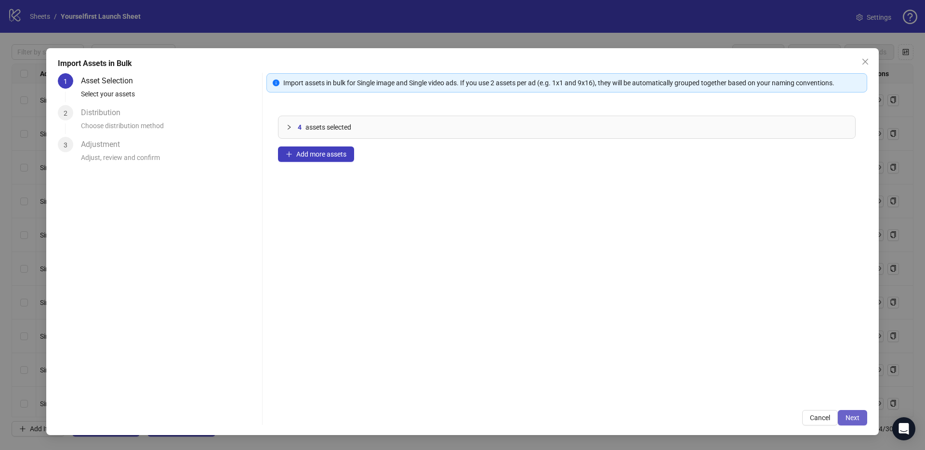
click at [855, 416] on span "Next" at bounding box center [853, 418] width 14 height 8
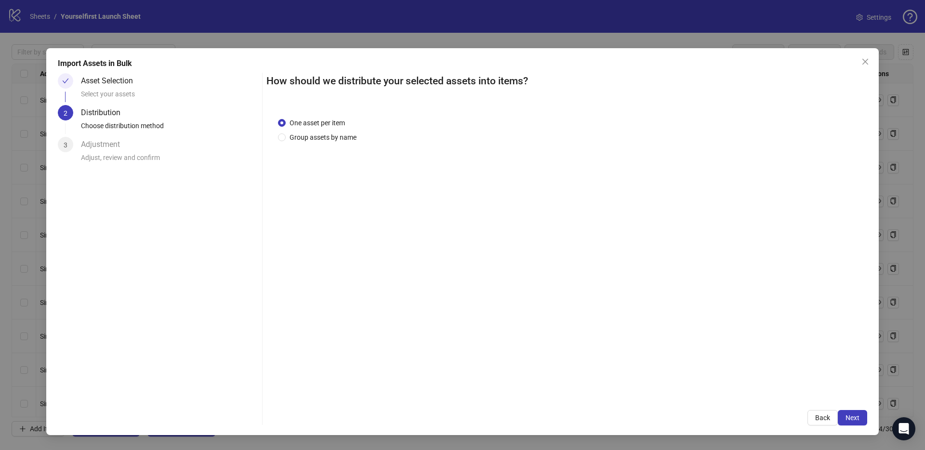
click at [855, 416] on span "Next" at bounding box center [853, 418] width 14 height 8
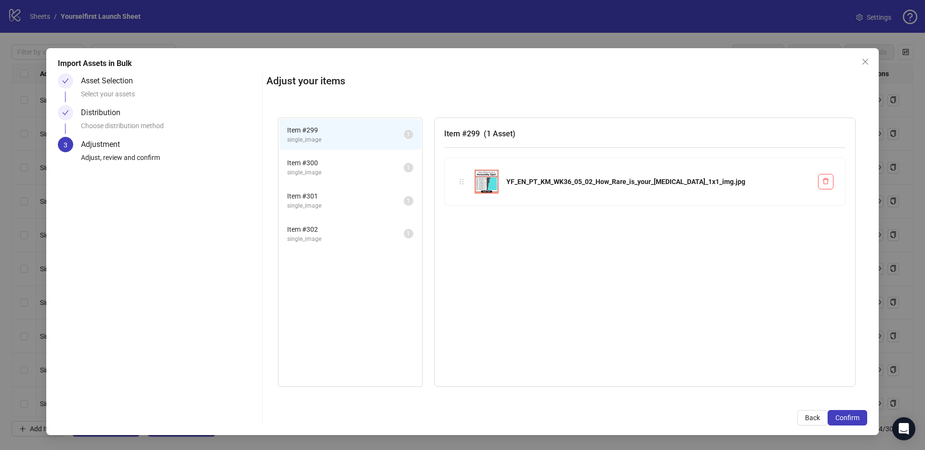
click at [855, 416] on span "Confirm" at bounding box center [848, 418] width 24 height 8
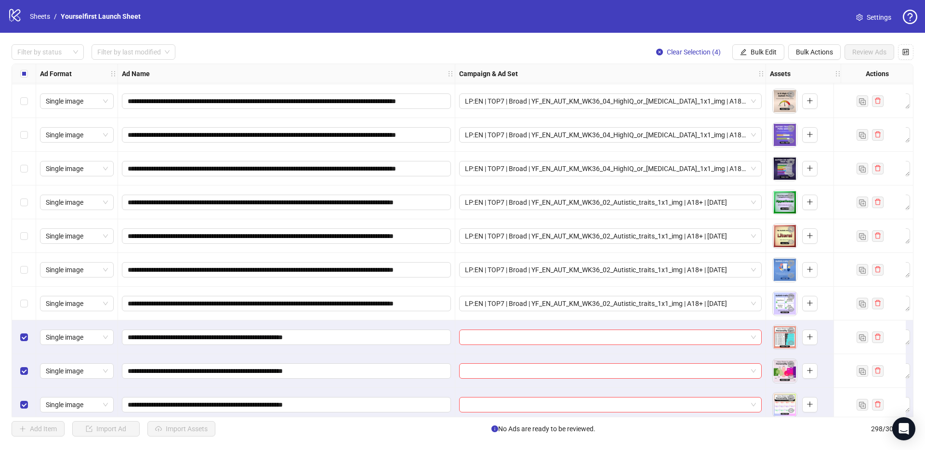
scroll to position [9724, 0]
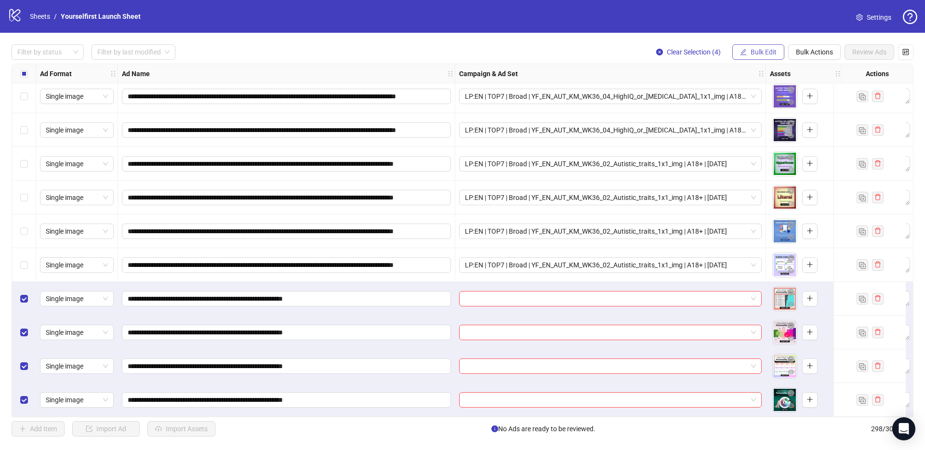
click at [756, 53] on span "Bulk Edit" at bounding box center [764, 52] width 26 height 8
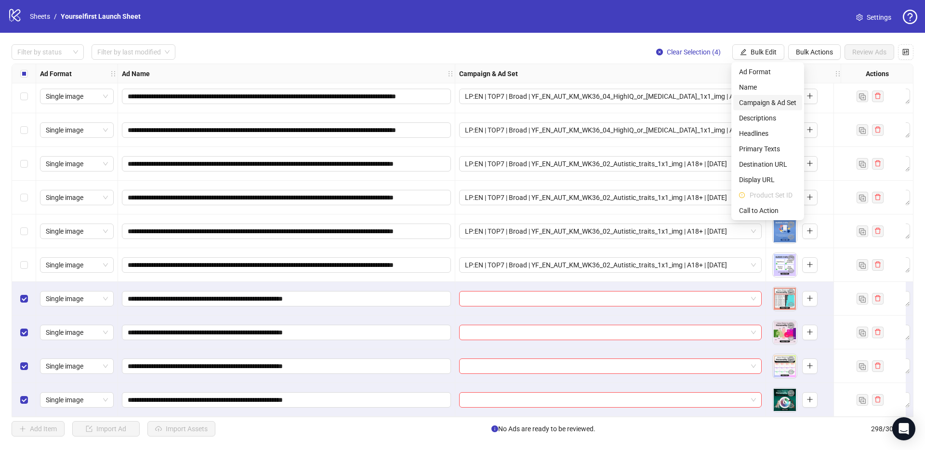
click at [770, 105] on span "Campaign & Ad Set" at bounding box center [767, 102] width 57 height 11
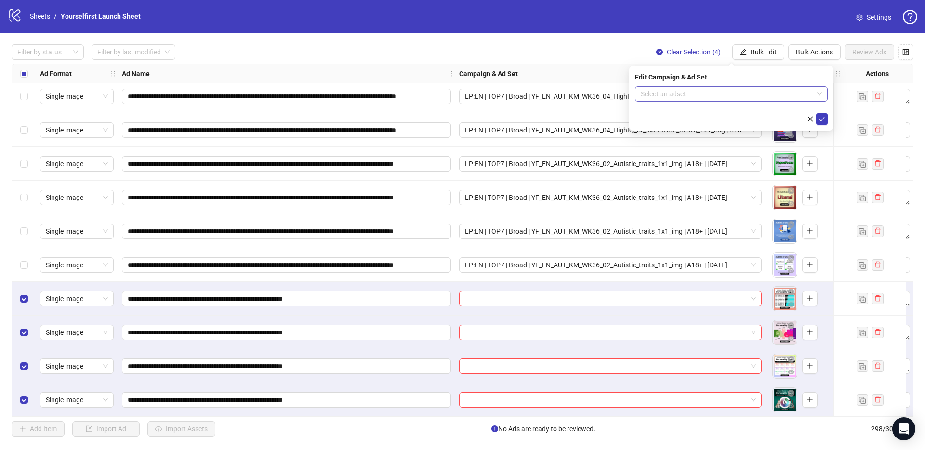
click at [683, 98] on input "search" at bounding box center [727, 94] width 173 height 14
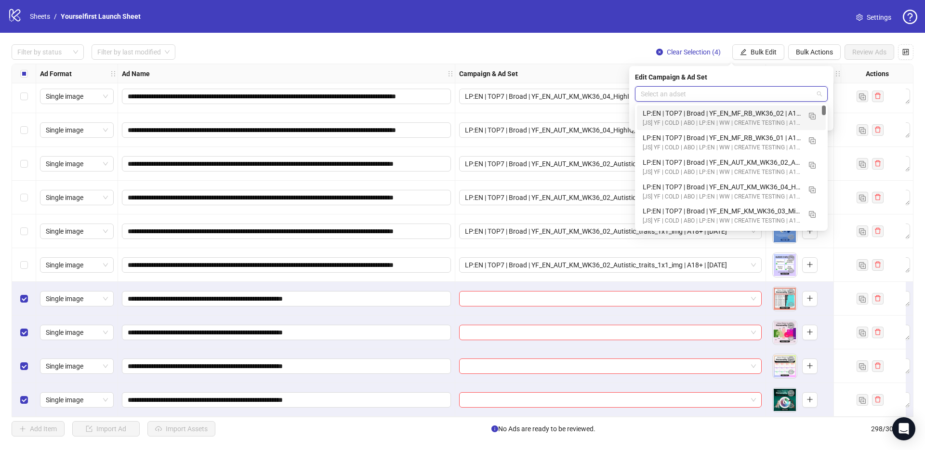
paste input "**********"
type input "**********"
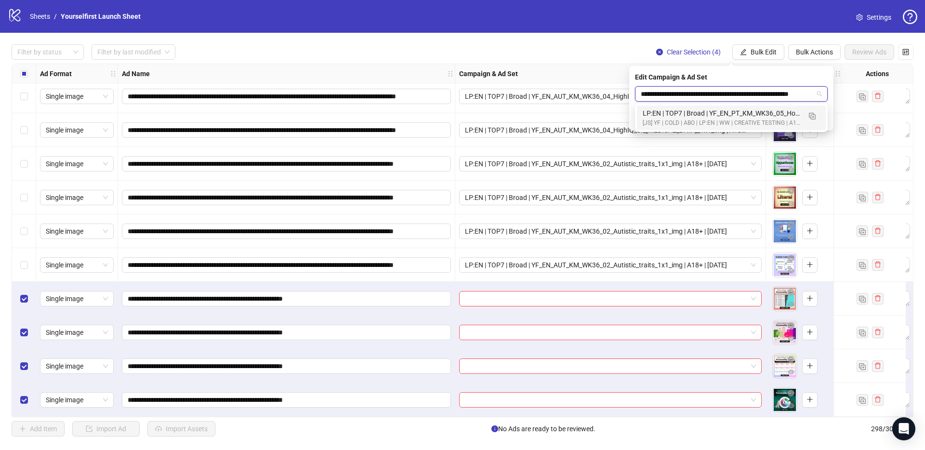
scroll to position [0, 42]
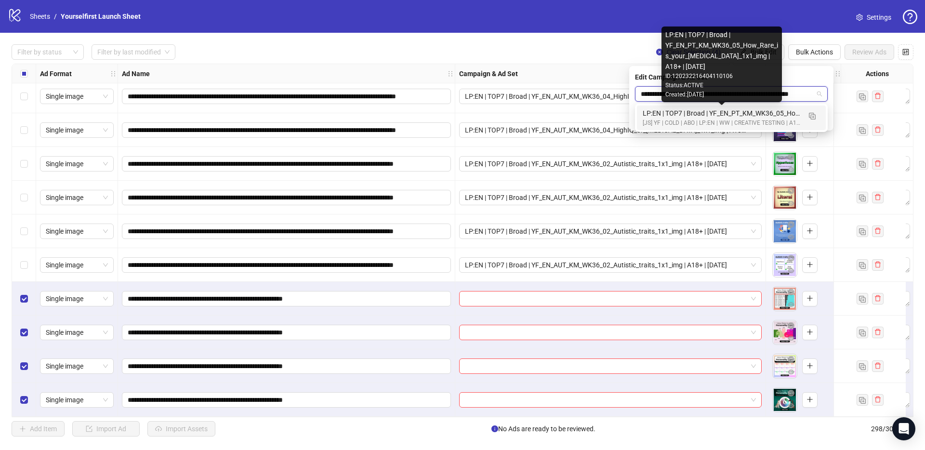
drag, startPoint x: 688, startPoint y: 116, endPoint x: 757, endPoint y: 125, distance: 70.0
click at [688, 116] on div "LP:EN | TOP7 | Broad | YF_EN_PT_KM_WK36_05_How_Rare_is_your_[MEDICAL_DATA]_1x1_…" at bounding box center [722, 113] width 158 height 11
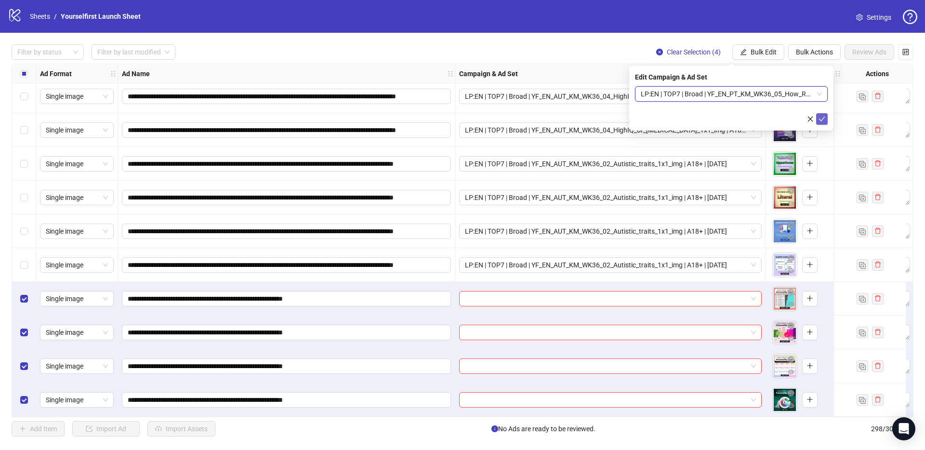
click at [827, 122] on button "submit" at bounding box center [822, 119] width 12 height 12
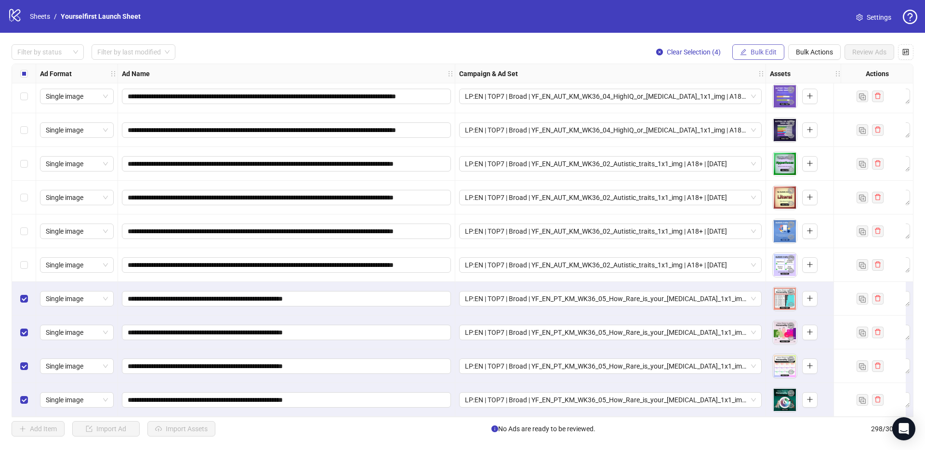
click at [771, 47] on button "Bulk Edit" at bounding box center [759, 51] width 52 height 15
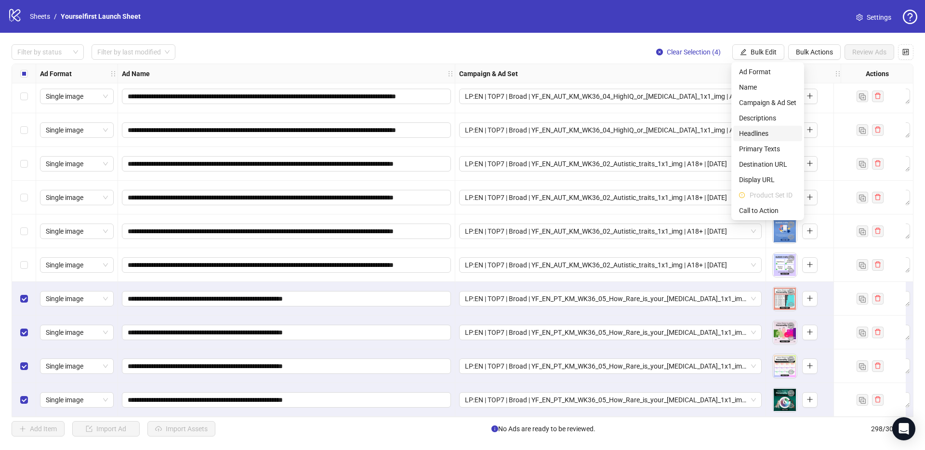
click at [766, 136] on span "Headlines" at bounding box center [767, 133] width 57 height 11
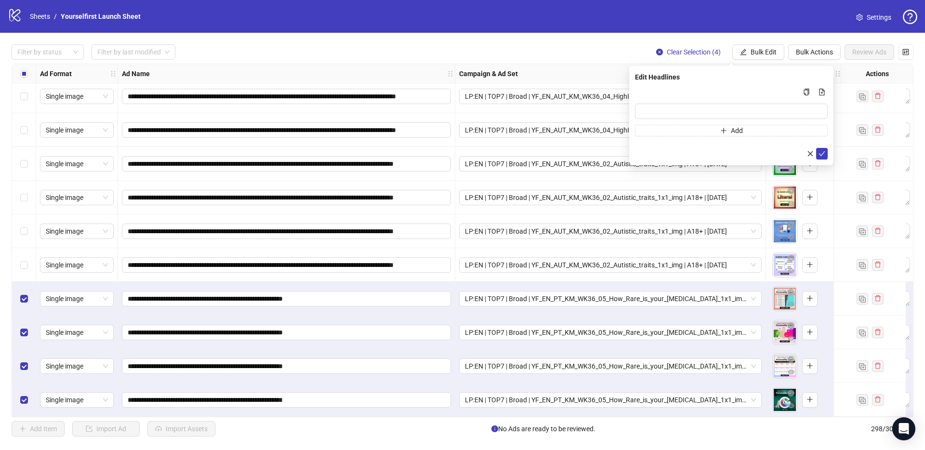
drag, startPoint x: 681, startPoint y: 102, endPoint x: 699, endPoint y: 100, distance: 17.9
click at [681, 102] on div "Add" at bounding box center [731, 111] width 193 height 50
click at [701, 104] on input "Multi-input container - paste or copy values" at bounding box center [731, 111] width 193 height 15
paste input "**********"
type input "**********"
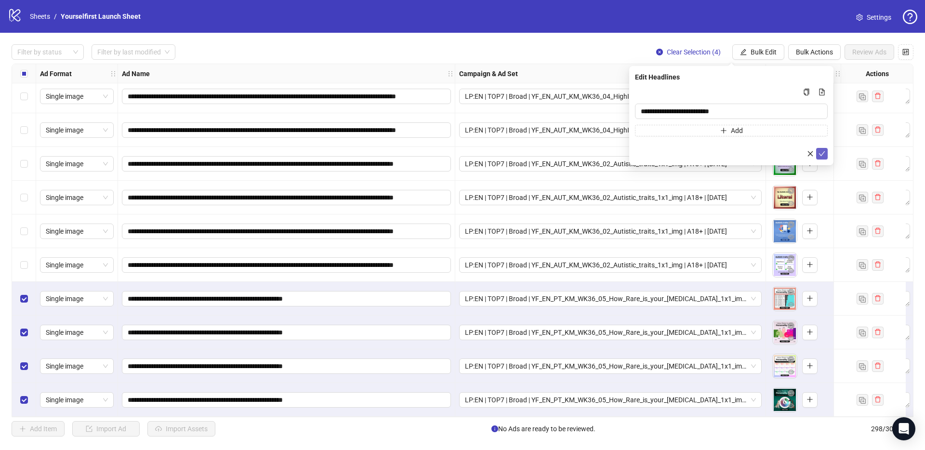
click at [823, 153] on icon "check" at bounding box center [822, 153] width 6 height 5
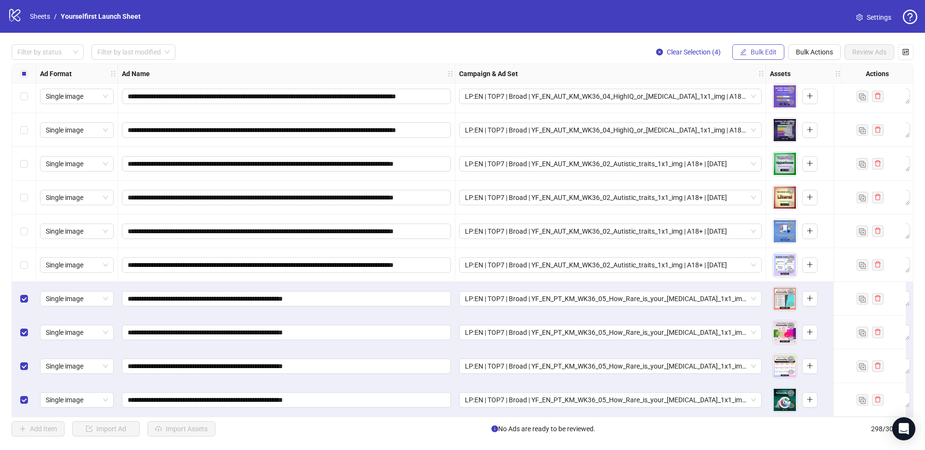
click at [768, 53] on span "Bulk Edit" at bounding box center [764, 52] width 26 height 8
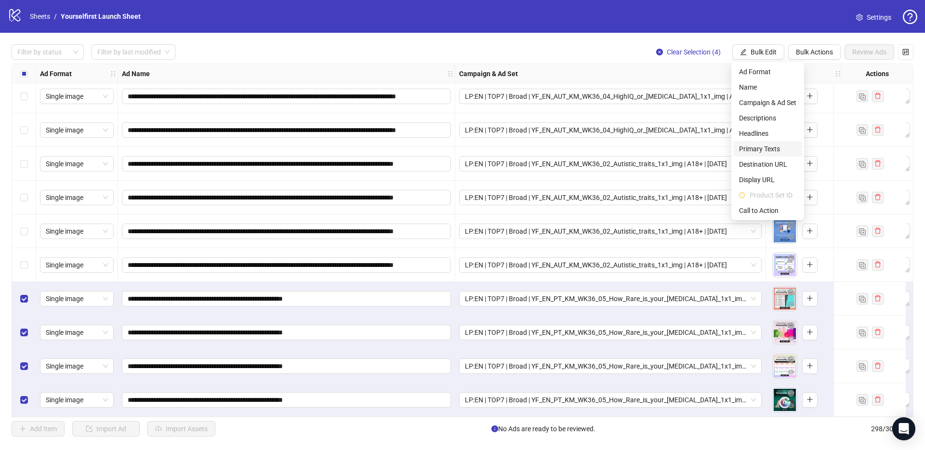
click at [763, 149] on span "Primary Texts" at bounding box center [767, 149] width 57 height 11
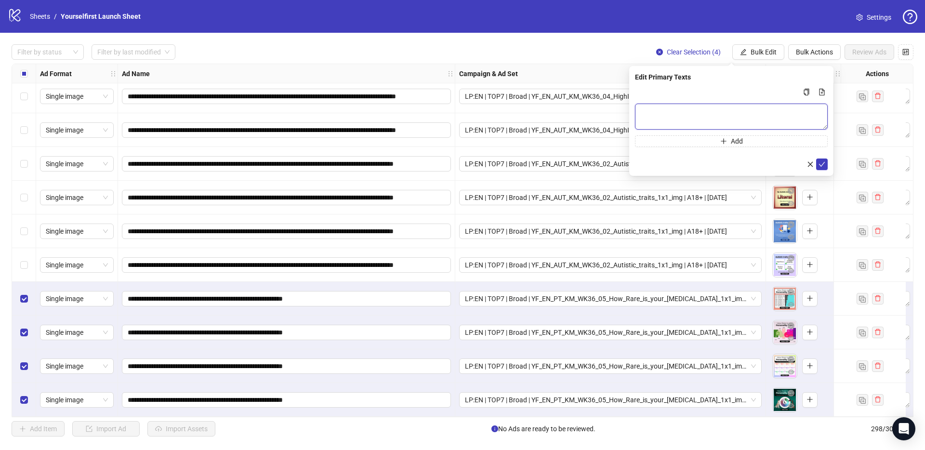
click at [675, 113] on textarea "Multi-text input container - paste or copy values" at bounding box center [731, 117] width 193 height 26
paste textarea "**********"
type textarea "**********"
click at [823, 165] on icon "check" at bounding box center [822, 164] width 7 height 7
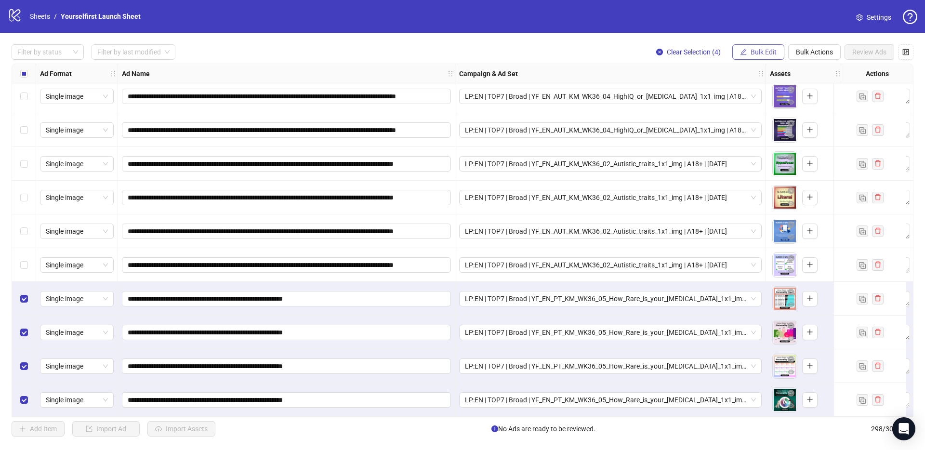
click at [757, 52] on span "Bulk Edit" at bounding box center [764, 52] width 26 height 8
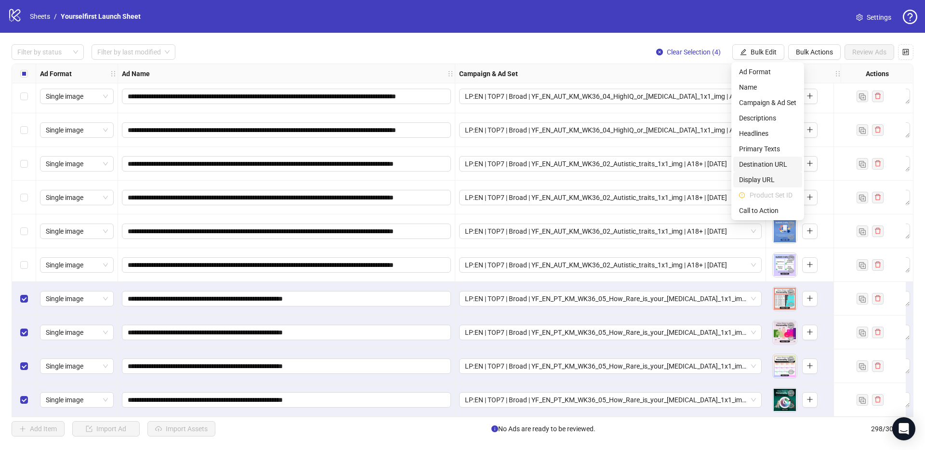
click at [769, 163] on span "Destination URL" at bounding box center [767, 164] width 57 height 11
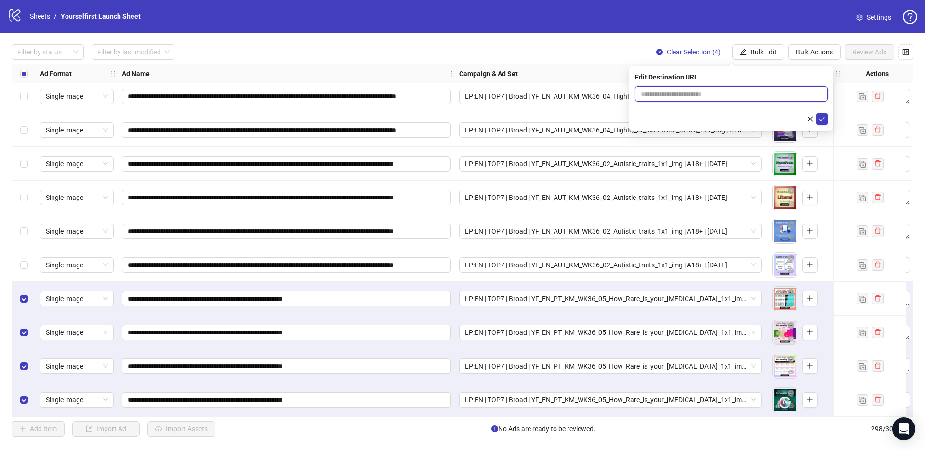
click at [713, 95] on input "text" at bounding box center [728, 94] width 174 height 11
paste input "**********"
type input "**********"
click at [823, 118] on icon "check" at bounding box center [822, 119] width 6 height 5
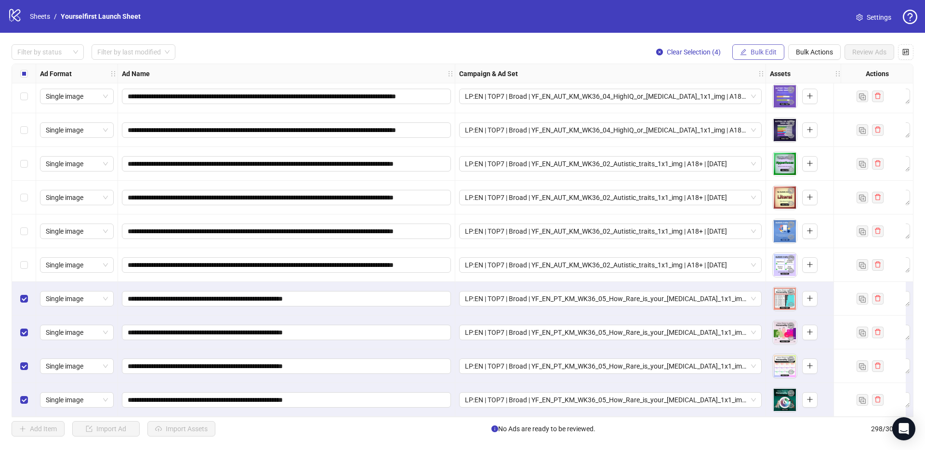
click at [757, 52] on span "Bulk Edit" at bounding box center [764, 52] width 26 height 8
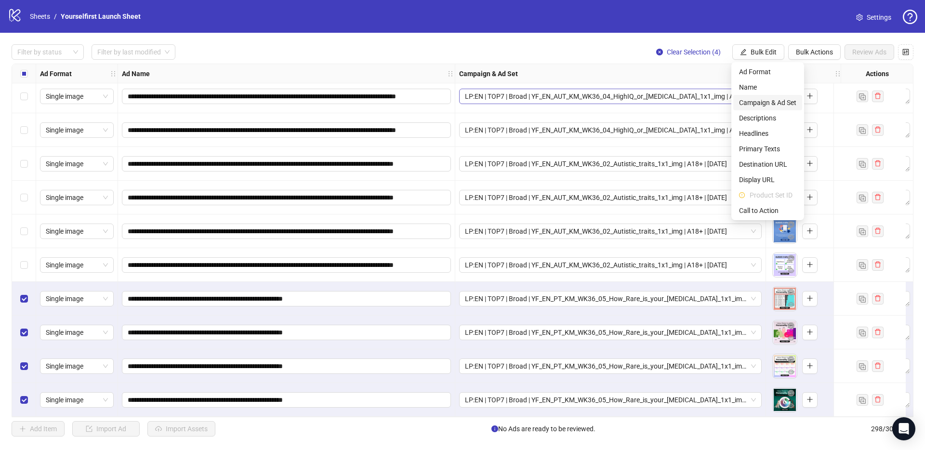
click at [761, 89] on span "Name" at bounding box center [767, 87] width 57 height 11
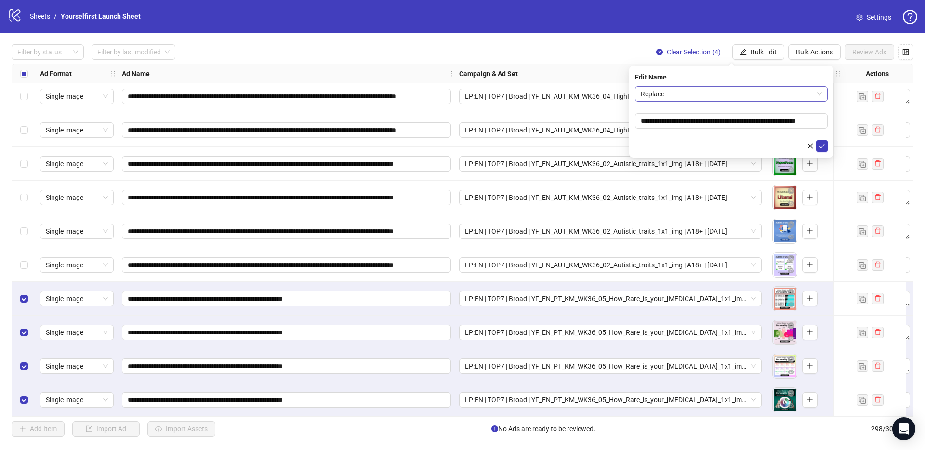
click at [712, 93] on span "Replace" at bounding box center [731, 94] width 181 height 14
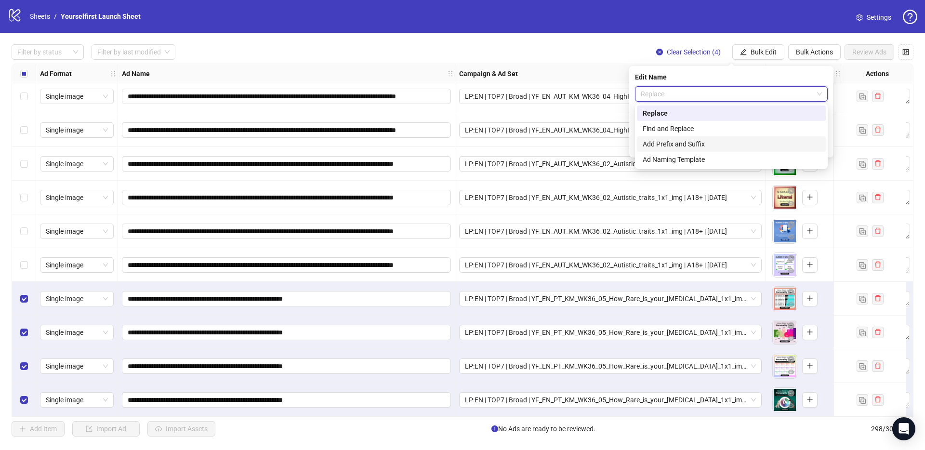
click at [693, 140] on div "Add Prefix and Suffix" at bounding box center [731, 144] width 177 height 11
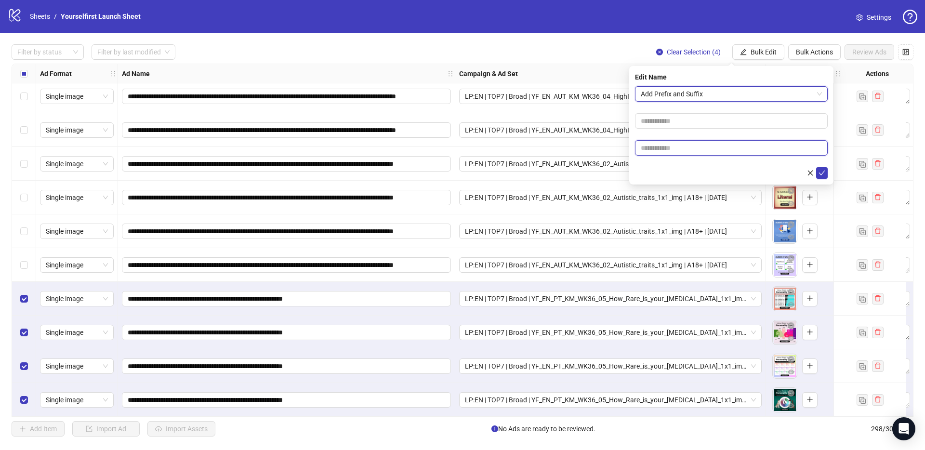
click at [678, 153] on input "text" at bounding box center [731, 147] width 193 height 15
paste input "**********"
type input "**********"
click at [824, 173] on icon "check" at bounding box center [822, 173] width 7 height 7
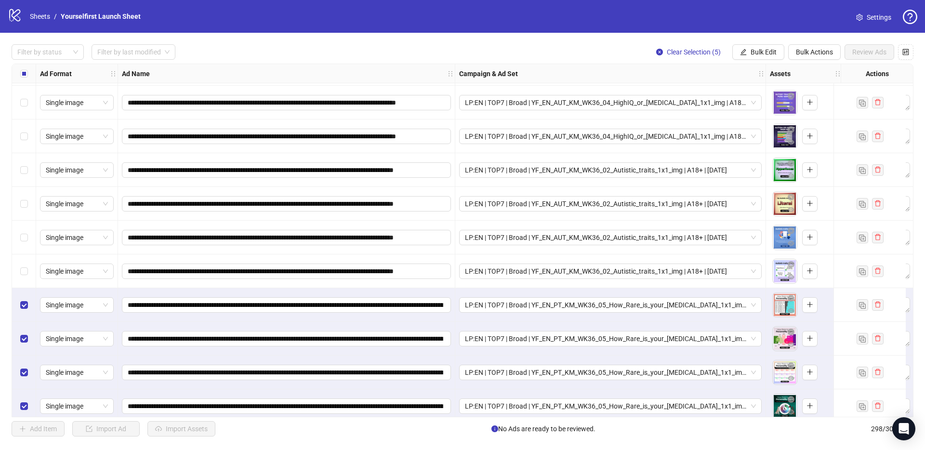
scroll to position [9724, 0]
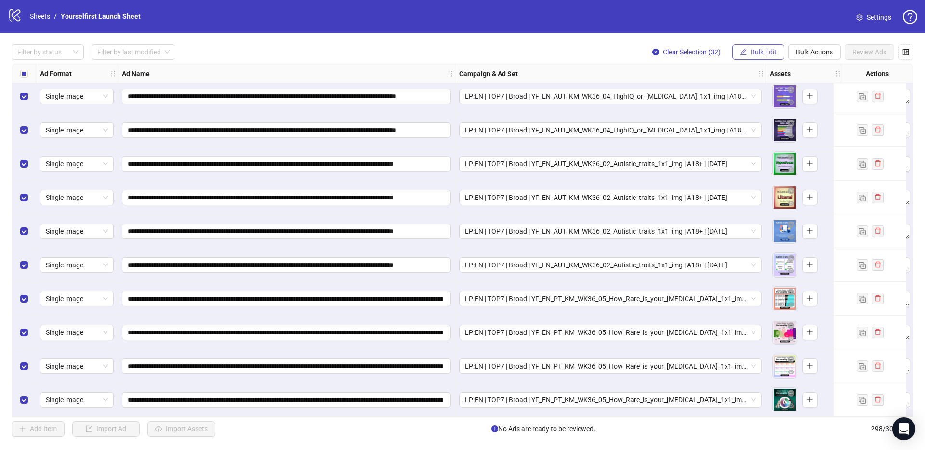
click at [781, 47] on button "Bulk Edit" at bounding box center [759, 51] width 52 height 15
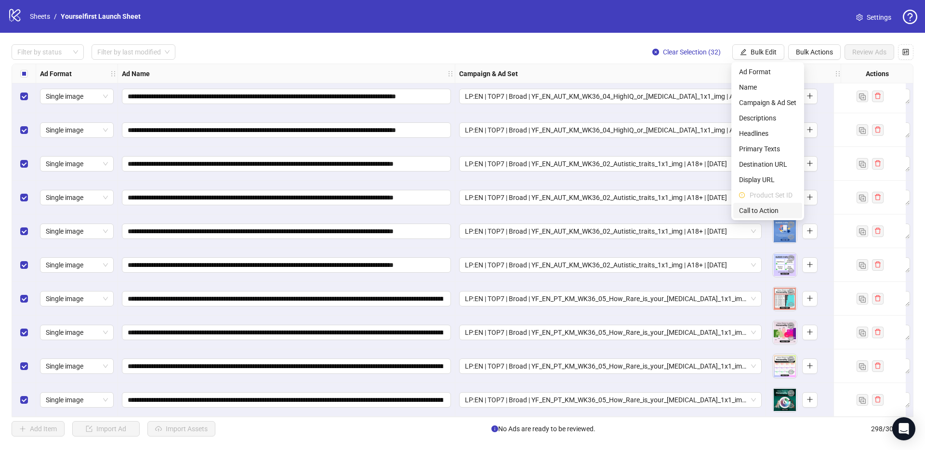
click at [755, 208] on span "Call to Action" at bounding box center [767, 210] width 57 height 11
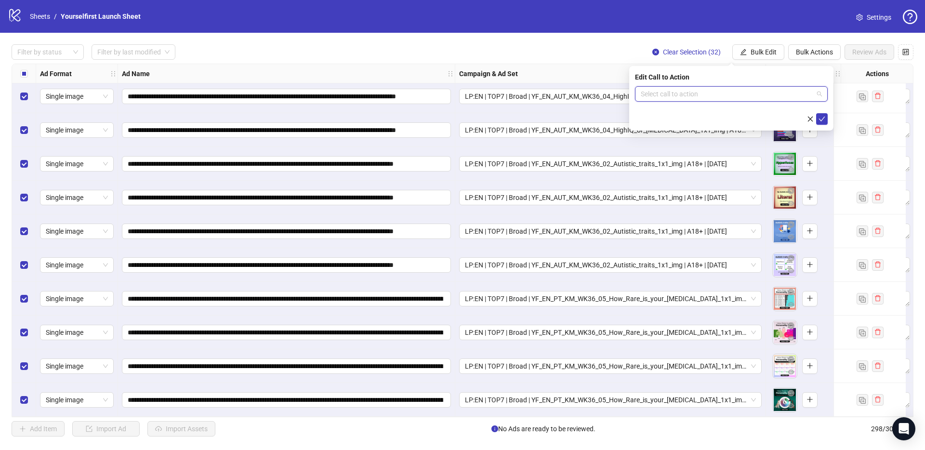
click at [726, 98] on input "search" at bounding box center [727, 94] width 173 height 14
type input "*****"
click at [654, 111] on div "Learn more" at bounding box center [731, 113] width 177 height 11
click at [823, 119] on icon "check" at bounding box center [822, 119] width 6 height 5
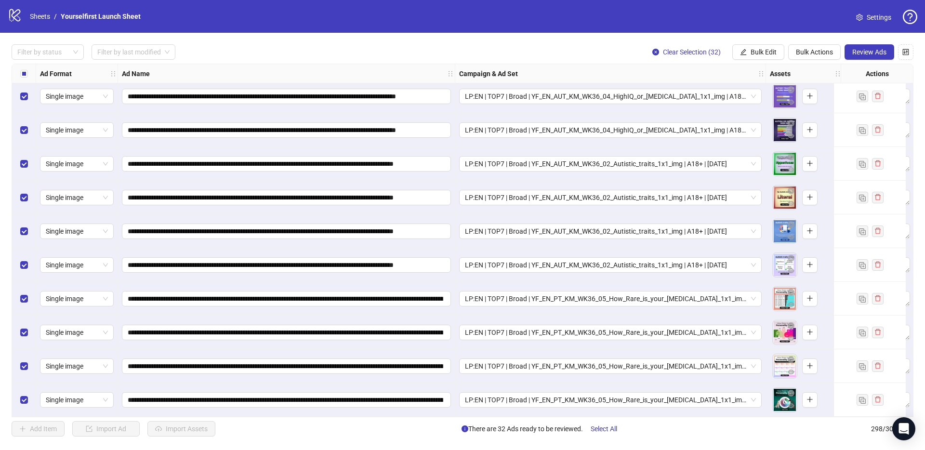
click at [455, 73] on div "Campaign & Ad Set" at bounding box center [610, 73] width 311 height 19
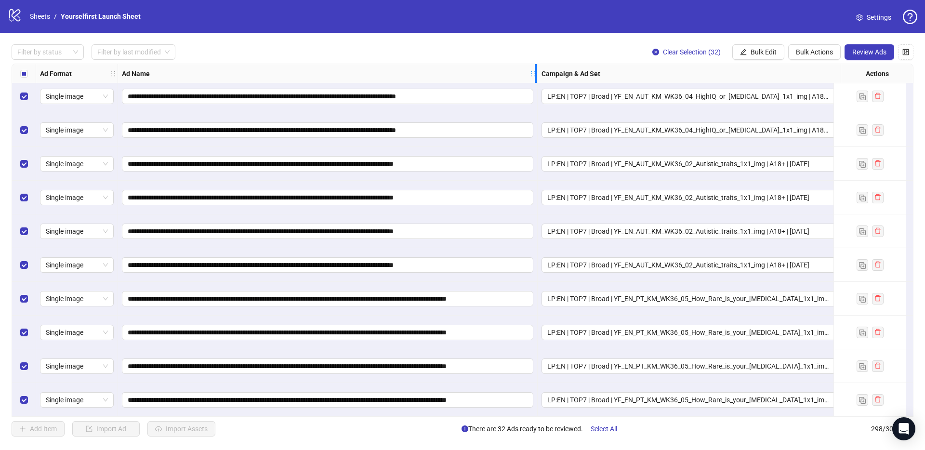
click at [535, 77] on icon "holder" at bounding box center [533, 73] width 7 height 7
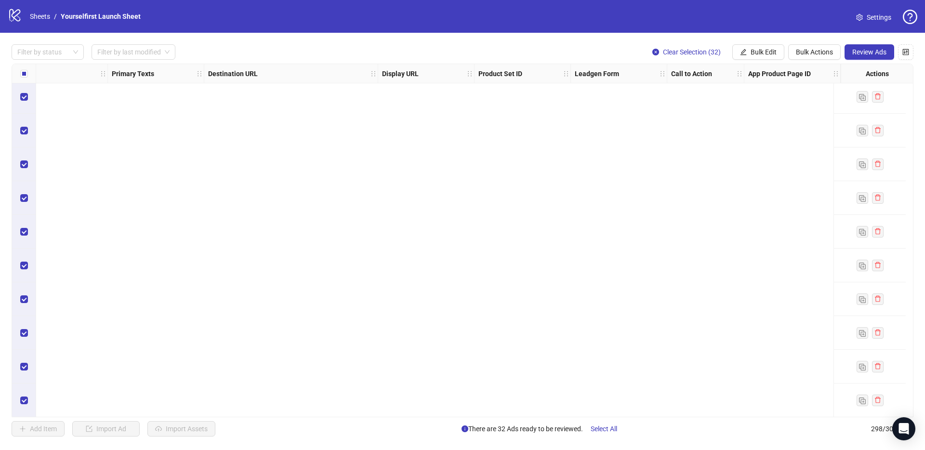
scroll to position [8795, 1042]
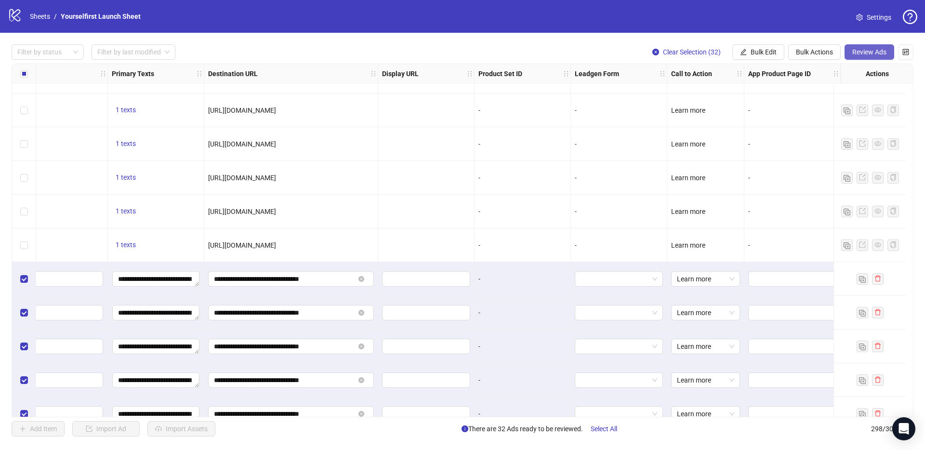
click at [882, 51] on span "Review Ads" at bounding box center [870, 52] width 34 height 8
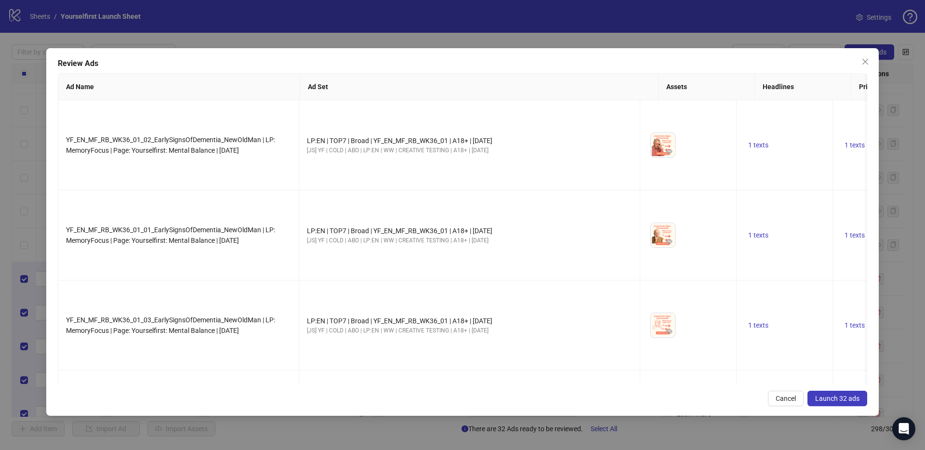
click at [857, 399] on span "Launch 32 ads" at bounding box center [837, 399] width 44 height 8
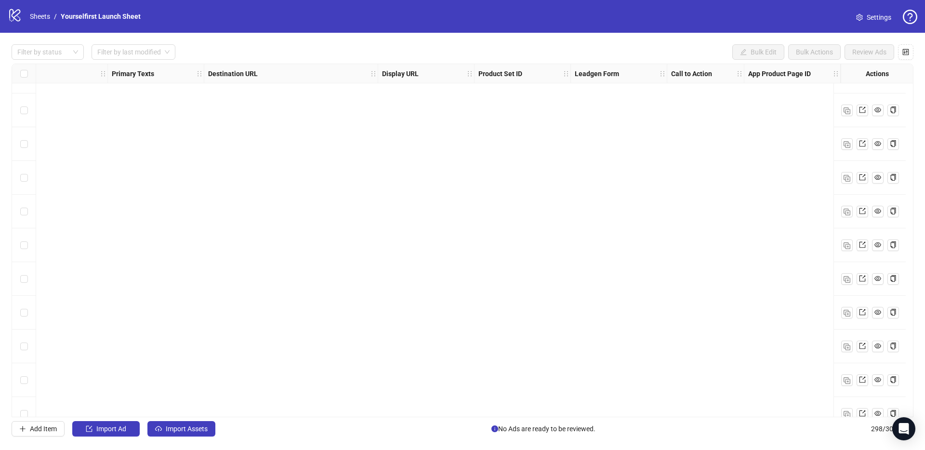
scroll to position [9724, 1042]
